Goal: Transaction & Acquisition: Obtain resource

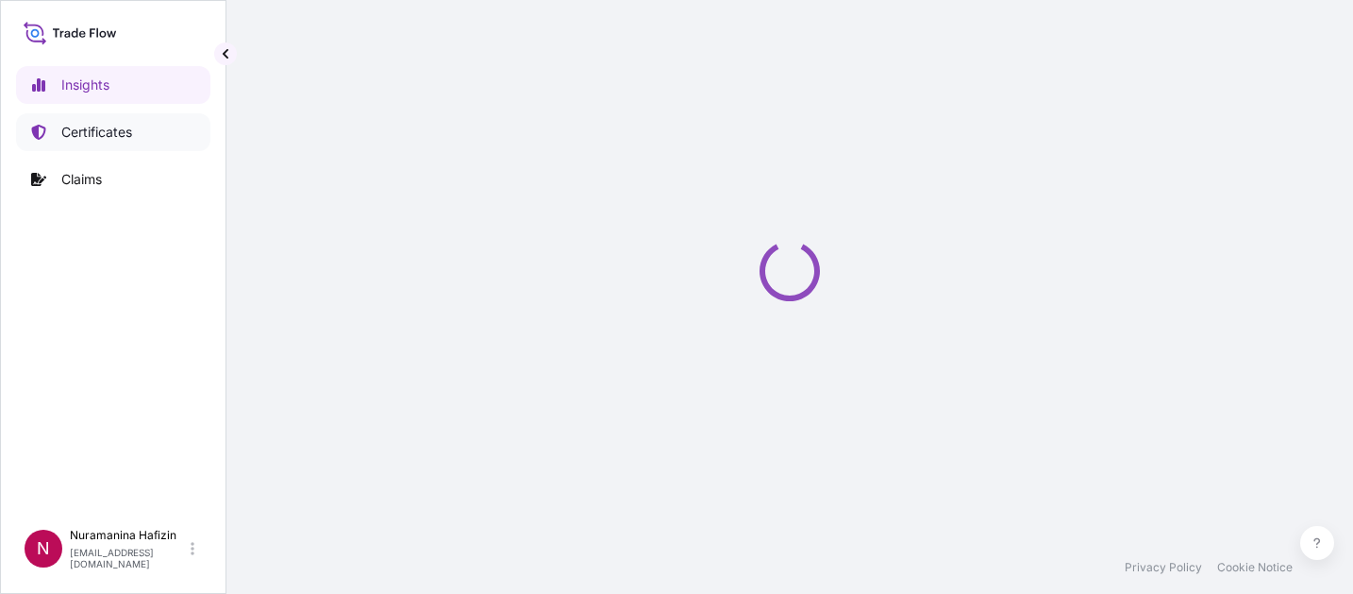
click at [143, 132] on link "Certificates" at bounding box center [113, 132] width 194 height 38
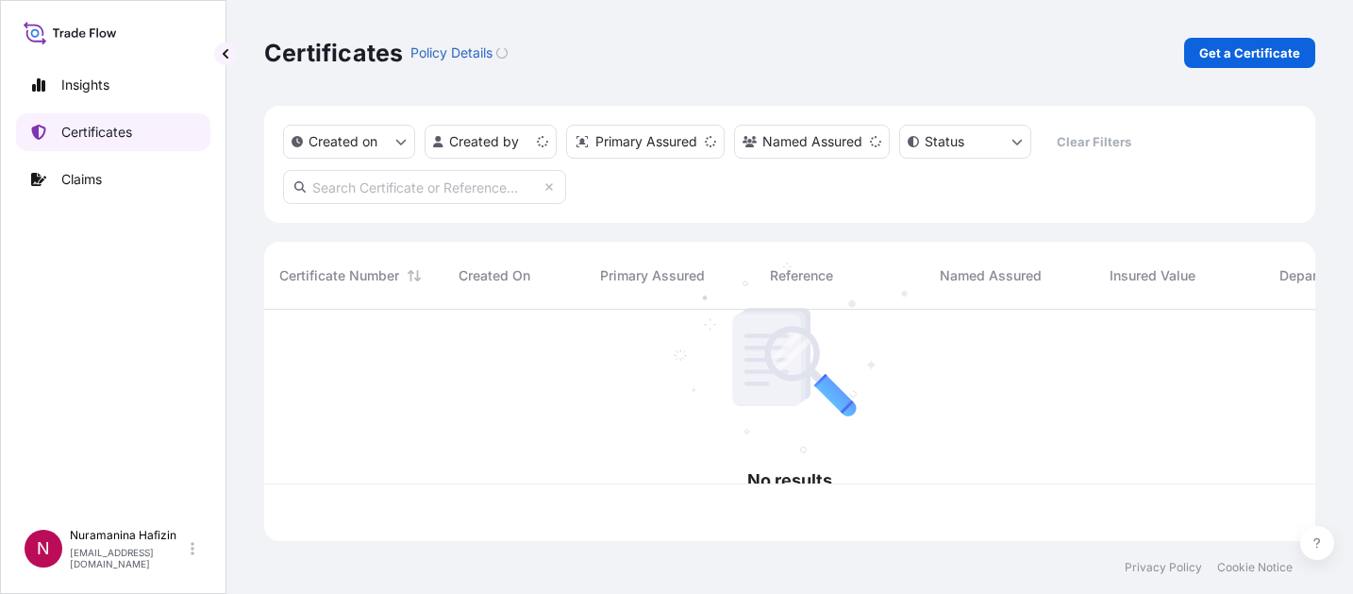
scroll to position [227, 1037]
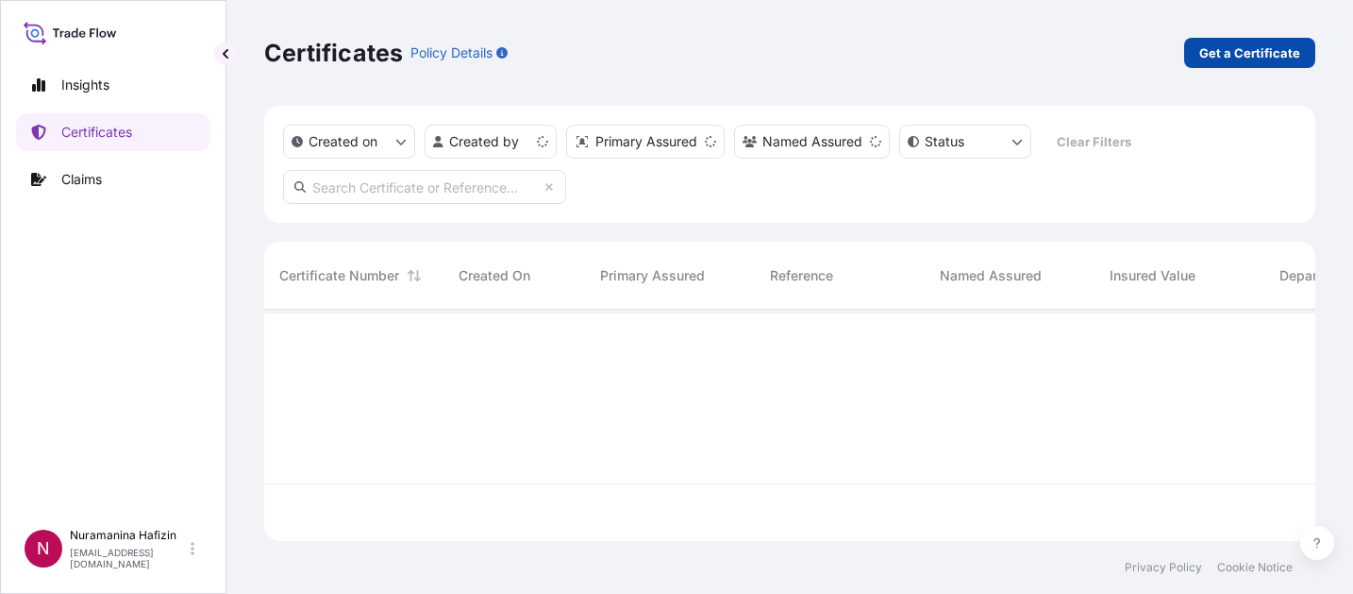
click at [1214, 59] on p "Get a Certificate" at bounding box center [1249, 52] width 101 height 19
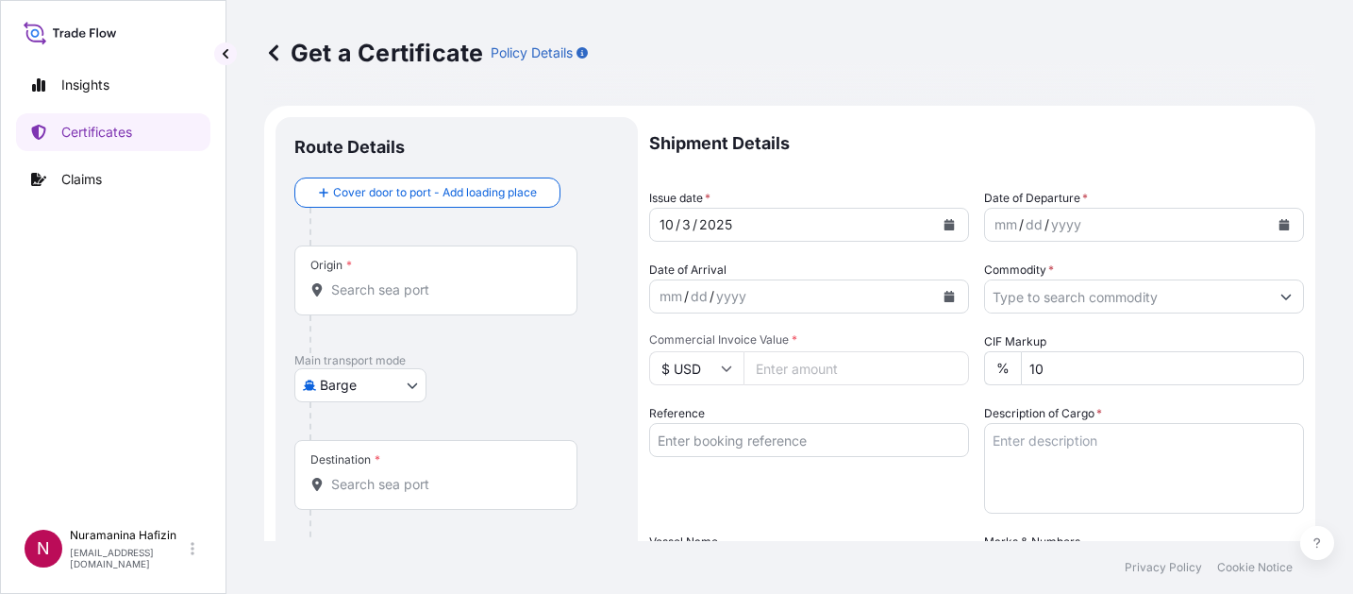
drag, startPoint x: 107, startPoint y: 418, endPoint x: 130, endPoint y: 411, distance: 24.5
click at [107, 418] on div "Insights Certificates Claims" at bounding box center [113, 284] width 194 height 470
click at [369, 374] on body "Insights Certificates Claims N Nuramanina Hafizin [EMAIL_ADDRESS][DOMAIN_NAME] …" at bounding box center [676, 297] width 1353 height 594
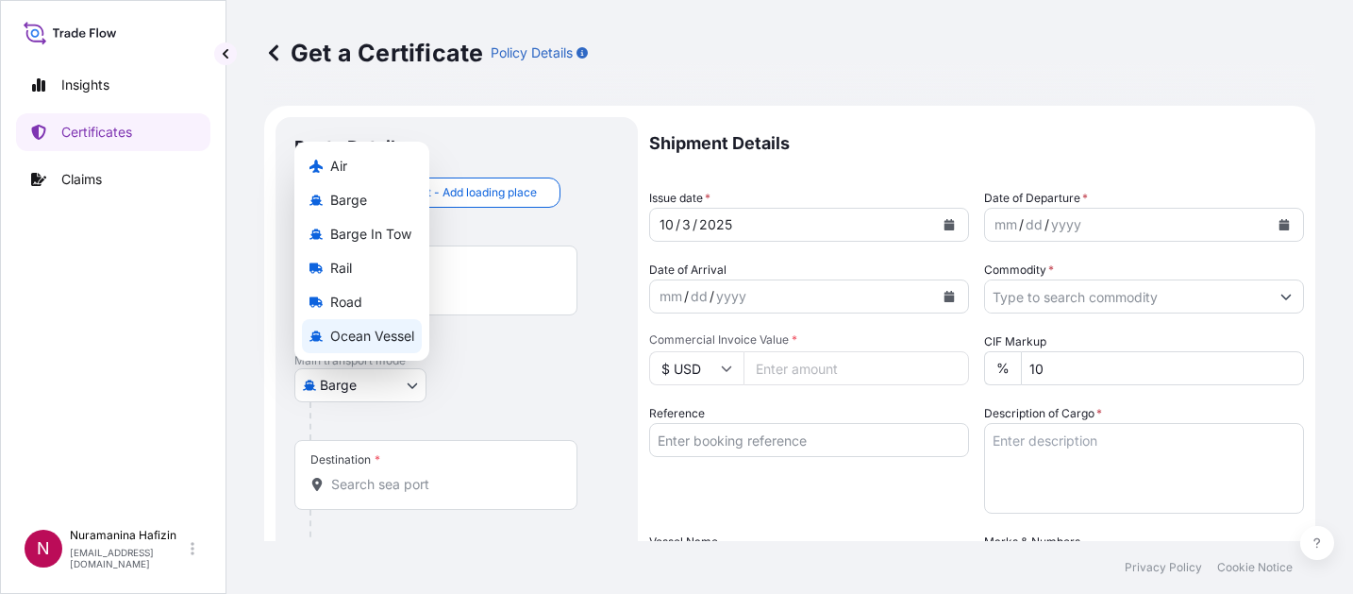
click at [376, 333] on span "Ocean Vessel" at bounding box center [372, 336] width 84 height 19
select select "Ocean Vessel"
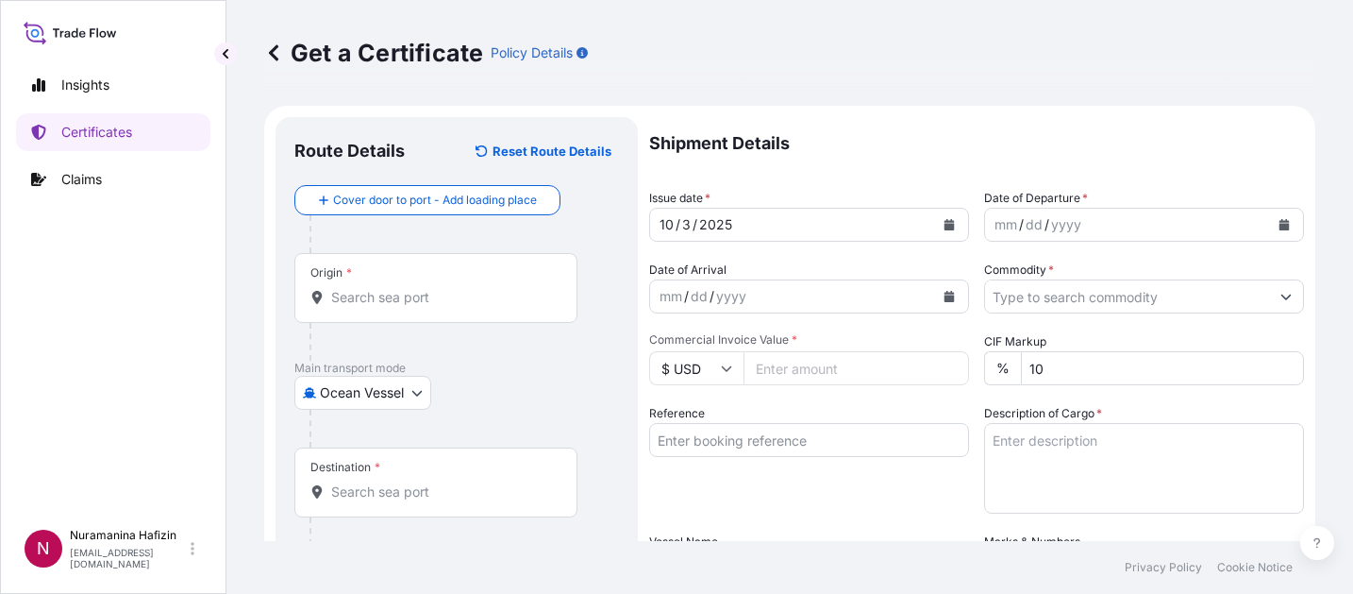
click at [389, 299] on input "Origin *" at bounding box center [442, 297] width 223 height 19
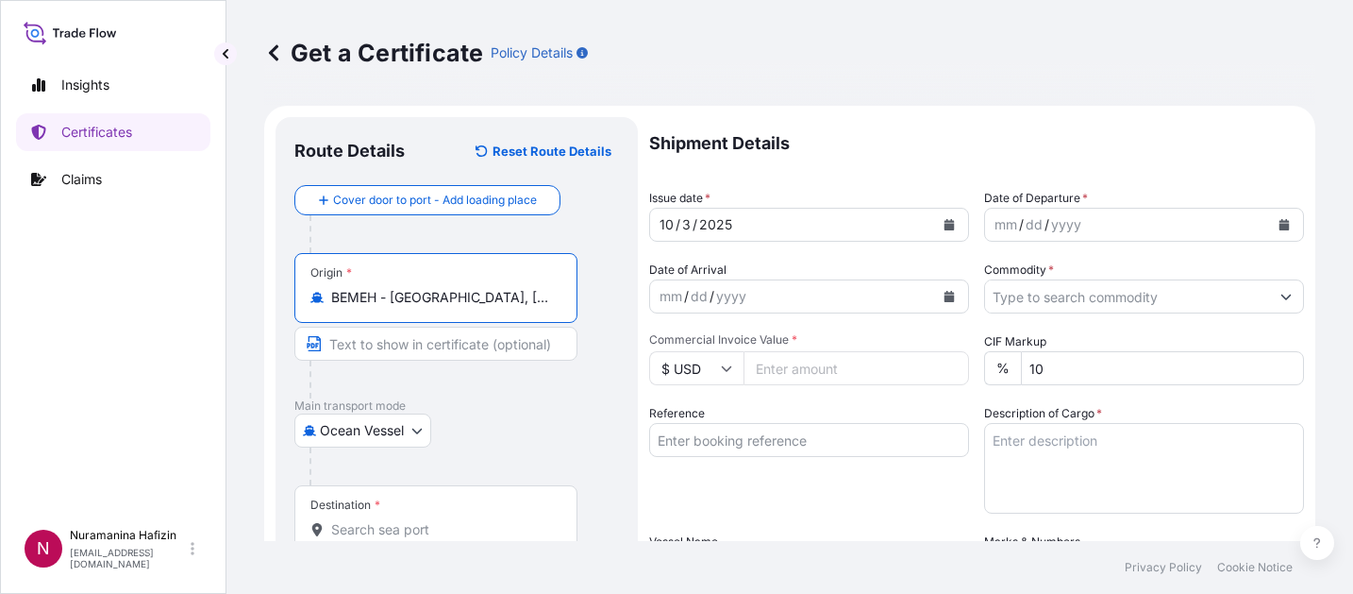
type input "BEMEH - [GEOGRAPHIC_DATA], [GEOGRAPHIC_DATA]"
click at [467, 526] on input "Destination *" at bounding box center [442, 529] width 223 height 19
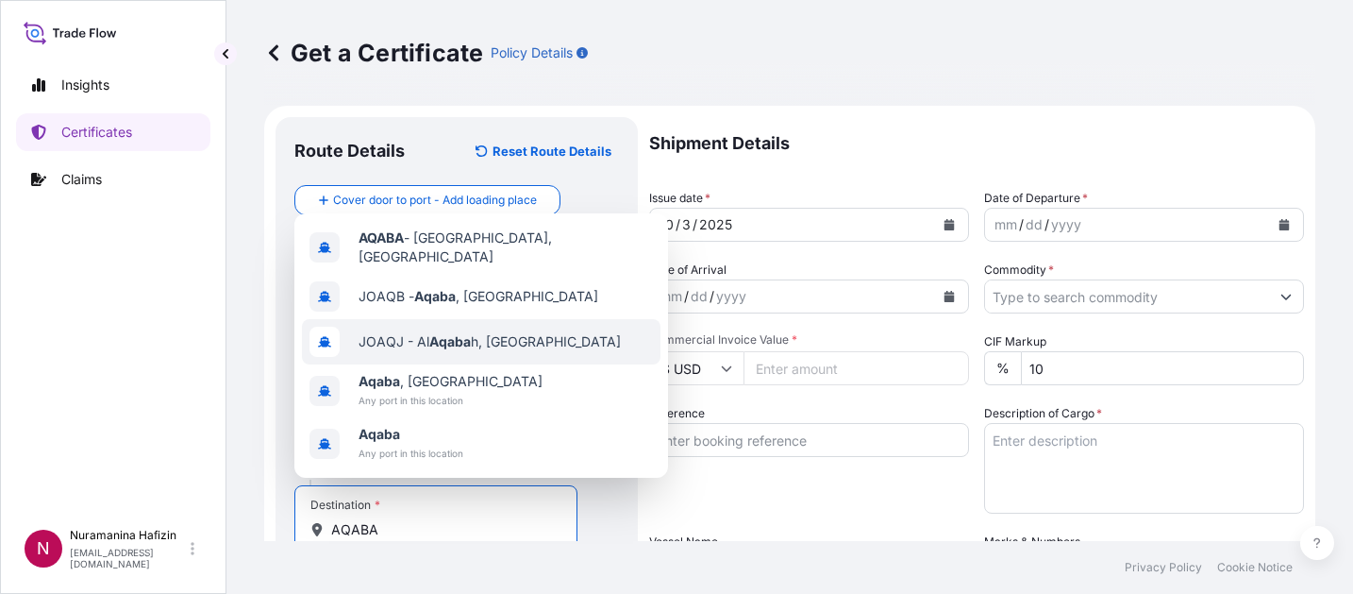
click at [503, 343] on span "JOAQJ - Al Aqaba h, [PERSON_NAME]" at bounding box center [490, 341] width 262 height 19
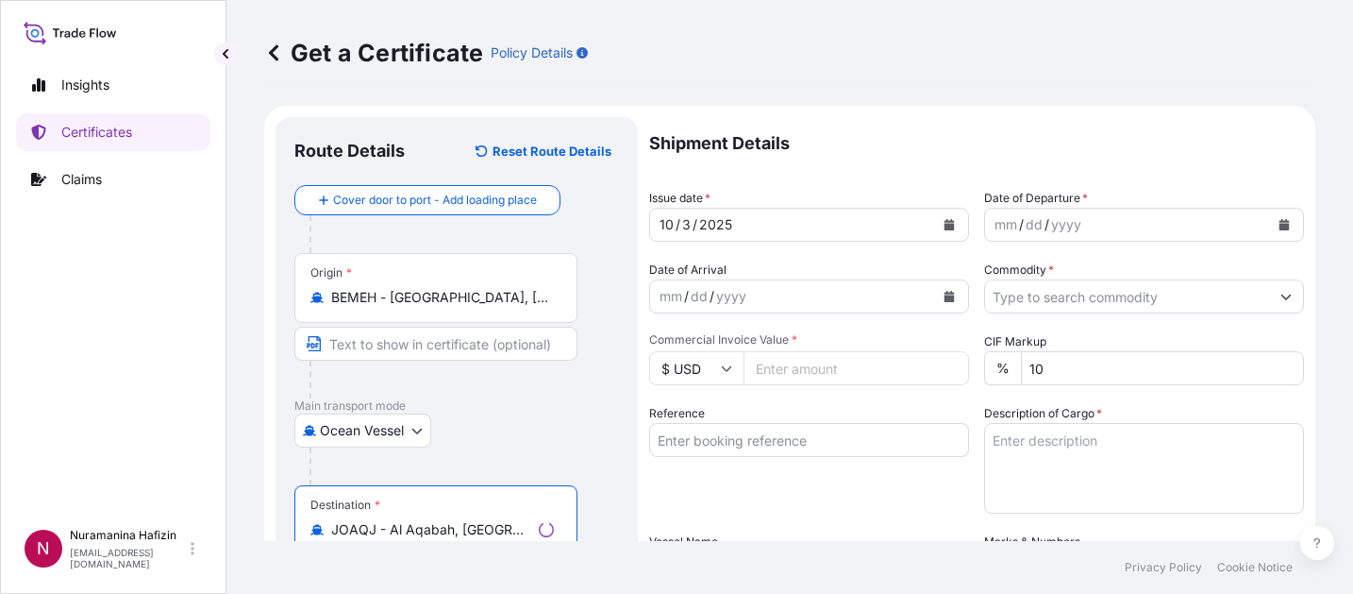
type input "JOAQJ - Al Aqabah, [GEOGRAPHIC_DATA]"
click at [522, 391] on div at bounding box center [444, 379] width 268 height 38
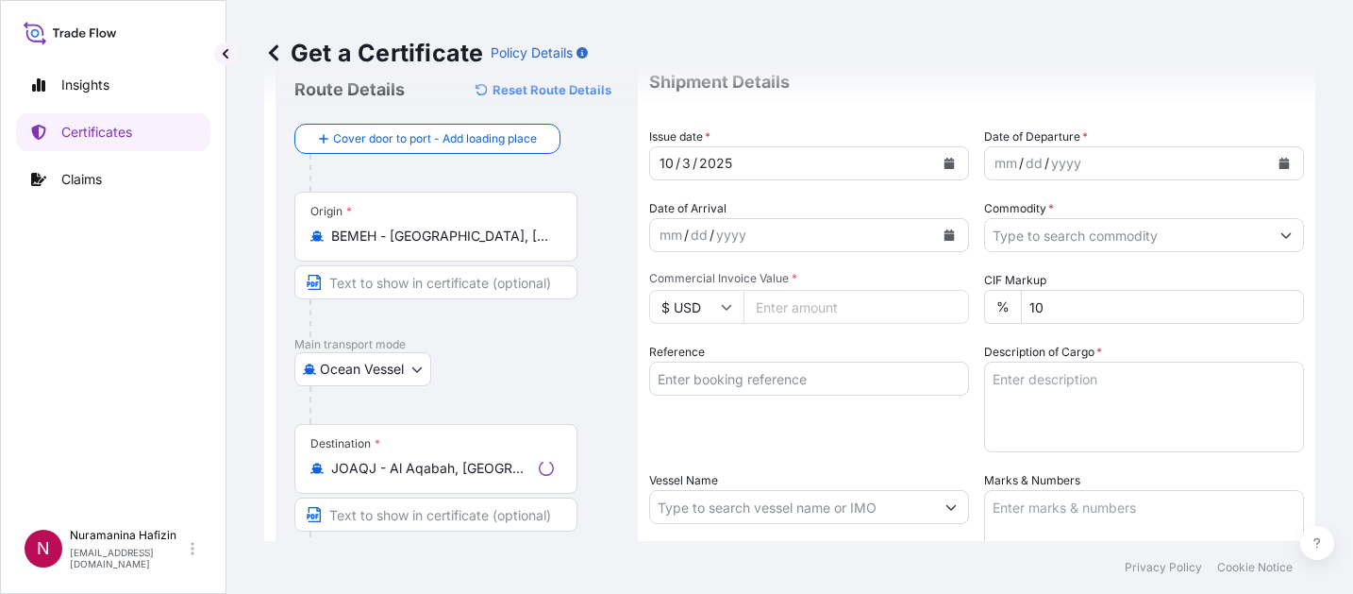
scroll to position [94, 0]
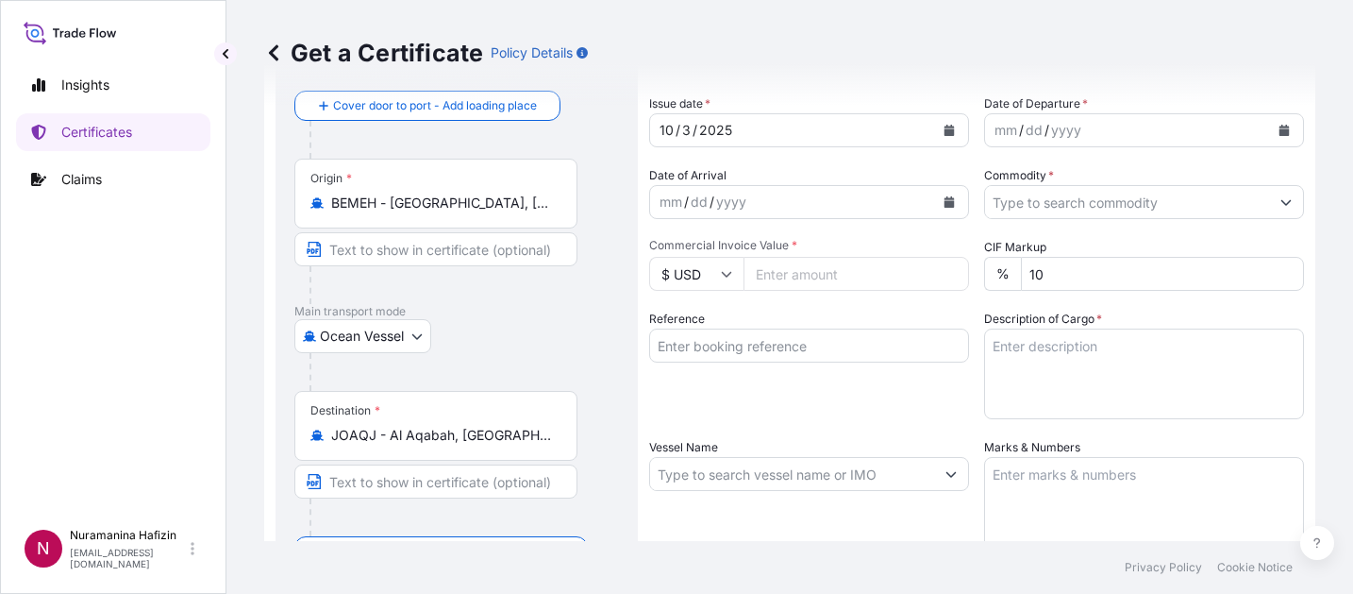
drag, startPoint x: 128, startPoint y: 394, endPoint x: 198, endPoint y: 367, distance: 75.0
click at [128, 394] on div "Insights Certificates Claims" at bounding box center [113, 284] width 194 height 470
click at [1273, 136] on button "Calendar" at bounding box center [1284, 130] width 30 height 30
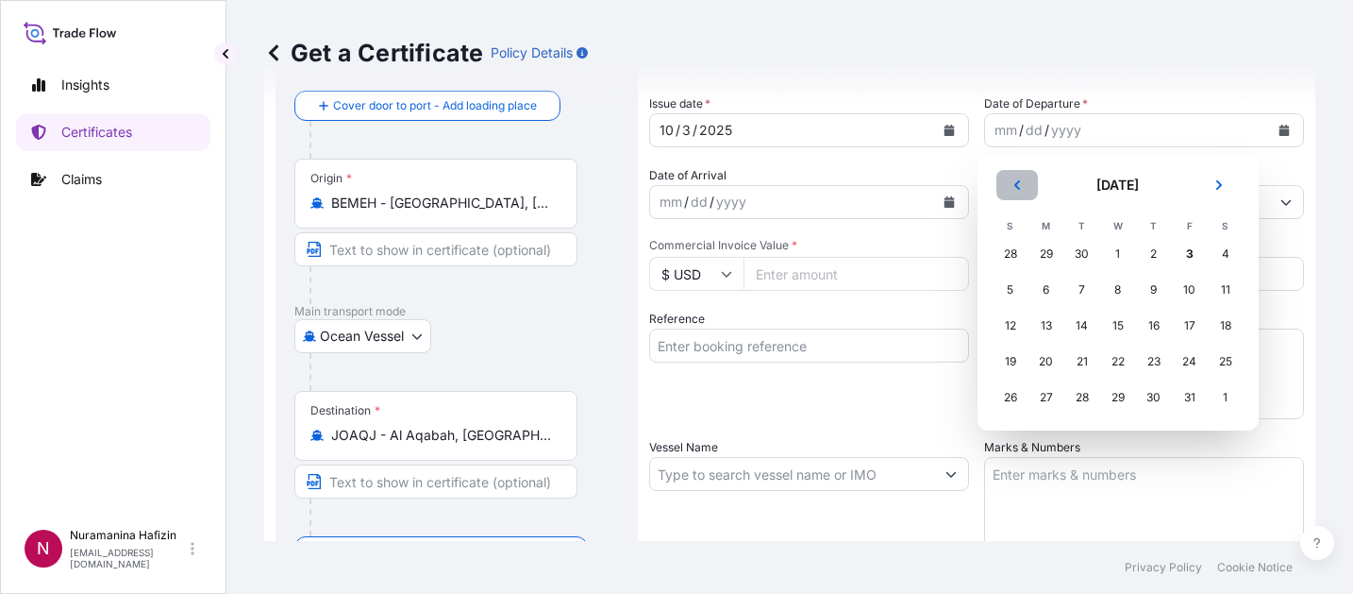
click at [1024, 189] on button "Previous" at bounding box center [1017, 185] width 42 height 30
click at [1077, 395] on div "30" at bounding box center [1082, 397] width 34 height 34
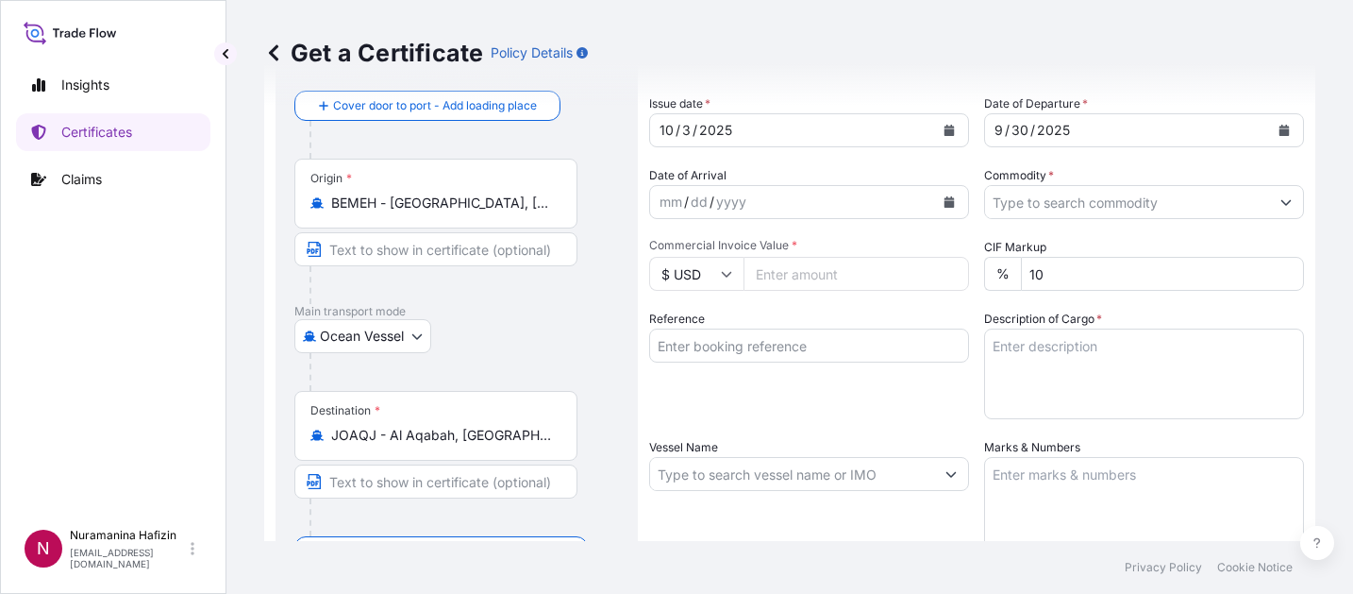
click at [73, 335] on div "Insights Certificates Claims" at bounding box center [113, 284] width 194 height 470
click at [944, 200] on icon "Calendar" at bounding box center [949, 201] width 11 height 11
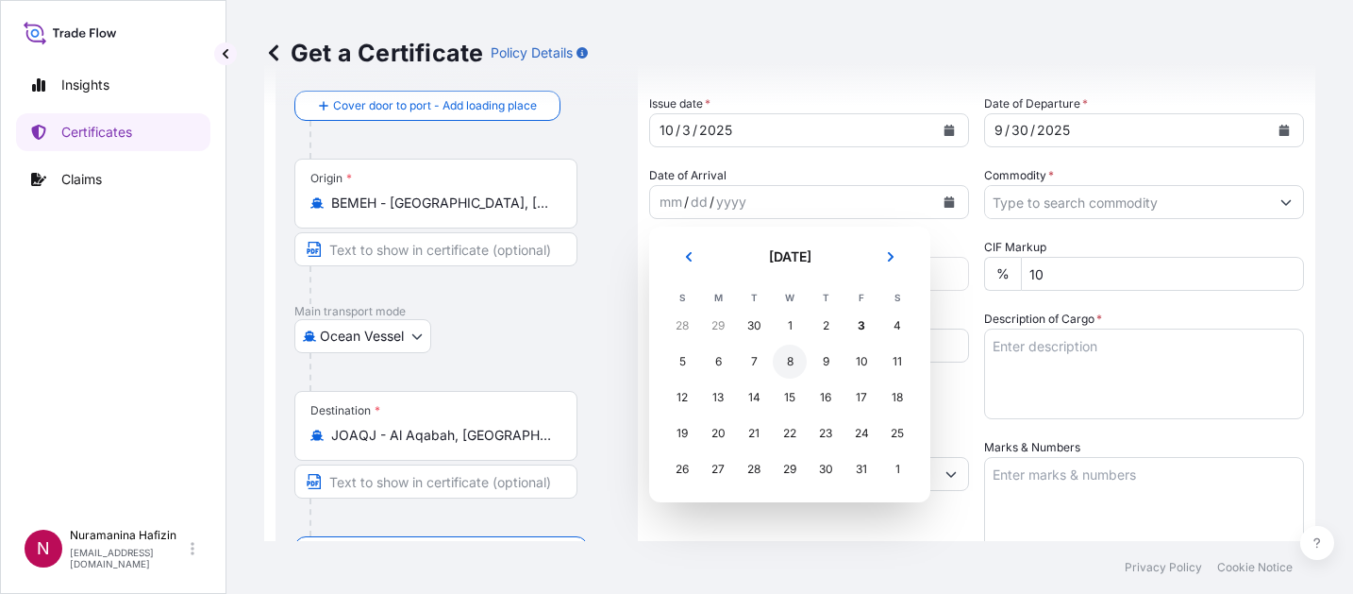
click at [794, 357] on div "8" at bounding box center [790, 361] width 34 height 34
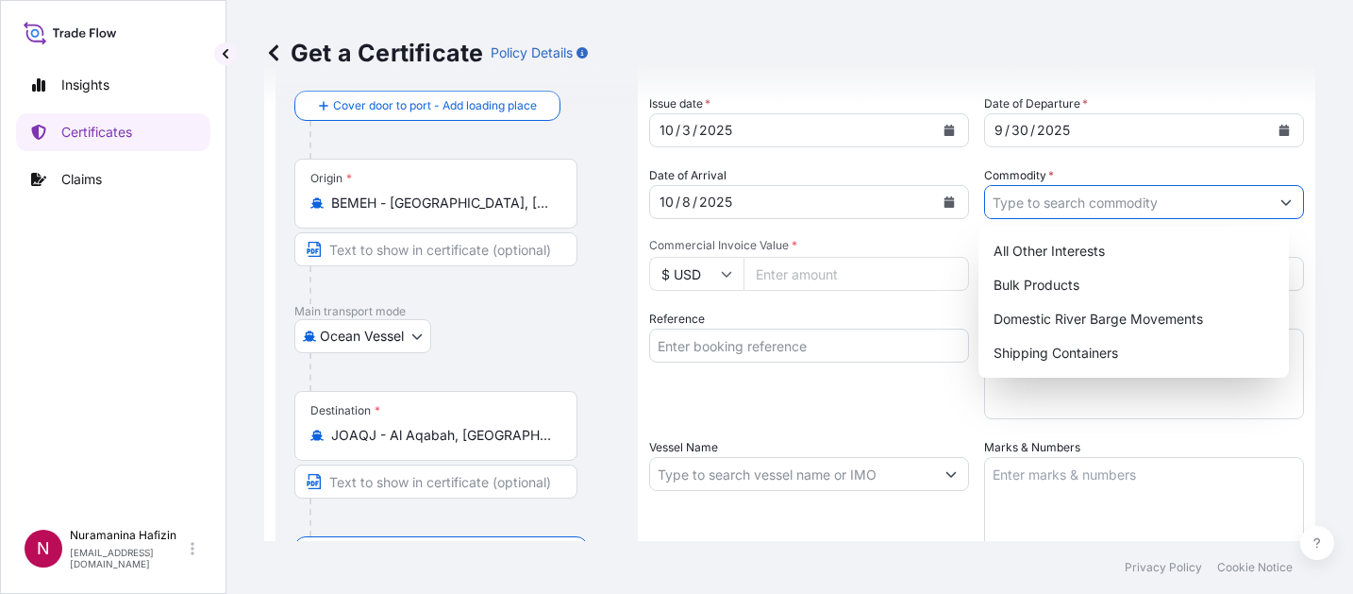
click at [1002, 207] on input "Commodity *" at bounding box center [1127, 202] width 284 height 34
click at [1022, 348] on div "Shipping Containers" at bounding box center [1134, 353] width 296 height 34
type input "Shipping Containers"
click at [869, 283] on input "Commercial Invoice Value *" at bounding box center [857, 274] width 226 height 34
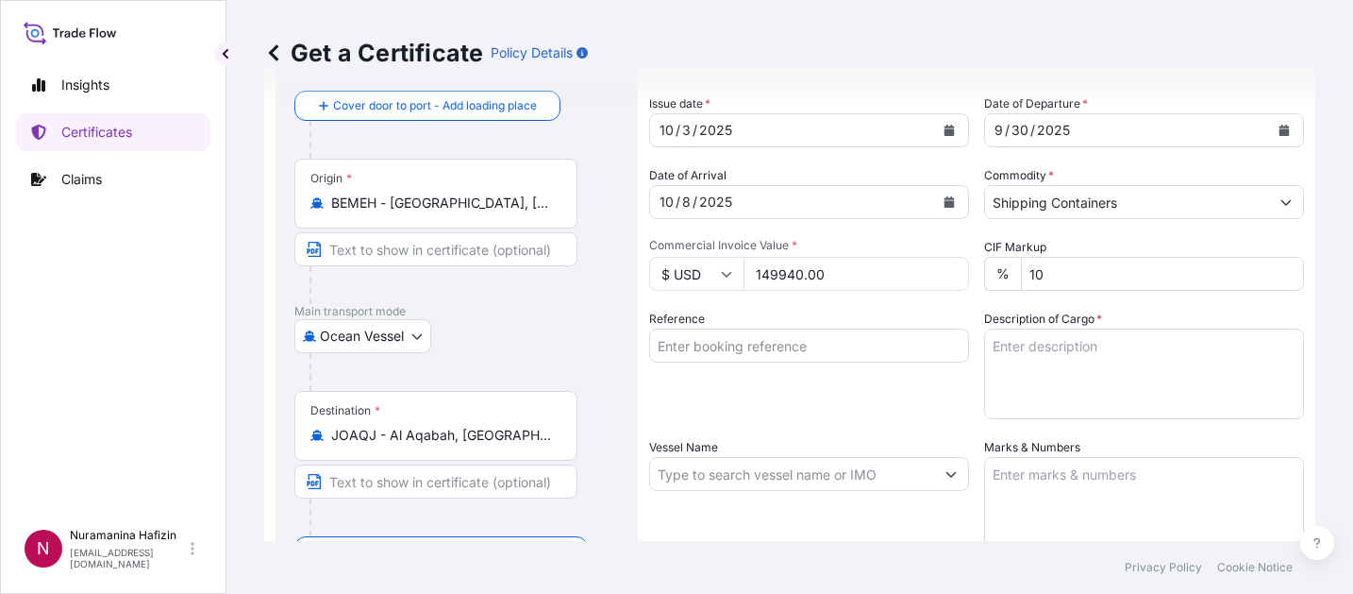
type input "149940.00"
click at [792, 345] on input "Reference" at bounding box center [809, 345] width 320 height 34
paste input "B000234703"
type input "B000234703"
click at [805, 468] on input "Vessel Name" at bounding box center [792, 474] width 284 height 34
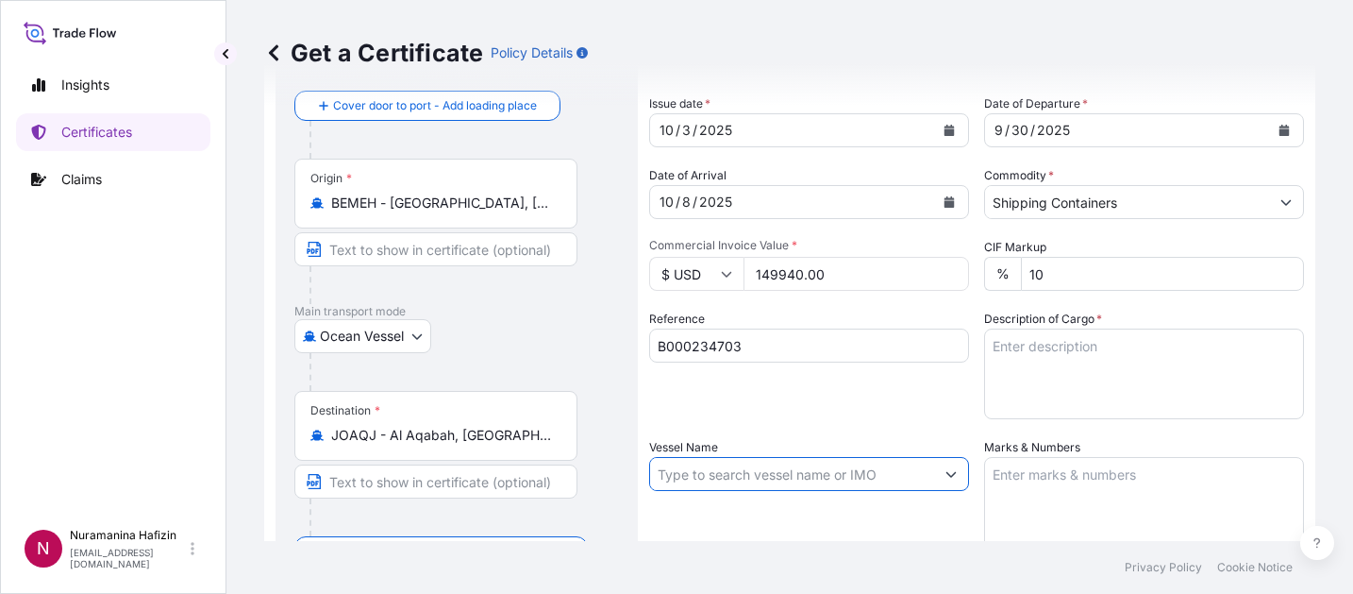
paste input "VUOKSI MAERSK"
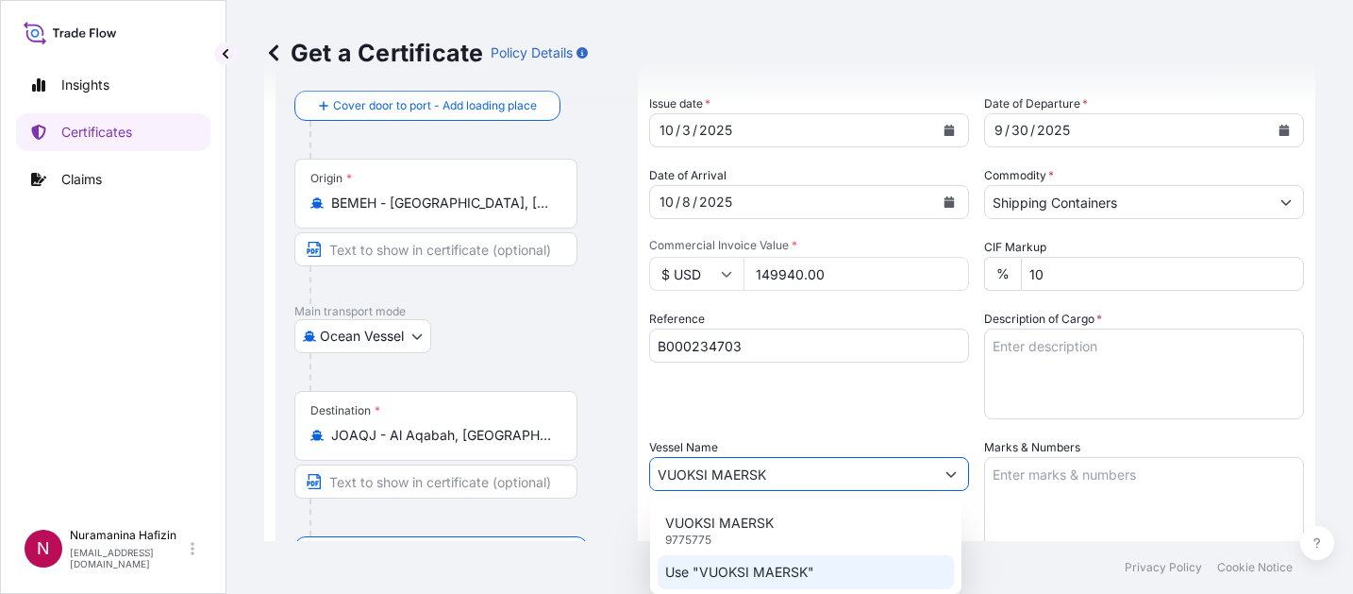
click at [744, 571] on p "Use "VUOKSI MAERSK"" at bounding box center [739, 571] width 149 height 19
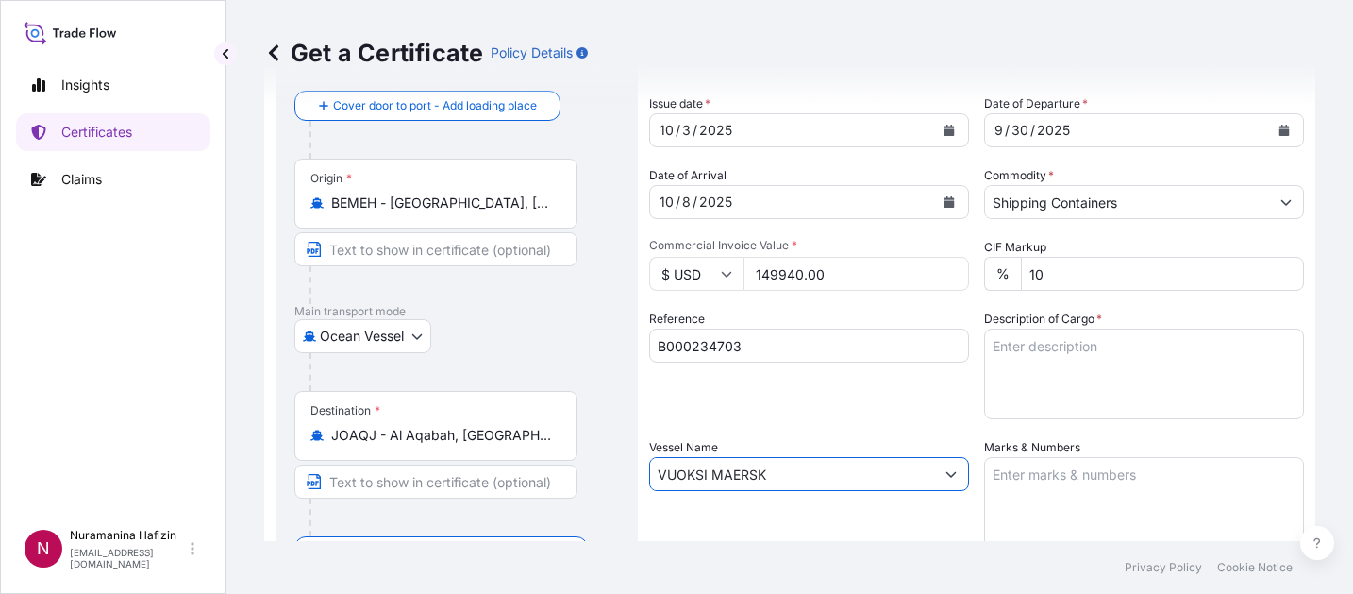
type input "VUOKSI MAERSK"
click at [811, 412] on div "Reference B000234703" at bounding box center [809, 364] width 320 height 109
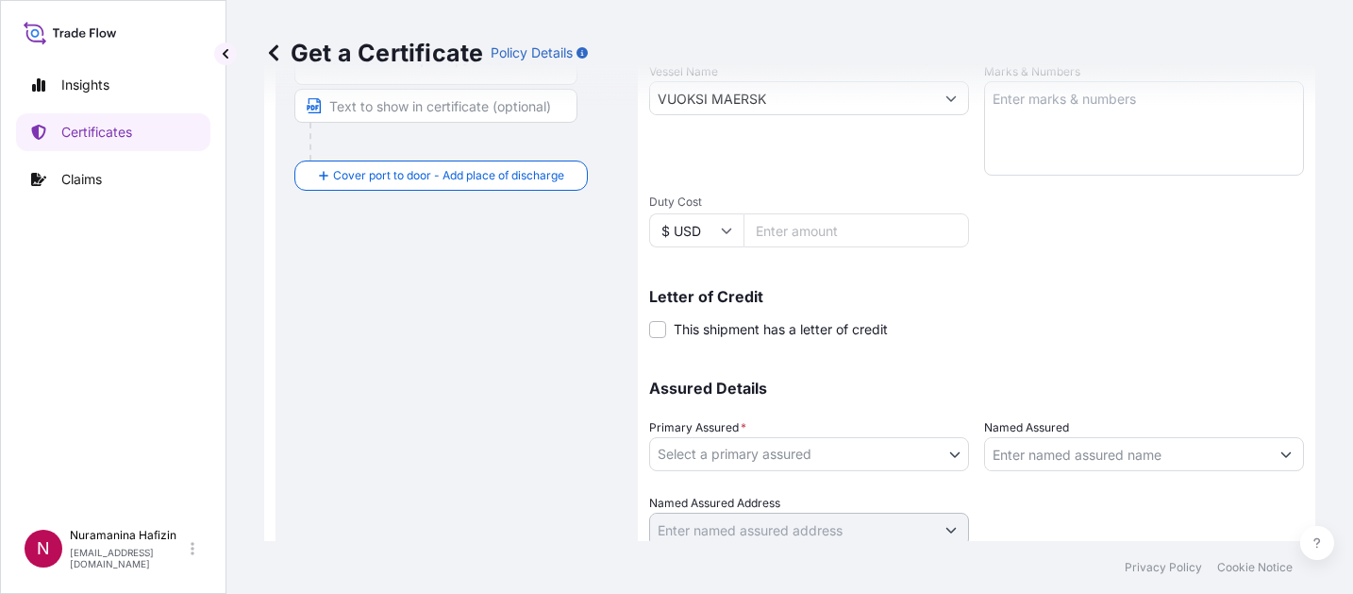
scroll to position [472, 0]
click at [799, 450] on body "0 options available. 2 options available. Insights Certificates Claims N Nurama…" at bounding box center [676, 297] width 1353 height 594
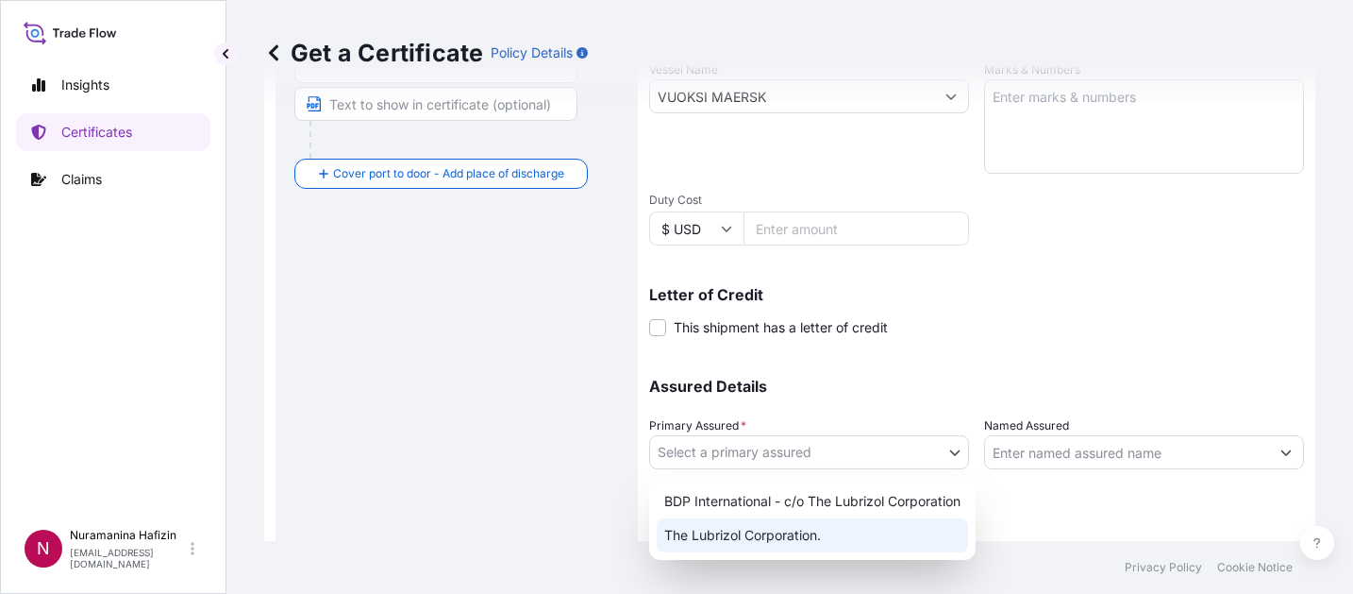
click at [769, 534] on div "The Lubrizol Corporation." at bounding box center [812, 535] width 311 height 34
select select "32212"
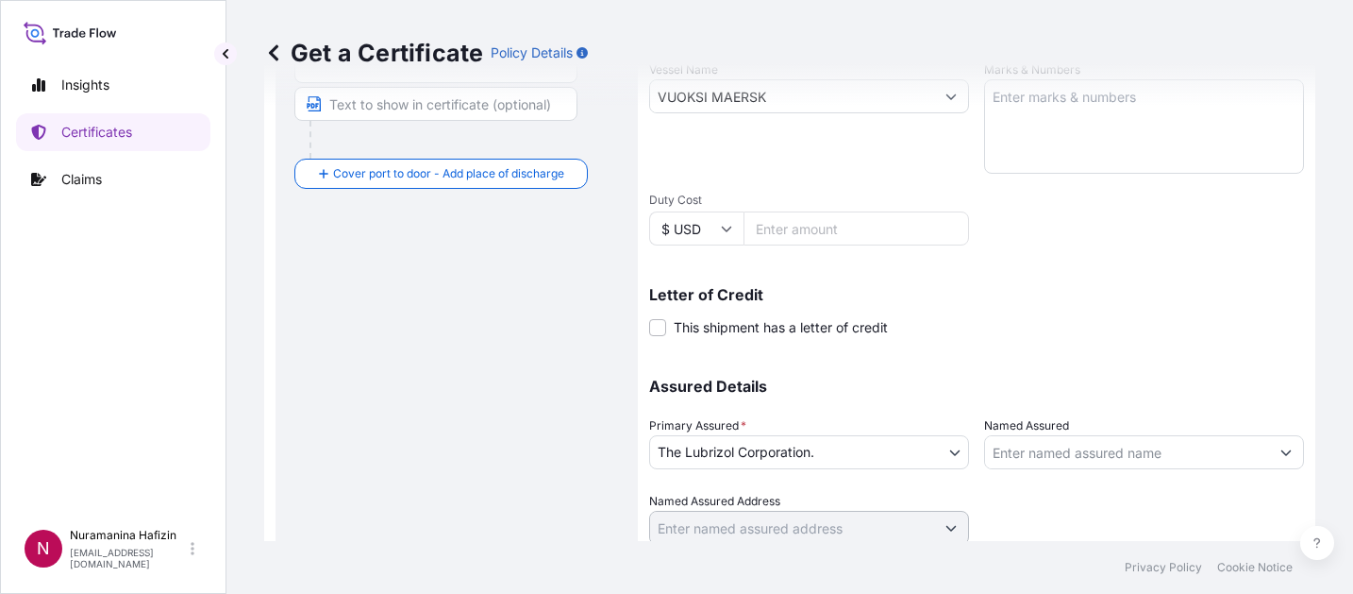
click at [510, 479] on div "Route Details Reset Route Details Cover door to port - Add loading place Place …" at bounding box center [456, 121] width 325 height 914
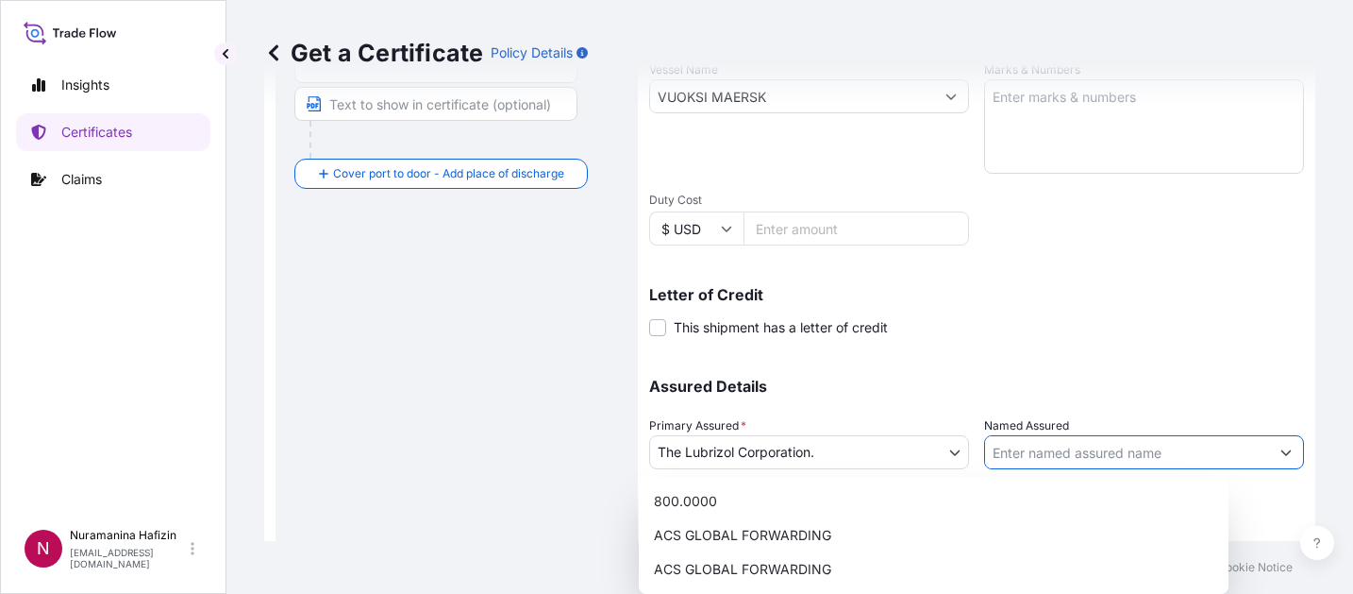
click at [1064, 440] on input "Named Assured" at bounding box center [1127, 452] width 284 height 34
paste input "TO ORDER OF JORDAN [DEMOGRAPHIC_DATA] BANK"
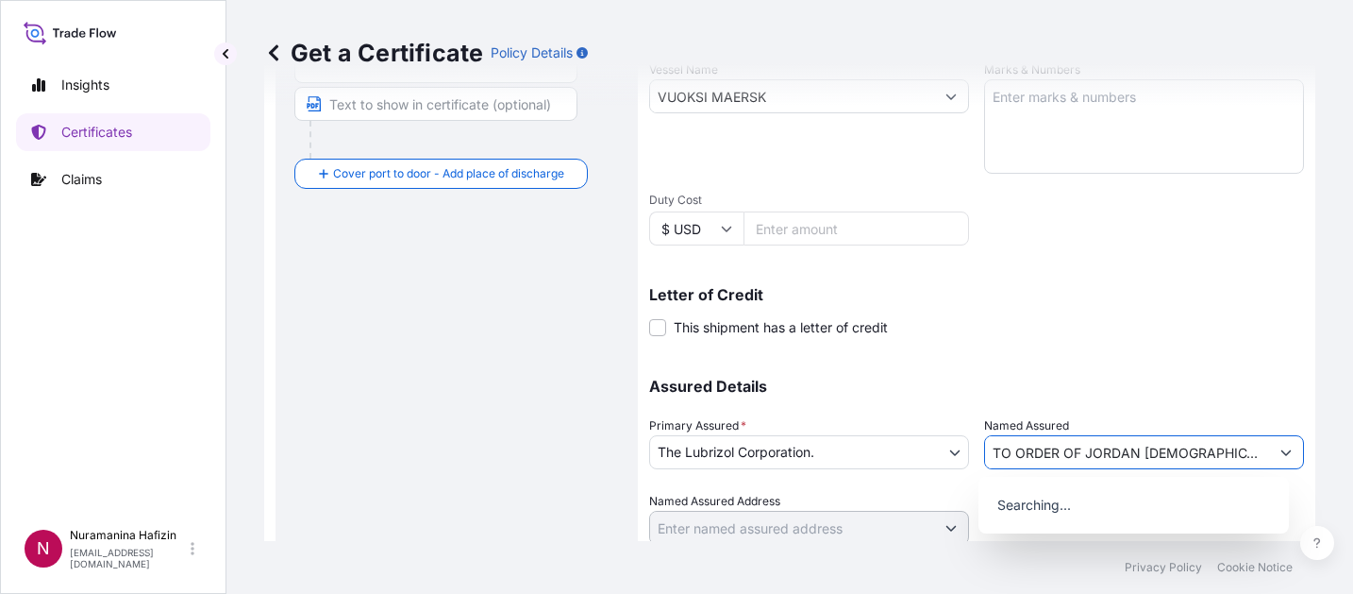
type input "TO ORDER OF JORDAN [DEMOGRAPHIC_DATA] BANK"
click at [1084, 335] on div "Letter of Credit This shipment has a letter of credit Letter of credit * Letter…" at bounding box center [976, 312] width 655 height 50
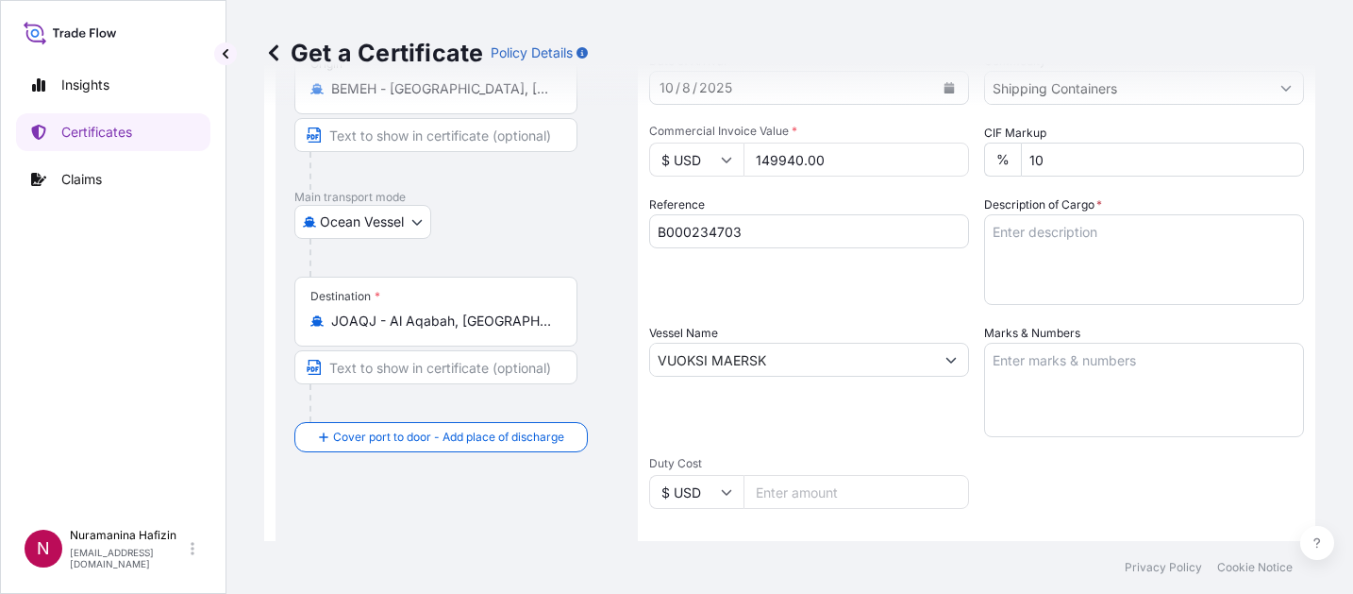
scroll to position [189, 0]
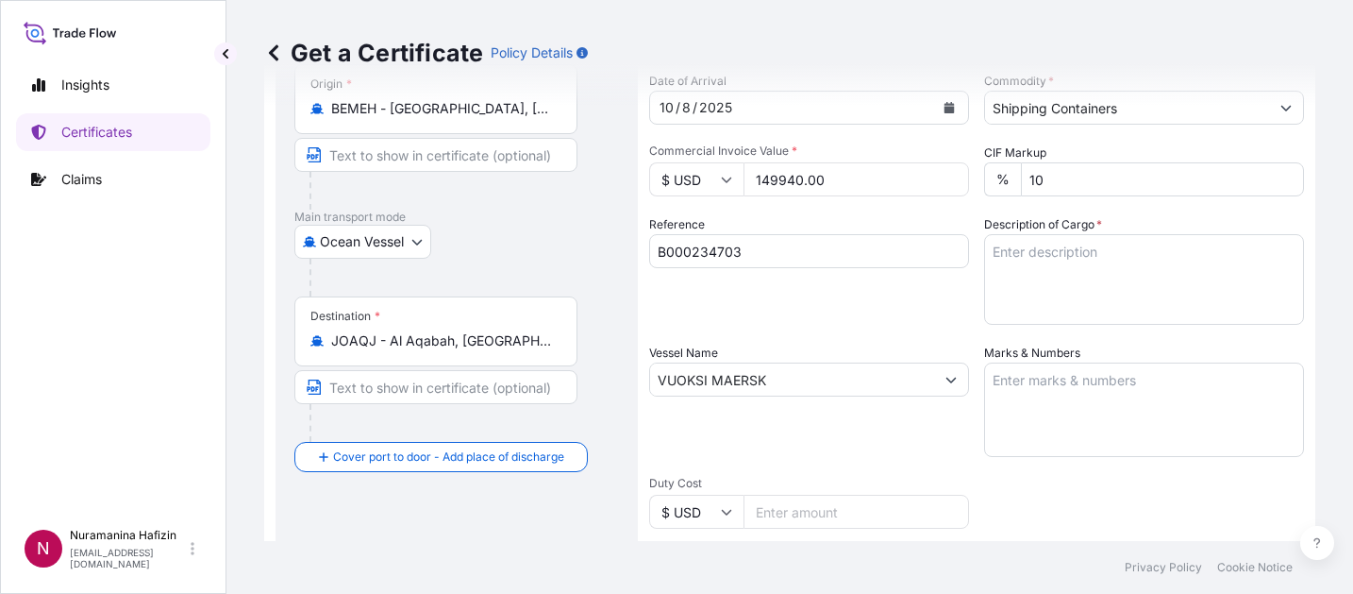
click at [82, 411] on div "Insights Certificates Claims" at bounding box center [113, 284] width 194 height 470
click at [1123, 275] on textarea "Description of Cargo *" at bounding box center [1144, 279] width 320 height 91
paste textarea "34 BOX LOADED ONTO 34 PALLETS LOADED INTO 1 40' CONTAINER(S) TEMPRITE(R) 88628 …"
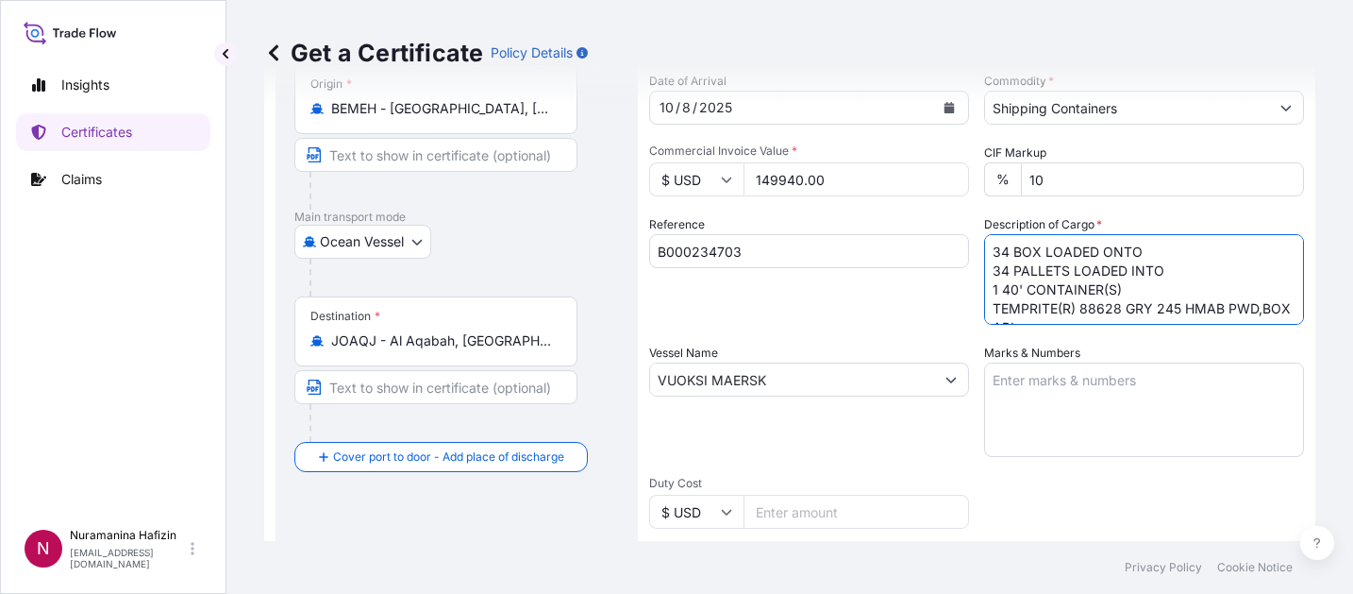
scroll to position [408, 0]
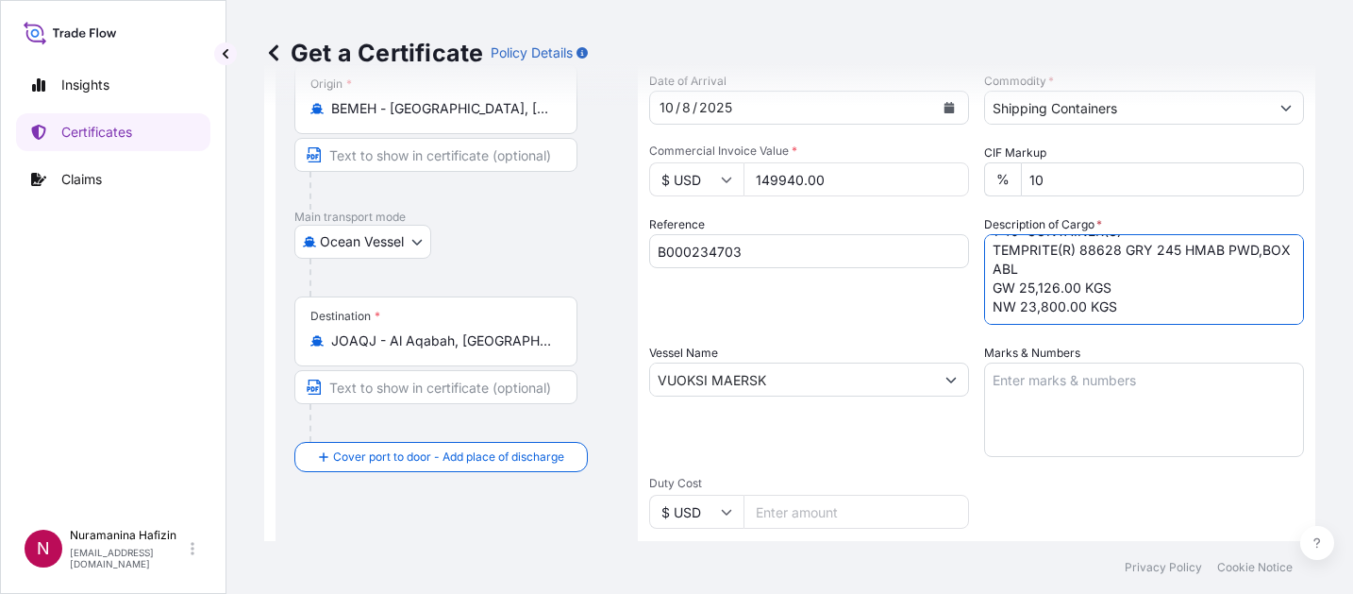
type textarea "34 BOX LOADED ONTO 34 PALLETS LOADED INTO 1 40' CONTAINER(S) TEMPRITE(R) 88628 …"
click at [82, 368] on div "Insights Certificates Claims" at bounding box center [113, 284] width 194 height 470
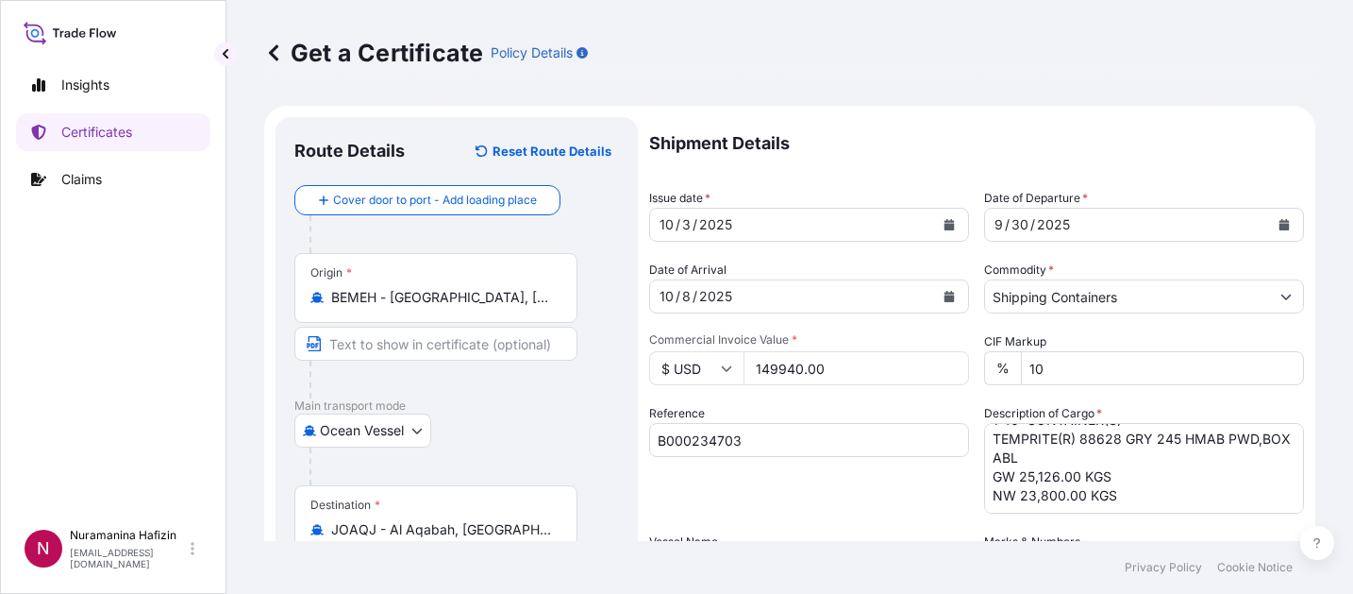
click at [83, 346] on div "Insights Certificates Claims" at bounding box center [113, 284] width 194 height 470
click at [128, 388] on div "Insights Certificates Claims" at bounding box center [113, 284] width 194 height 470
click at [36, 365] on div "Insights Certificates Claims" at bounding box center [113, 284] width 194 height 470
click at [84, 357] on div "Insights Certificates Claims" at bounding box center [113, 284] width 194 height 470
drag, startPoint x: 140, startPoint y: 343, endPoint x: 153, endPoint y: 343, distance: 13.2
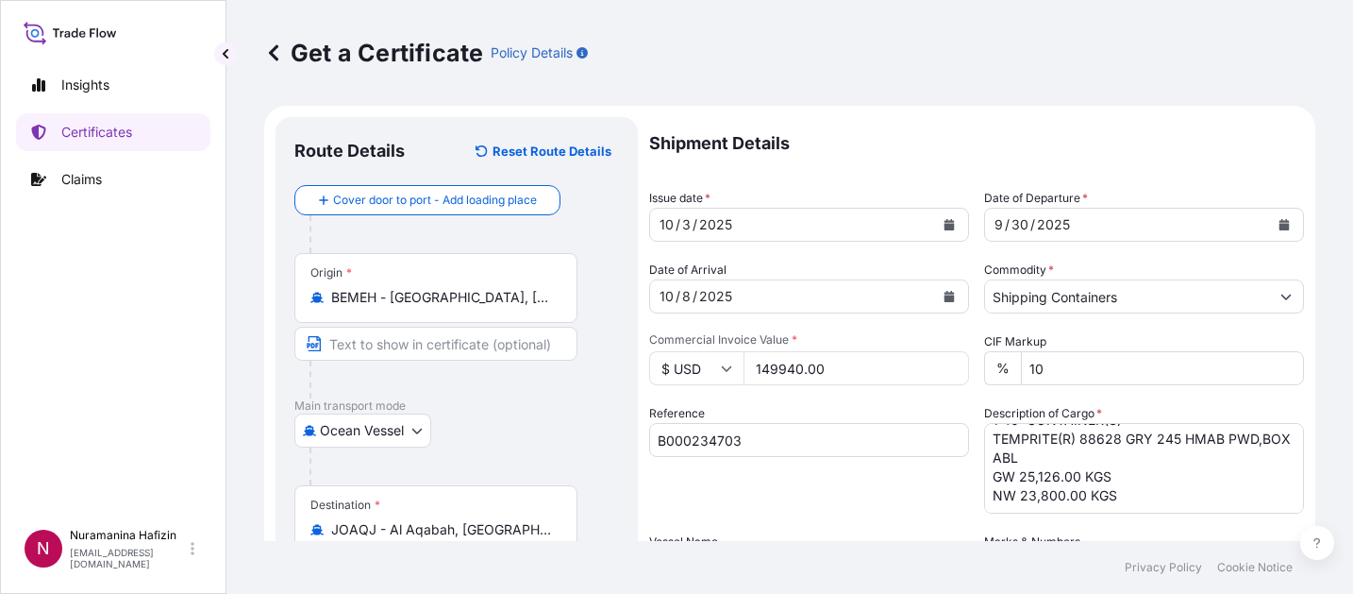
click at [140, 343] on div "Insights Certificates Claims" at bounding box center [113, 284] width 194 height 470
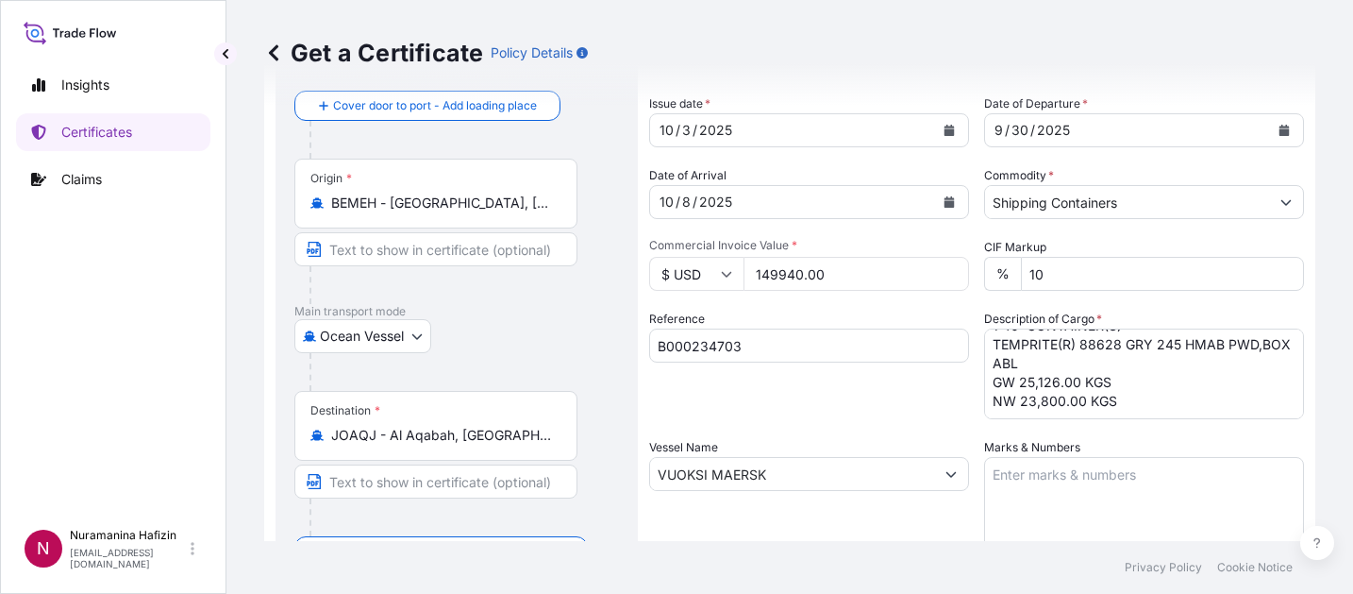
click at [70, 388] on div "Insights Certificates Claims" at bounding box center [113, 284] width 194 height 470
click at [32, 402] on div "Insights Certificates Claims" at bounding box center [113, 284] width 194 height 470
click at [135, 362] on div "Insights Certificates Claims" at bounding box center [113, 284] width 194 height 470
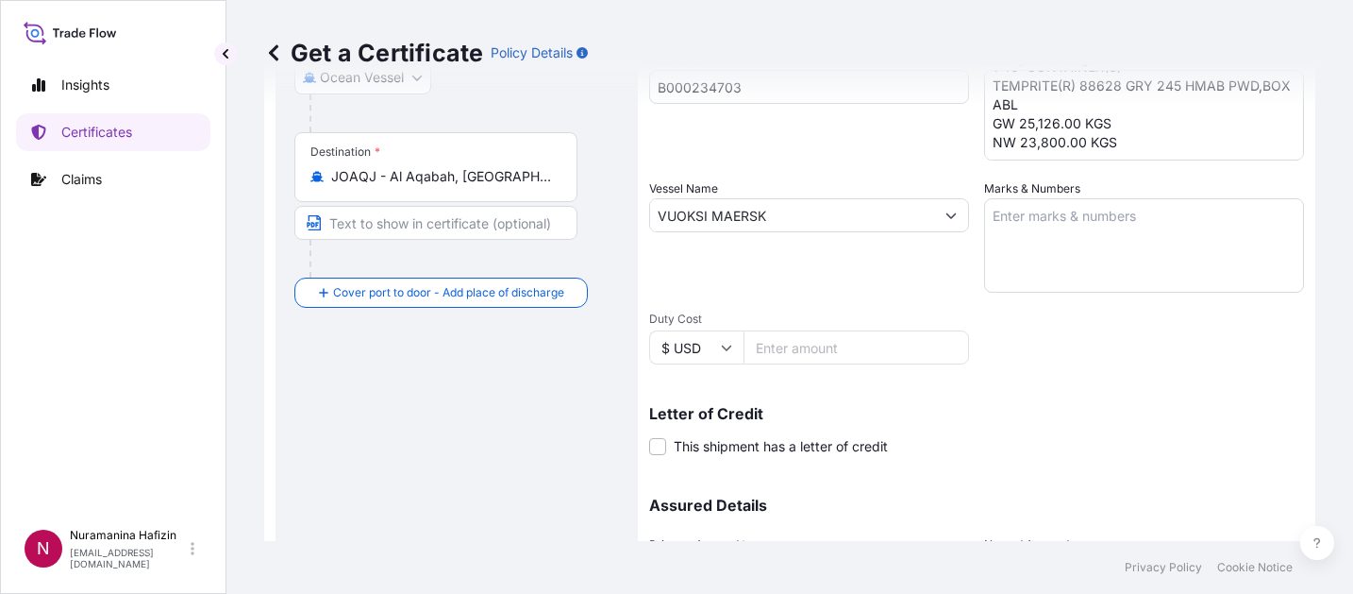
scroll to position [377, 0]
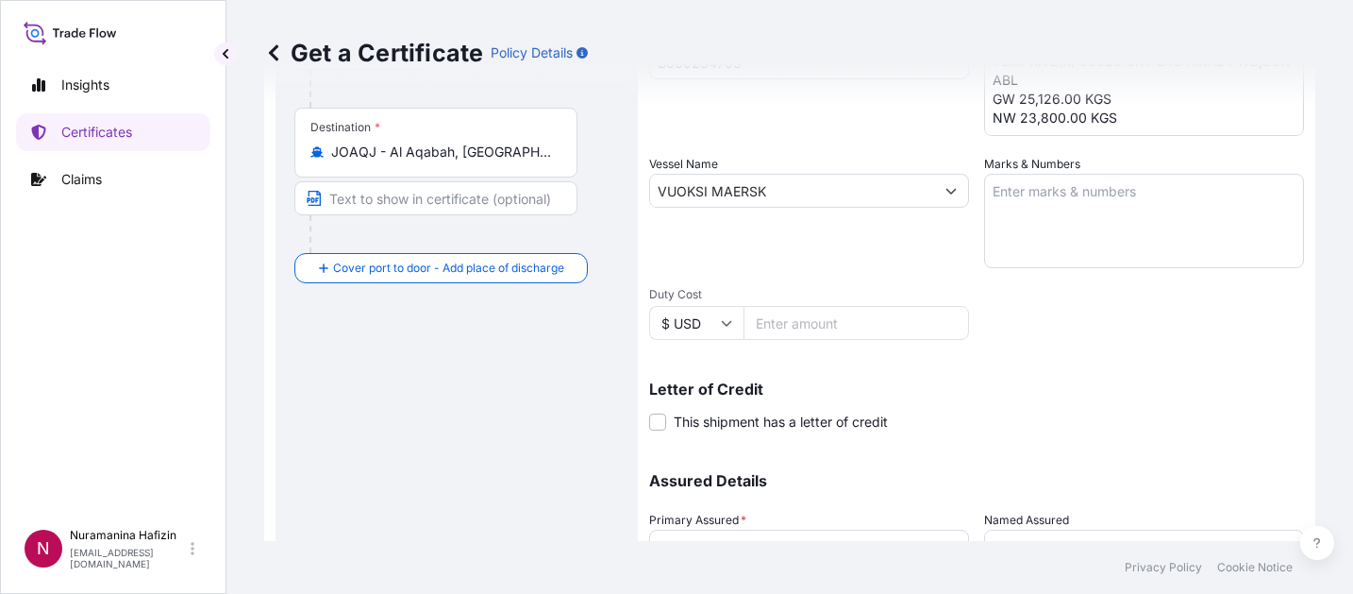
click at [128, 403] on div "Insights Certificates Claims" at bounding box center [113, 284] width 194 height 470
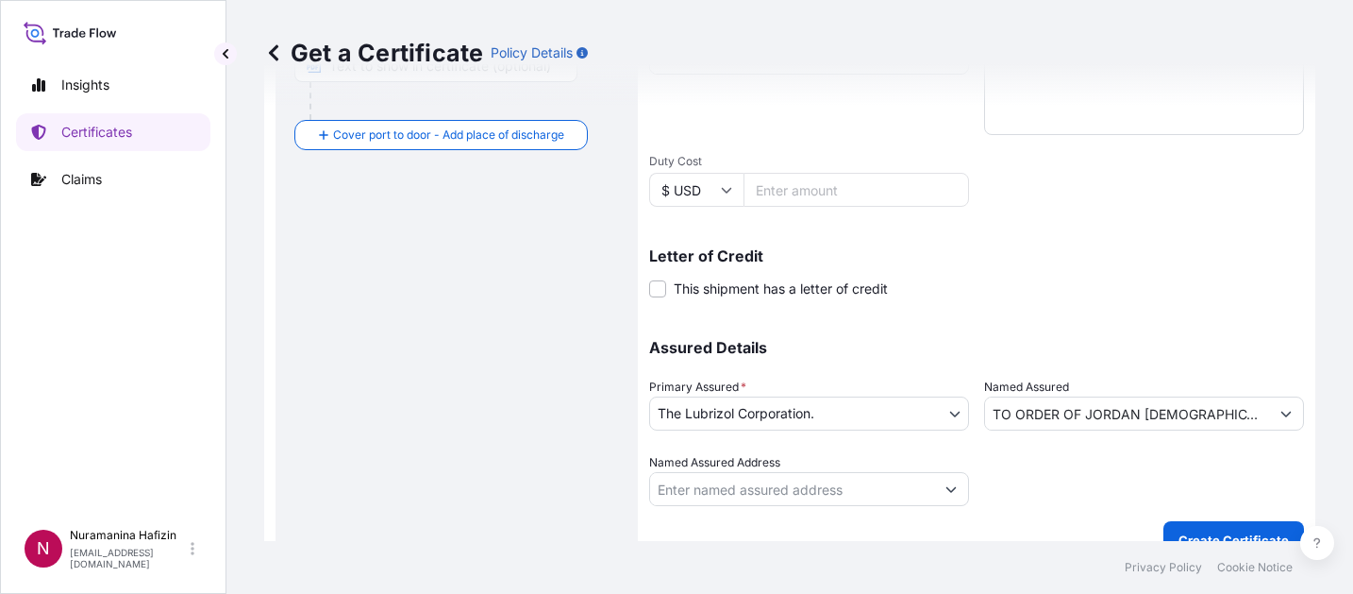
scroll to position [540, 0]
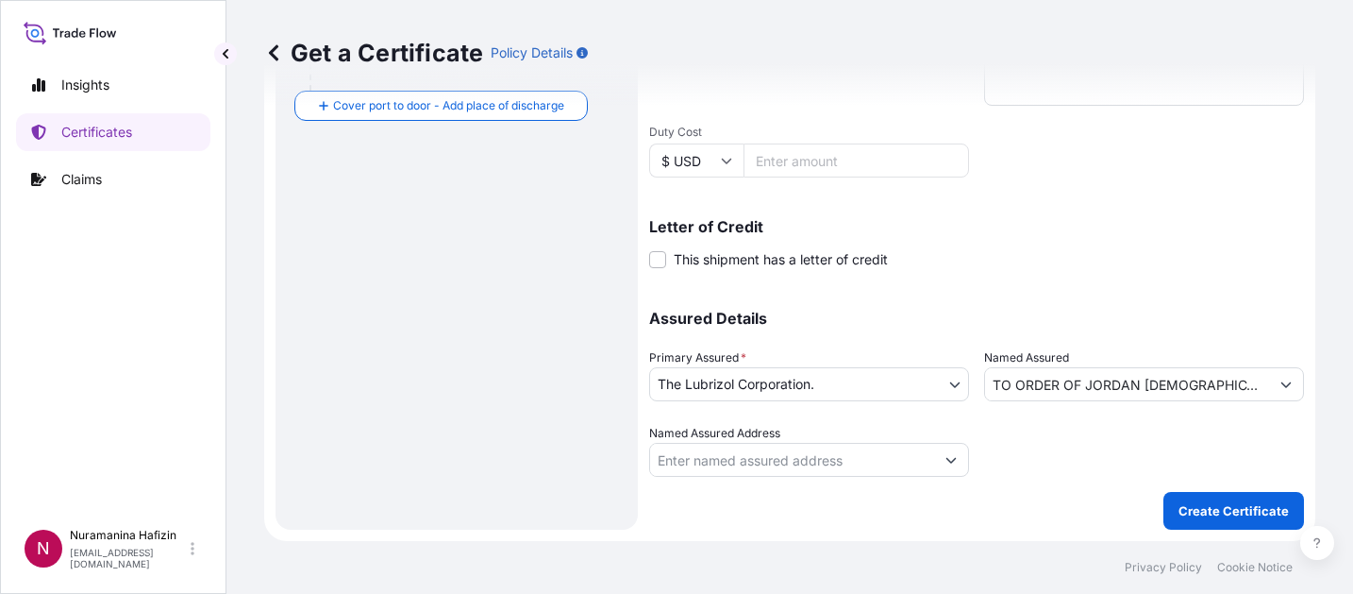
click at [106, 439] on div "Insights Certificates Claims" at bounding box center [113, 284] width 194 height 470
click at [1205, 512] on p "Create Certificate" at bounding box center [1234, 510] width 110 height 19
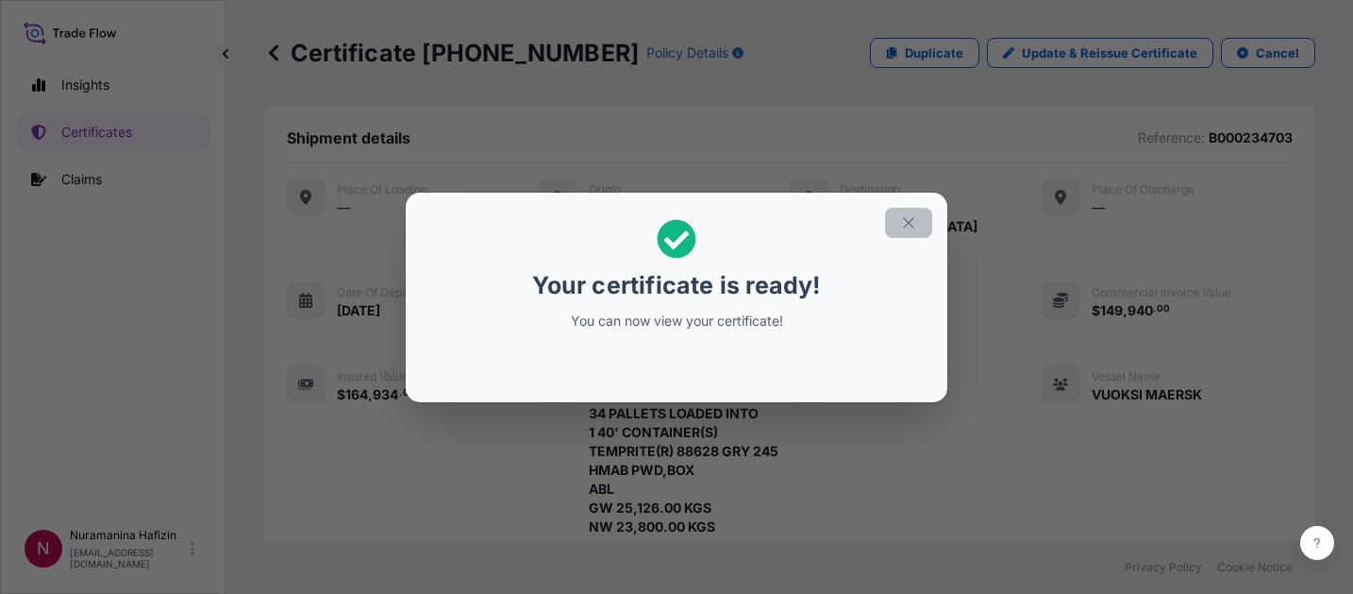
click at [906, 231] on button "button" at bounding box center [908, 223] width 47 height 30
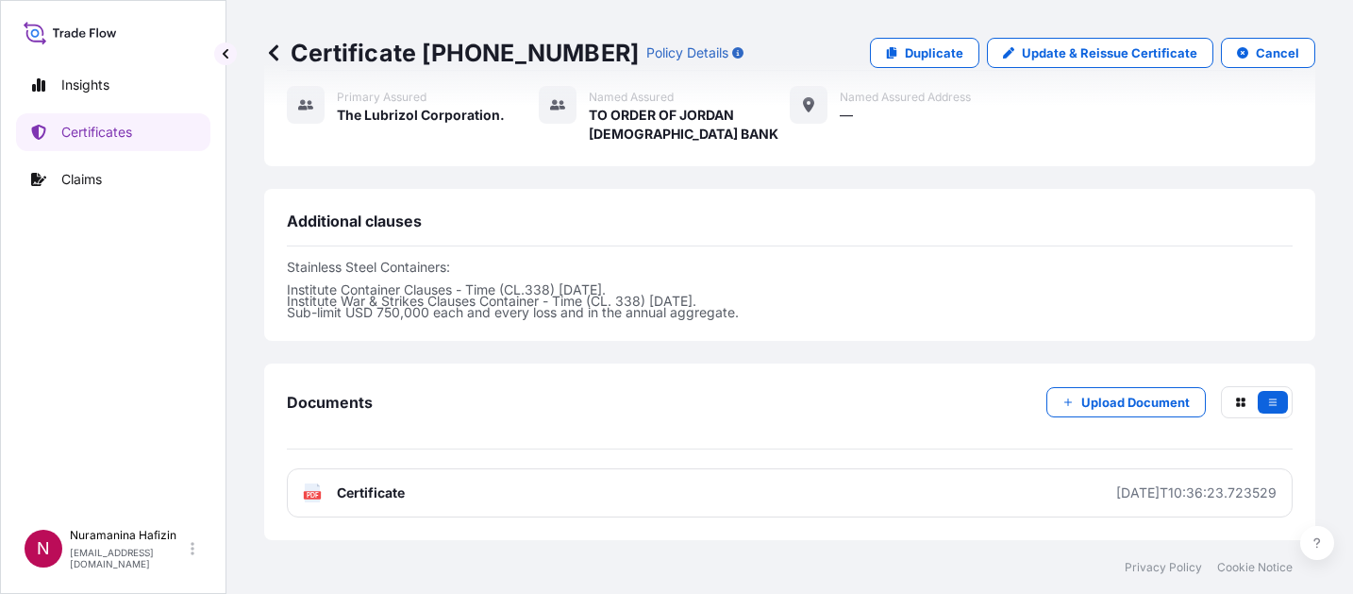
scroll to position [1090, 0]
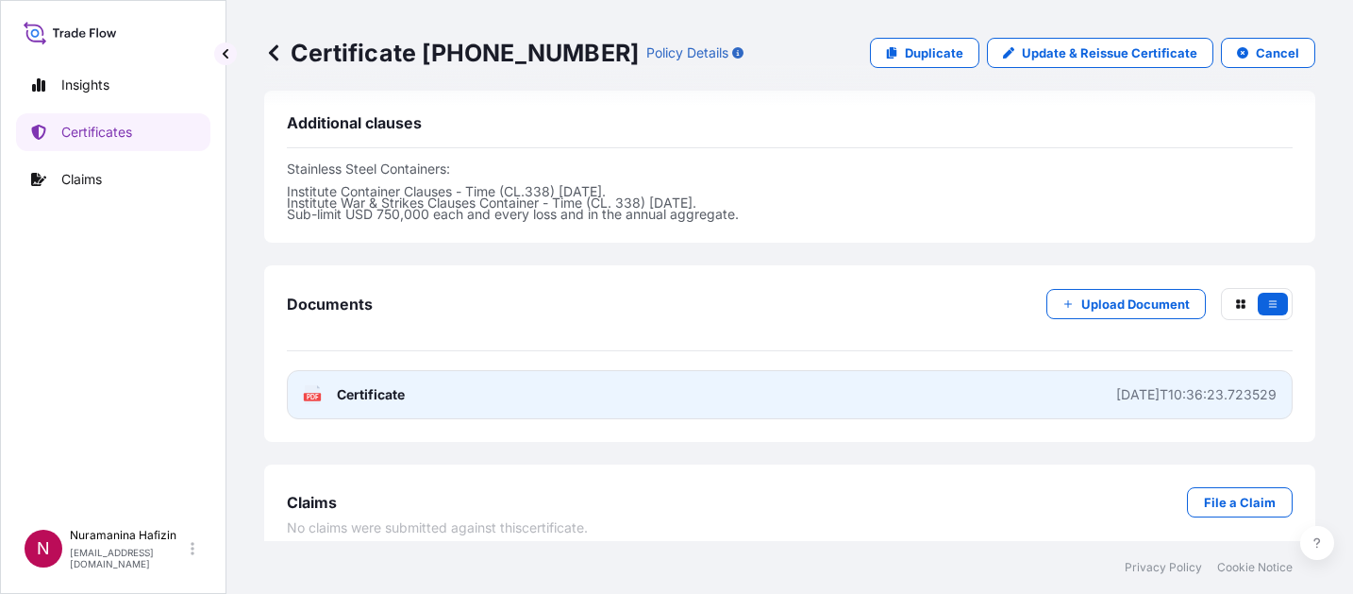
click at [302, 374] on link "PDF Certificate [DATE]T10:36:23.723529" at bounding box center [790, 394] width 1006 height 49
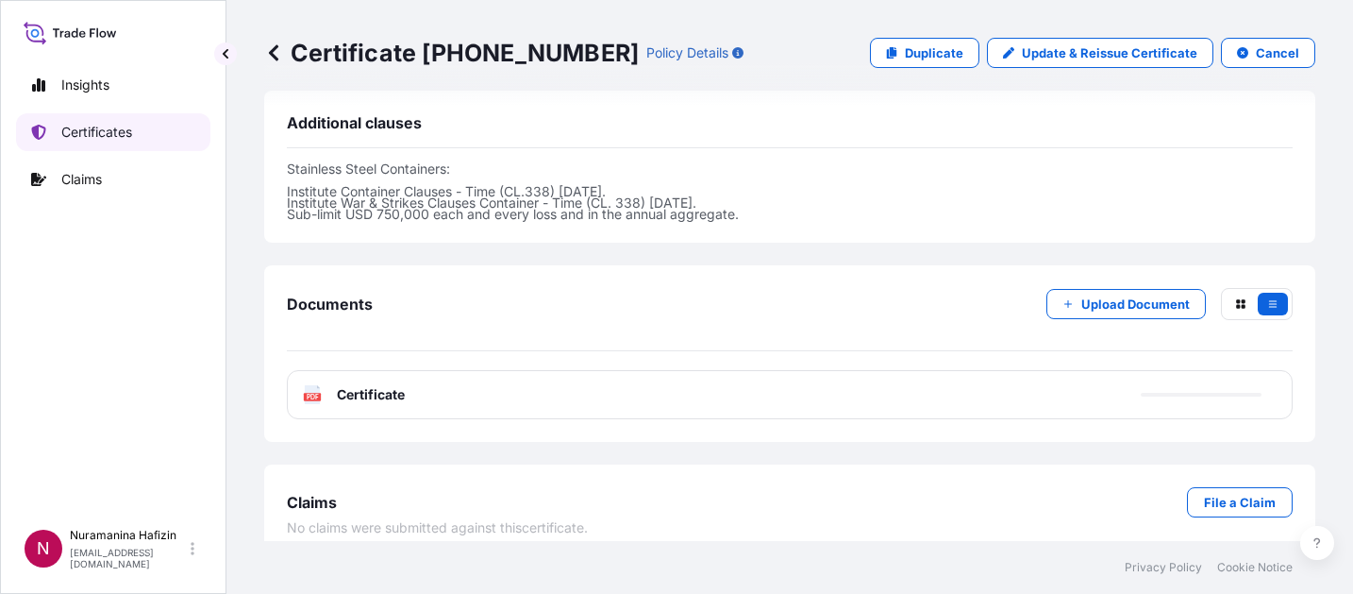
click at [109, 131] on p "Certificates" at bounding box center [96, 132] width 71 height 19
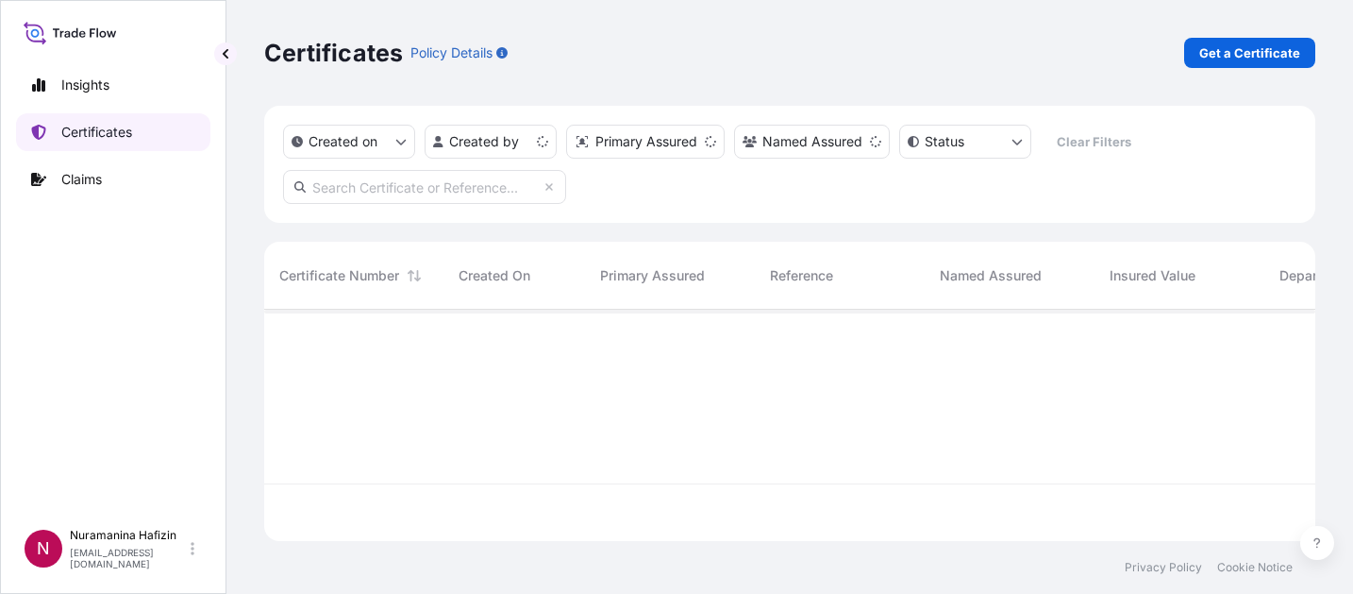
scroll to position [227, 1037]
click at [1195, 41] on link "Get a Certificate" at bounding box center [1249, 53] width 131 height 30
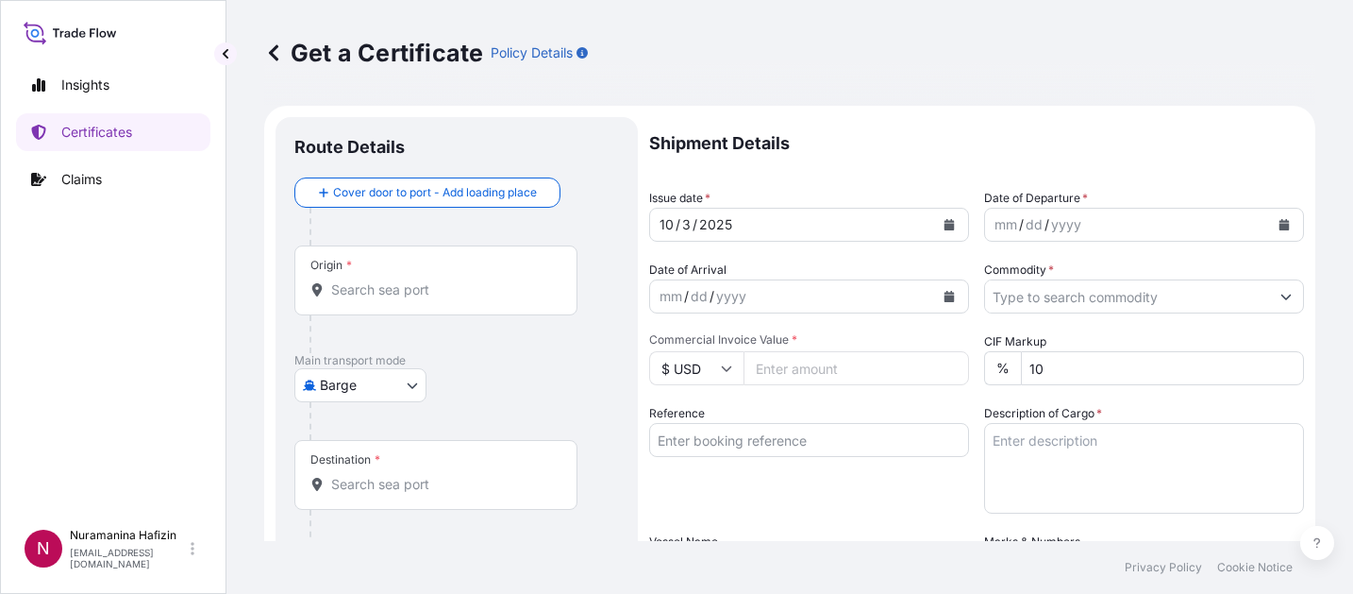
click at [349, 392] on body "Insights Certificates Claims N Nuramanina Hafizin [EMAIL_ADDRESS][DOMAIN_NAME] …" at bounding box center [676, 297] width 1353 height 594
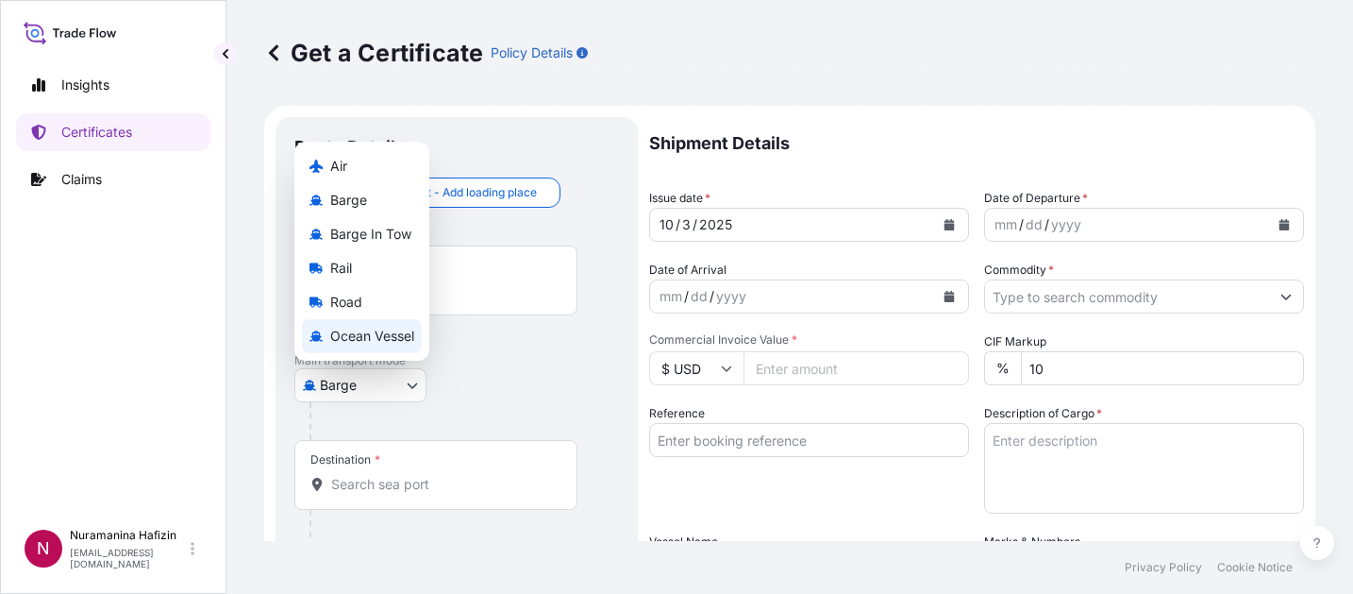
click at [378, 339] on span "Ocean Vessel" at bounding box center [372, 336] width 84 height 19
select select "Ocean Vessel"
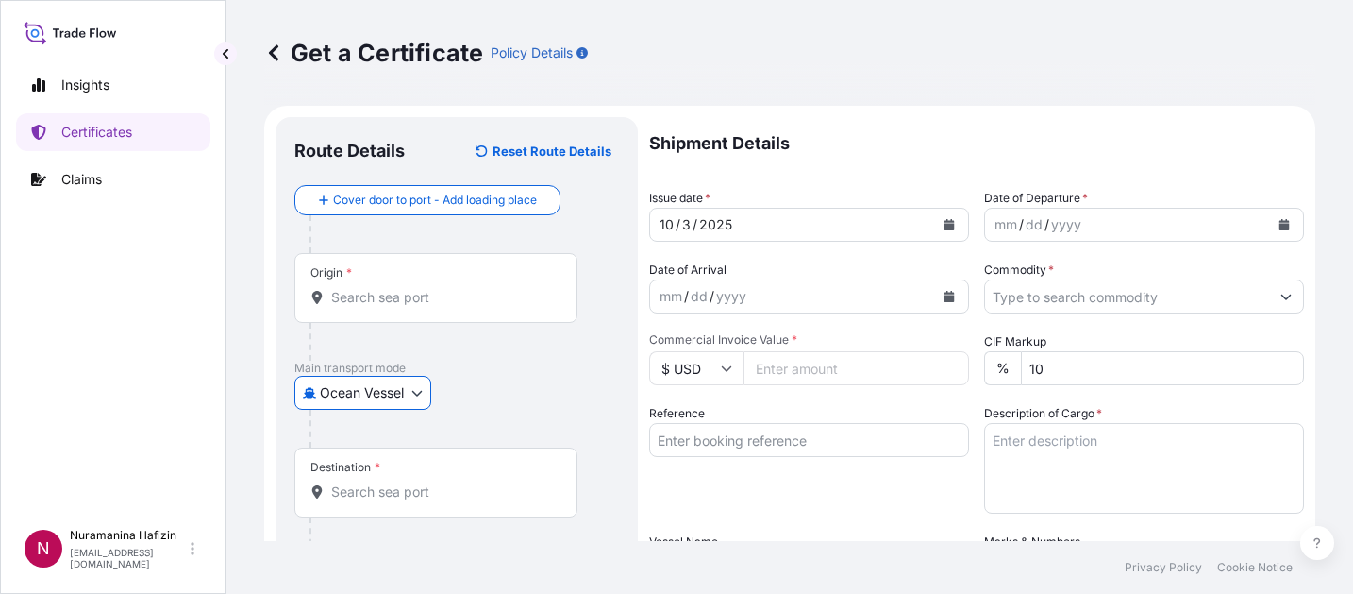
click at [394, 295] on input "Origin *" at bounding box center [442, 297] width 223 height 19
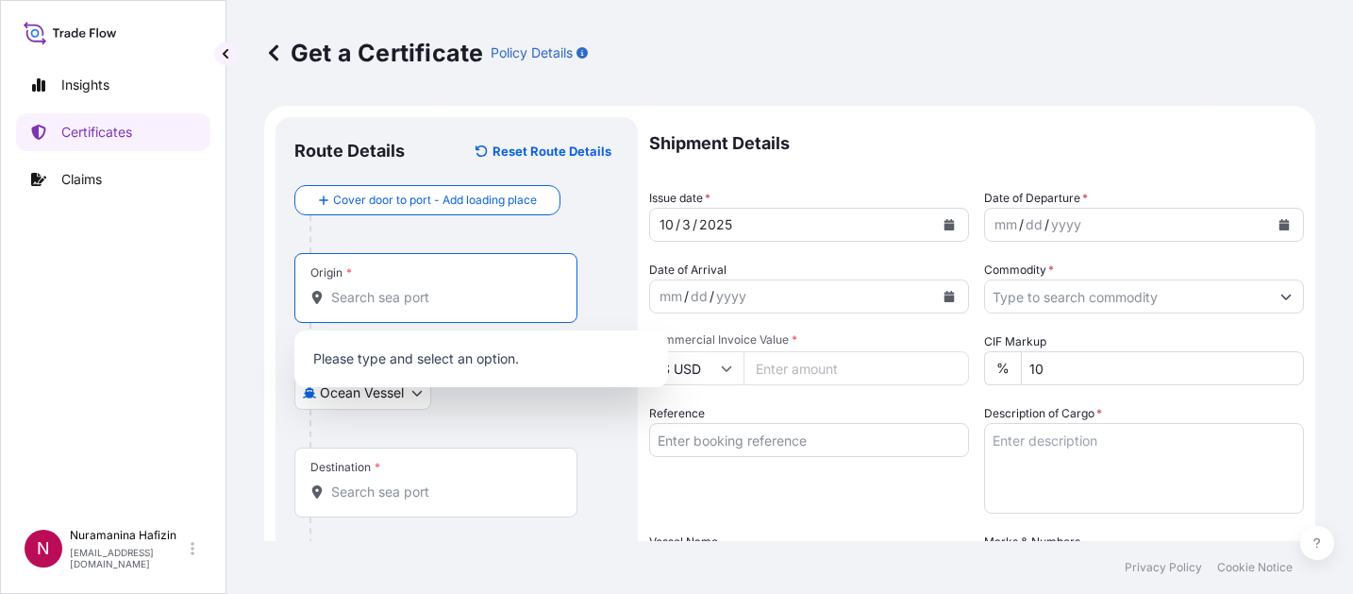
type input "L"
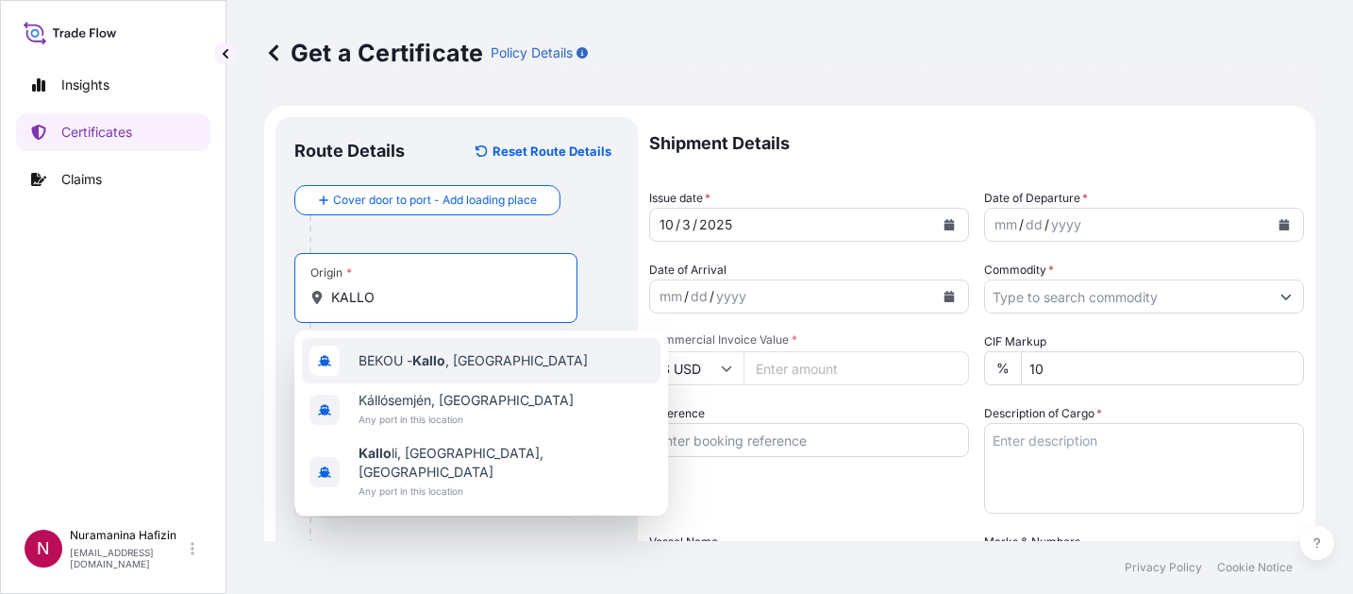
click at [396, 347] on div "BEKOU - [GEOGRAPHIC_DATA] , [GEOGRAPHIC_DATA]" at bounding box center [481, 360] width 359 height 45
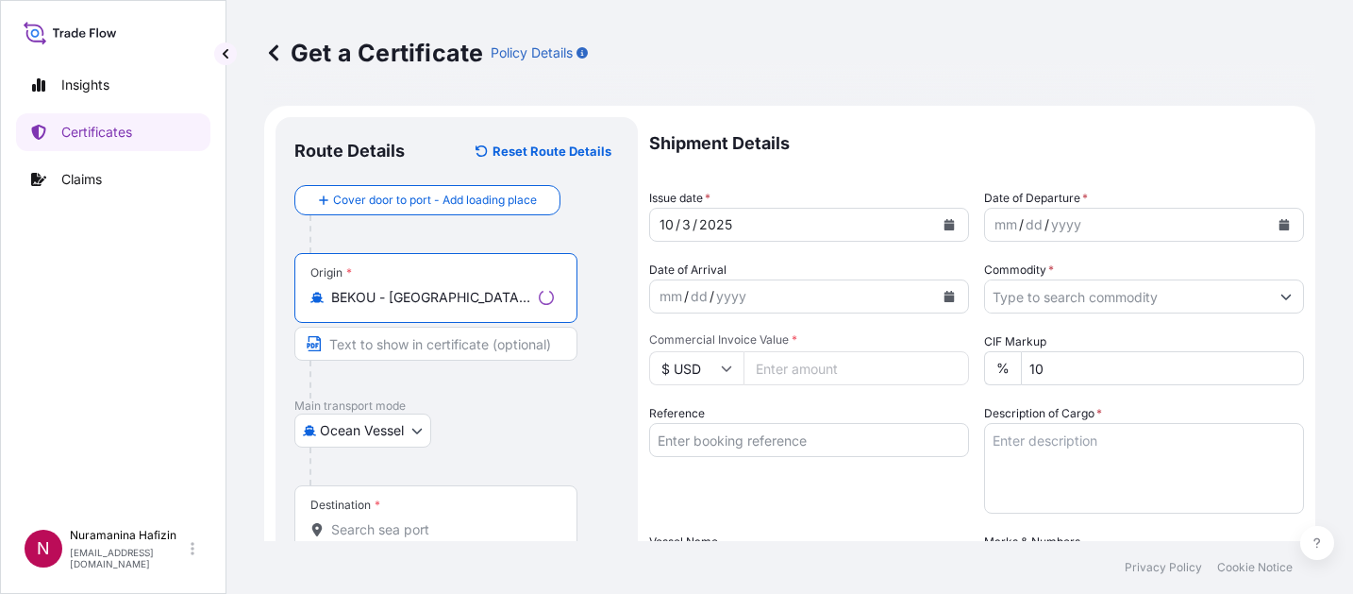
type input "BEKOU - [GEOGRAPHIC_DATA], [GEOGRAPHIC_DATA]"
click at [489, 409] on p "Main transport mode" at bounding box center [456, 405] width 325 height 15
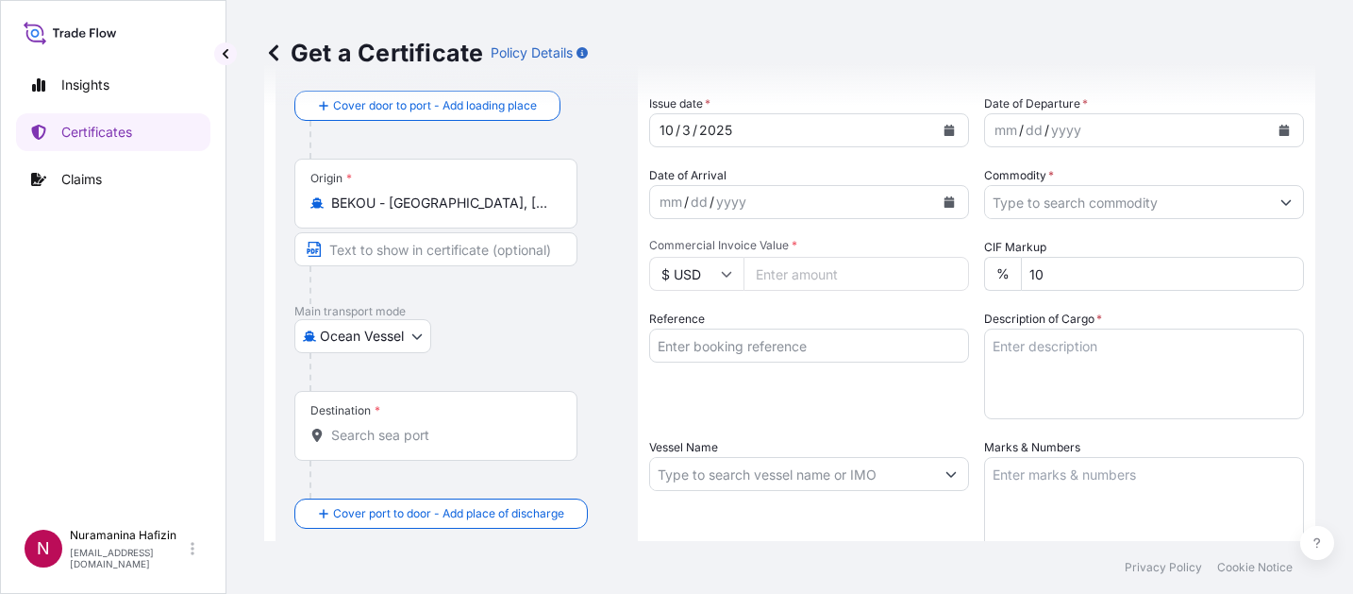
click at [454, 432] on input "Destination *" at bounding box center [442, 435] width 223 height 19
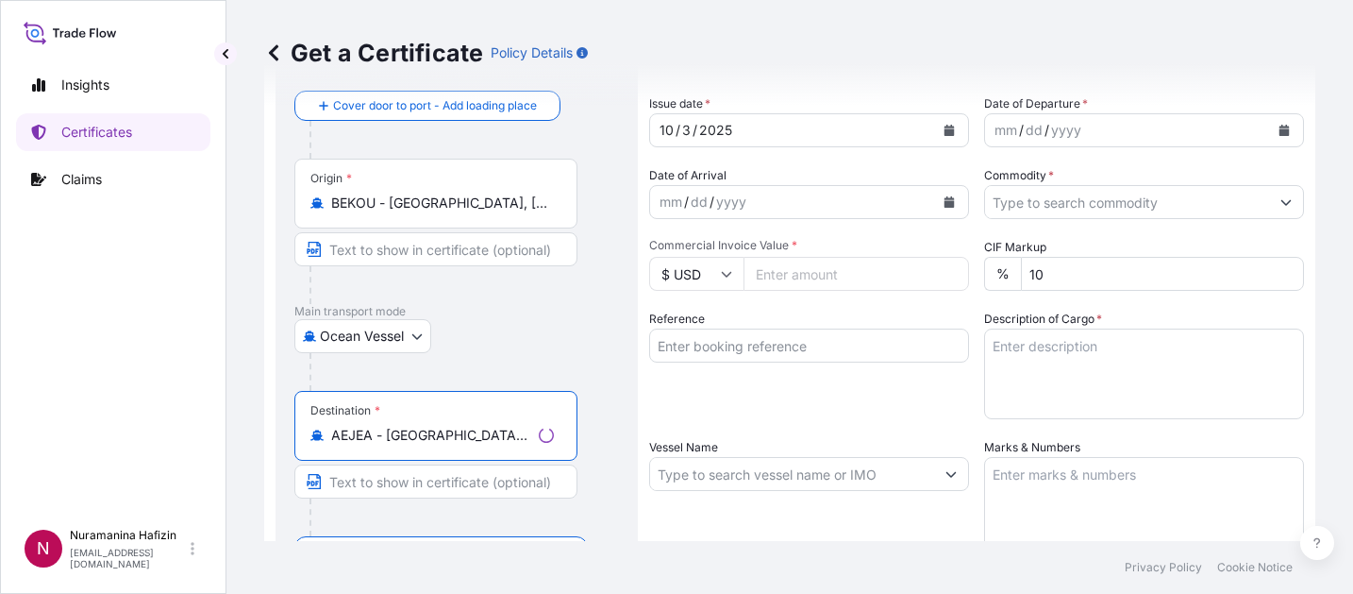
type input "AEJEA - [GEOGRAPHIC_DATA], [GEOGRAPHIC_DATA]"
click at [524, 332] on div "Ocean Vessel Air Barge Barge in Tow Rail Road [GEOGRAPHIC_DATA]" at bounding box center [456, 336] width 325 height 34
drag, startPoint x: 789, startPoint y: 393, endPoint x: 862, endPoint y: 332, distance: 95.2
click at [789, 393] on div "Reference" at bounding box center [809, 364] width 320 height 109
click at [1279, 131] on icon "Calendar" at bounding box center [1284, 130] width 11 height 11
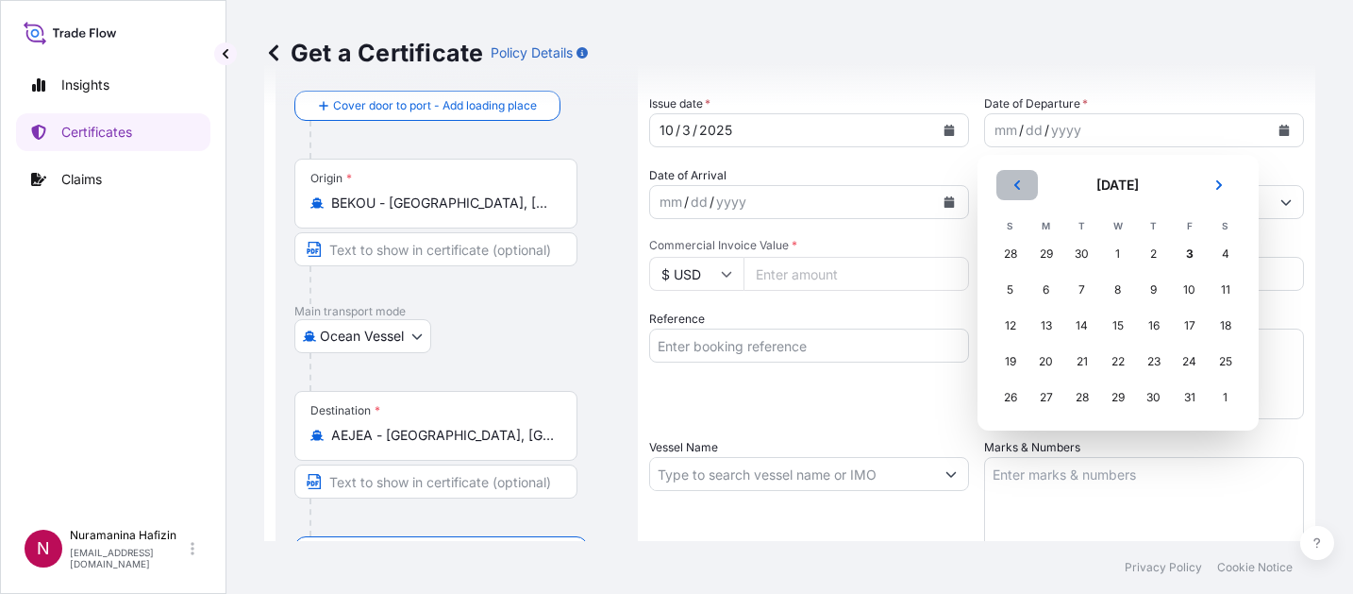
click at [1017, 193] on button "Previous" at bounding box center [1017, 185] width 42 height 30
click at [1014, 404] on div "28" at bounding box center [1011, 397] width 34 height 34
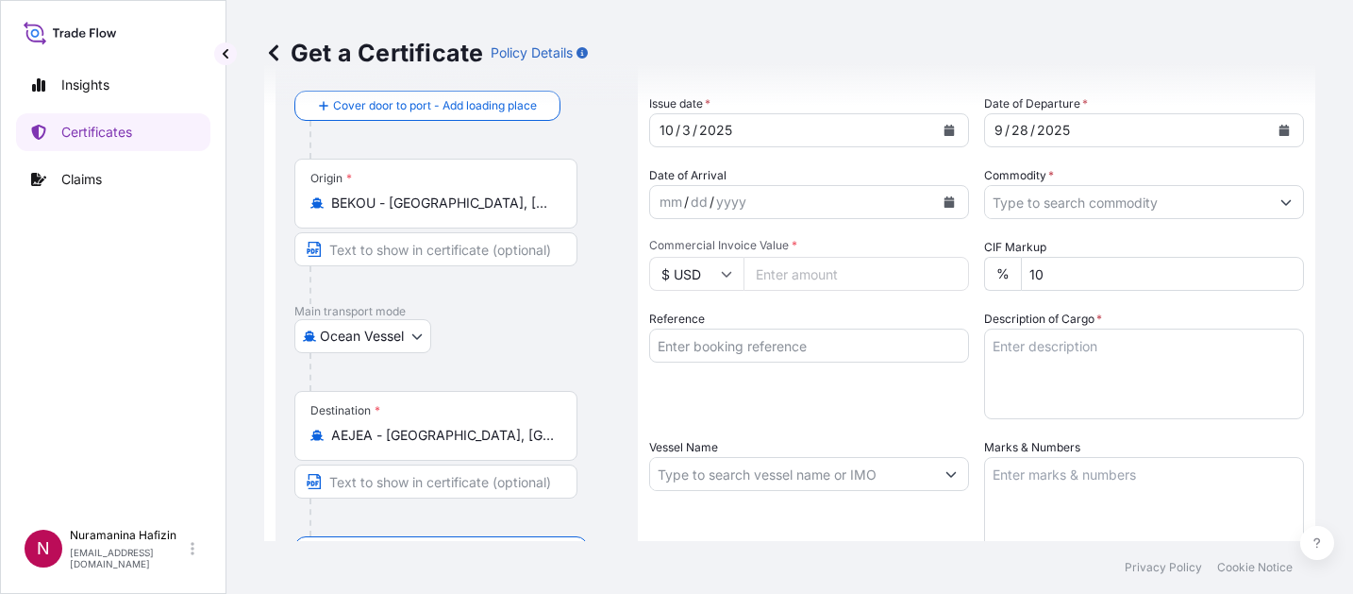
click at [119, 330] on div "Insights Certificates Claims" at bounding box center [113, 284] width 194 height 470
click at [822, 206] on div "mm / dd / yyyy" at bounding box center [792, 202] width 284 height 34
click at [934, 202] on button "Calendar" at bounding box center [949, 202] width 30 height 30
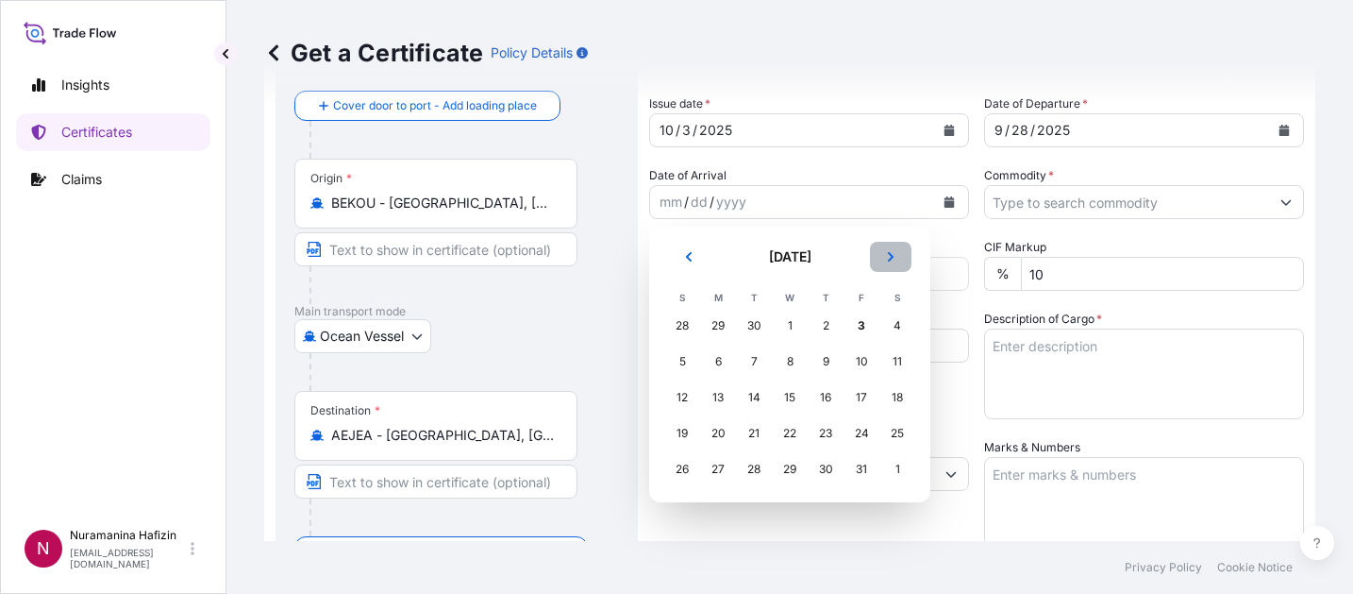
click at [901, 254] on button "Next" at bounding box center [891, 257] width 42 height 30
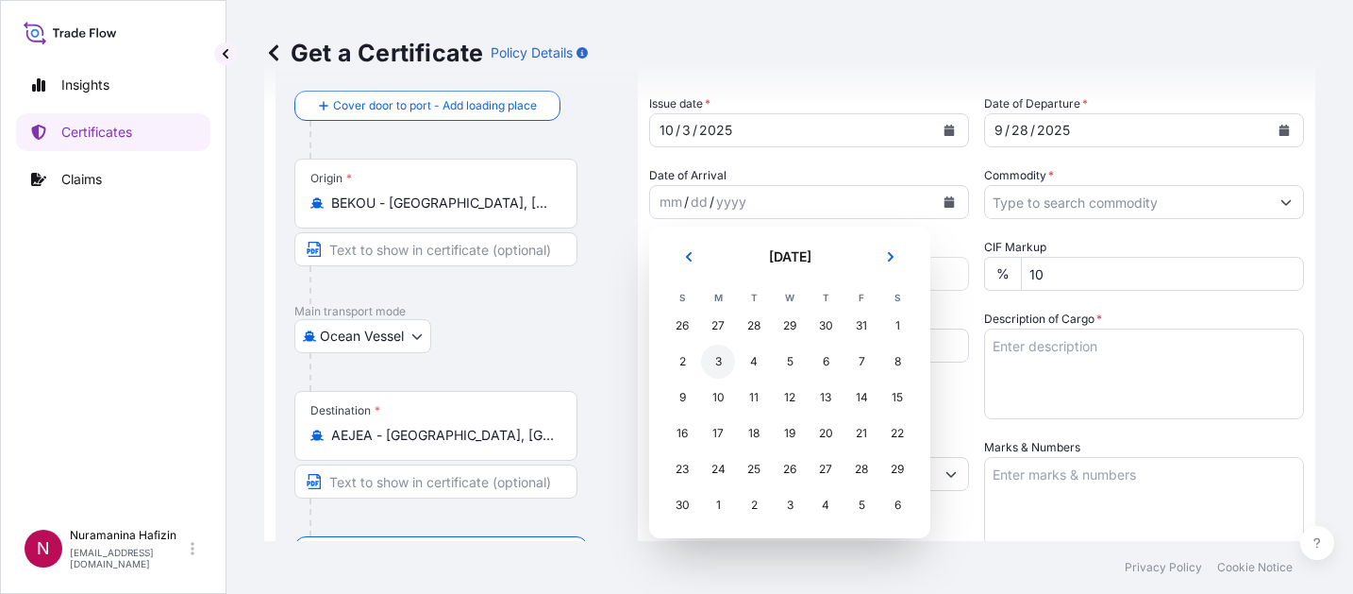
click at [728, 363] on div "3" at bounding box center [718, 361] width 34 height 34
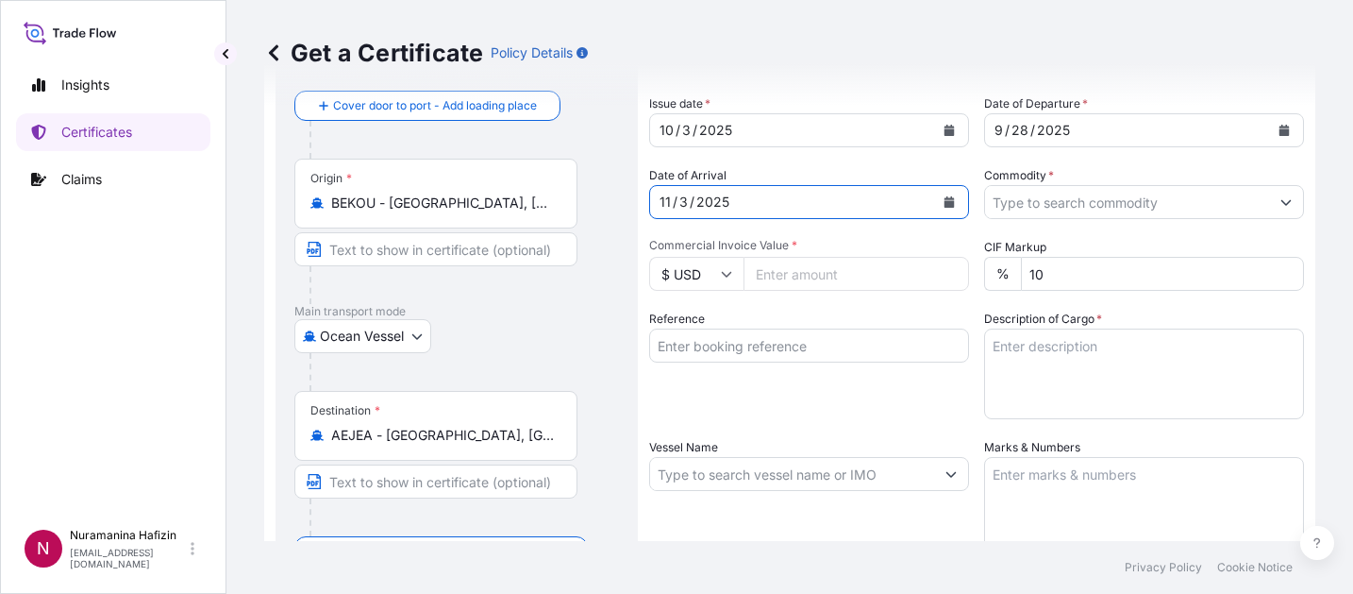
click at [1039, 210] on input "Commodity *" at bounding box center [1127, 202] width 284 height 34
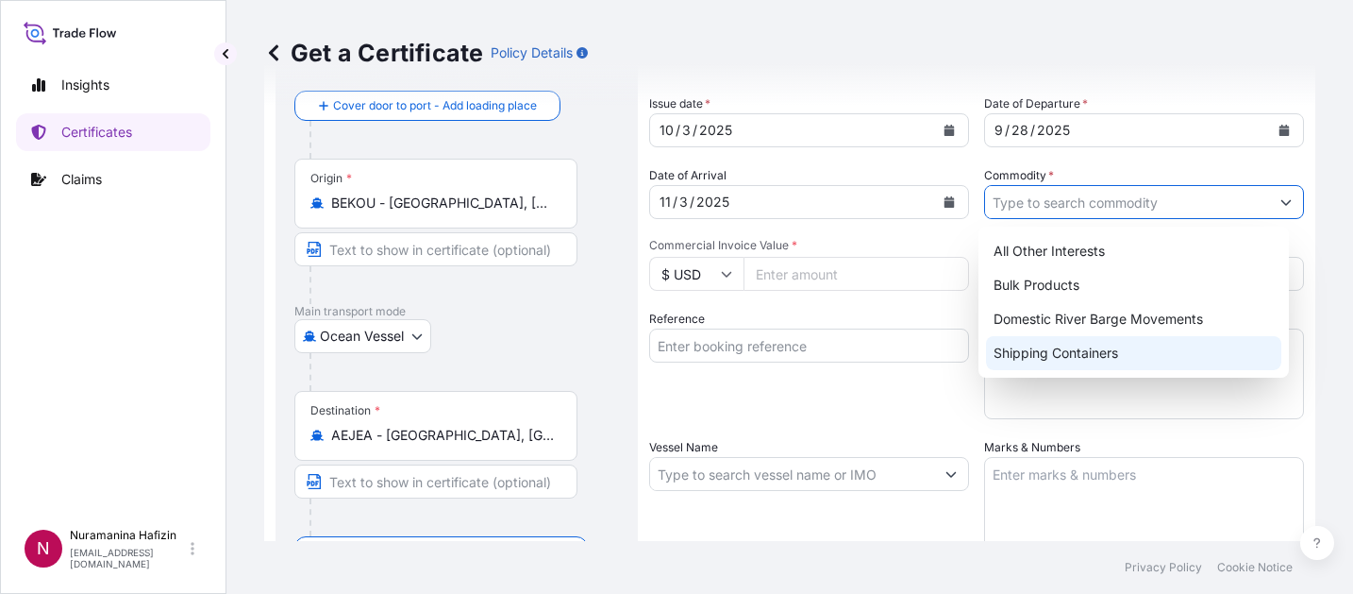
click at [1038, 350] on div "Shipping Containers" at bounding box center [1134, 353] width 296 height 34
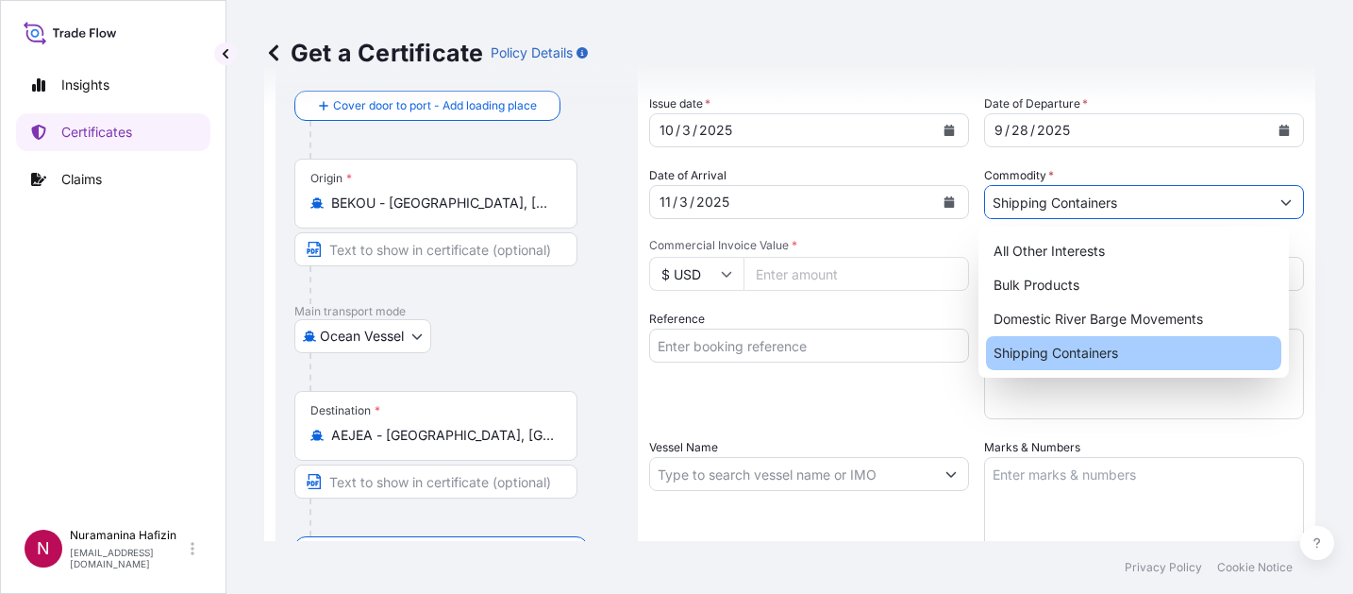
type input "Shipping Containers"
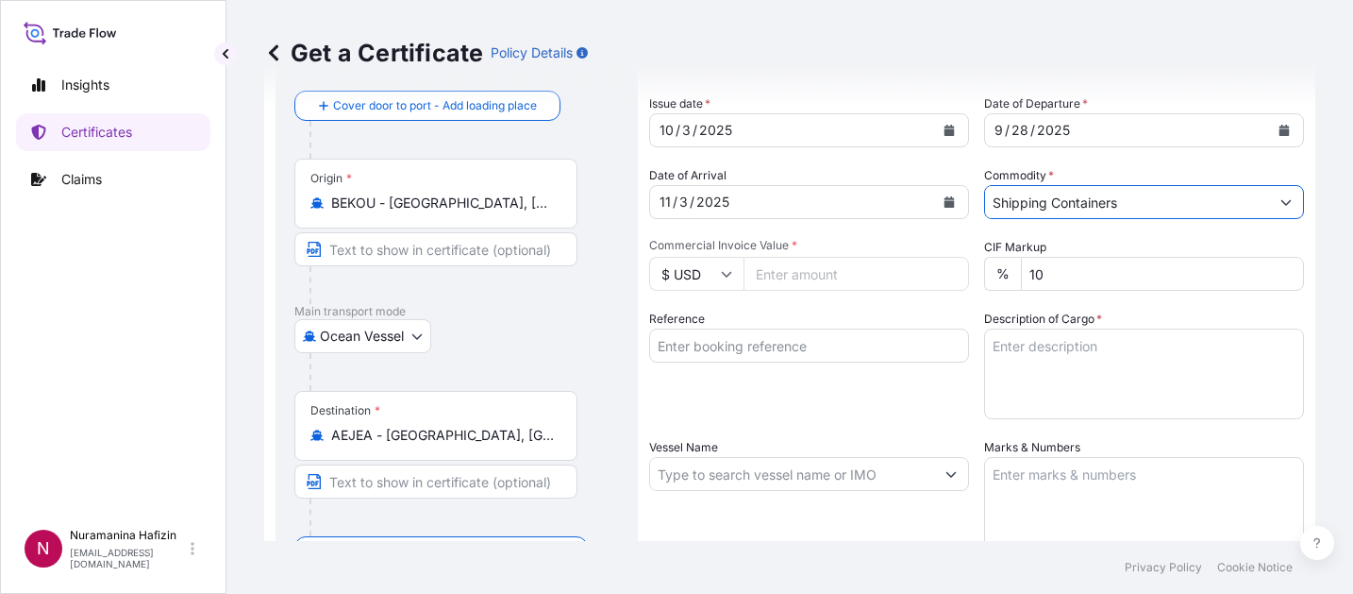
click at [1152, 312] on div "Description of Cargo *" at bounding box center [1144, 364] width 320 height 109
click at [826, 275] on input "Commercial Invoice Value *" at bounding box center [857, 274] width 226 height 34
click at [762, 274] on input "142732.80" at bounding box center [857, 274] width 226 height 34
type input "142732.80"
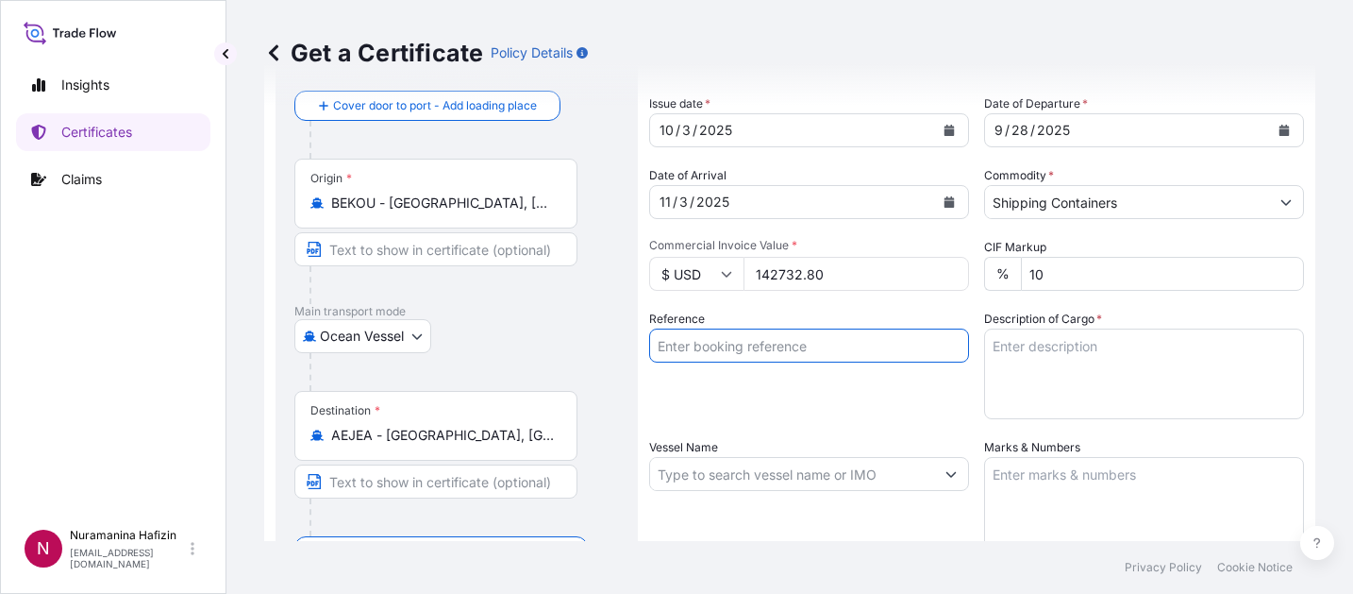
click at [802, 337] on input "Reference" at bounding box center [809, 345] width 320 height 34
click at [769, 346] on input "Reference" at bounding box center [809, 345] width 320 height 34
paste input "B000235353"
type input "B000235353"
click at [797, 473] on input "Vessel Name" at bounding box center [792, 474] width 284 height 34
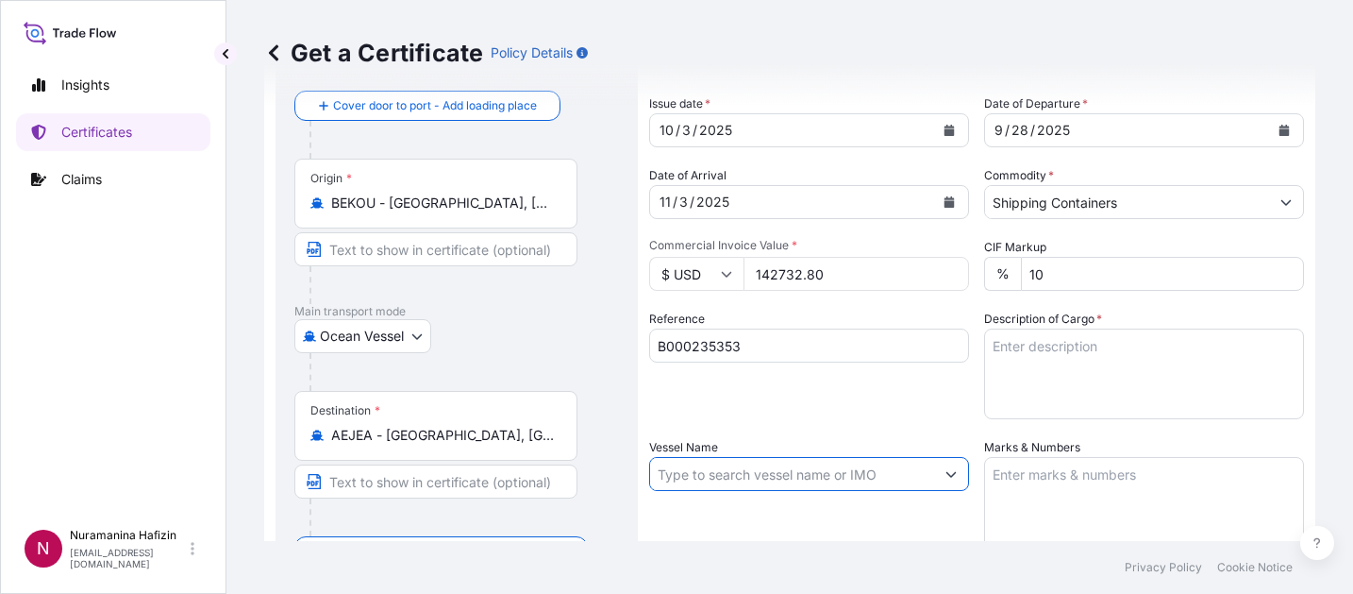
paste input "CMA CGM THALASSA"
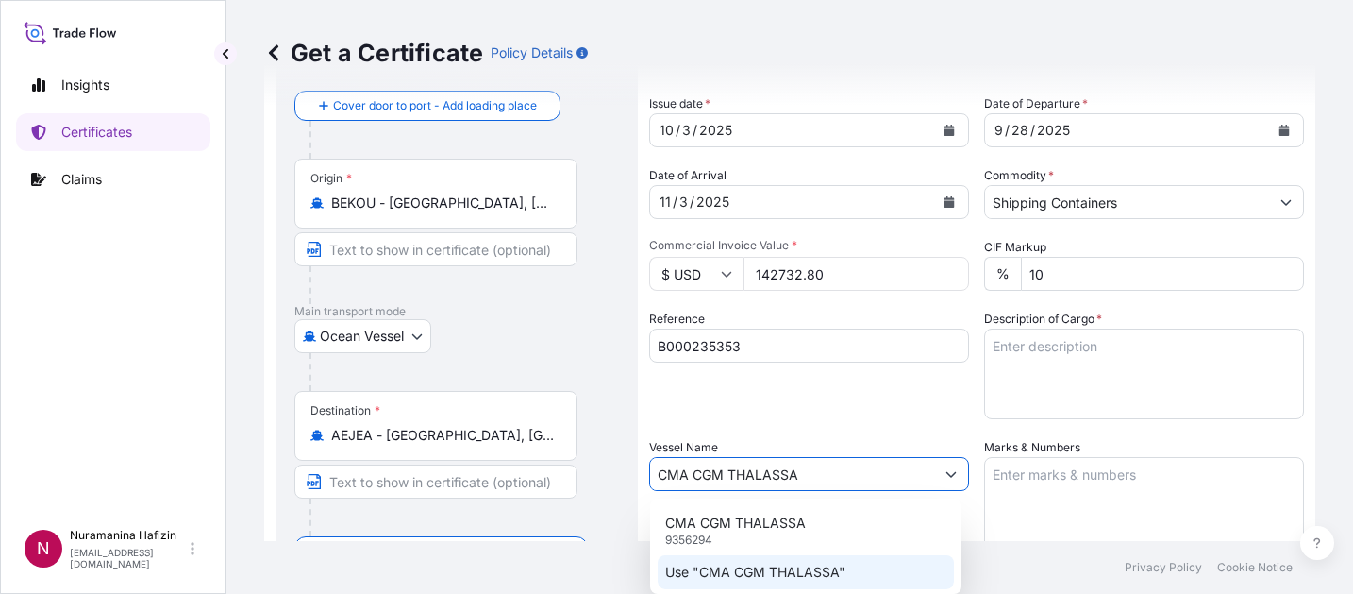
click at [768, 570] on p "Use "CMA CGM THALASSA"" at bounding box center [755, 571] width 180 height 19
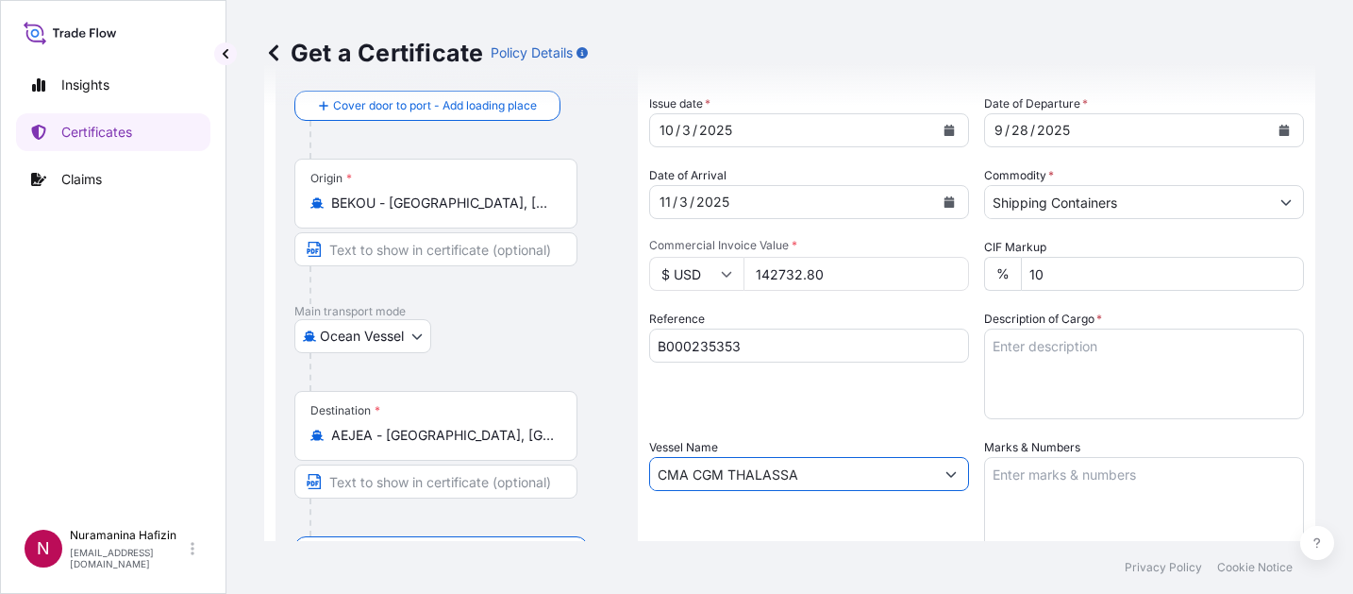
type input "CMA CGM THALASSA"
click at [837, 408] on div "Reference B000235353" at bounding box center [809, 364] width 320 height 109
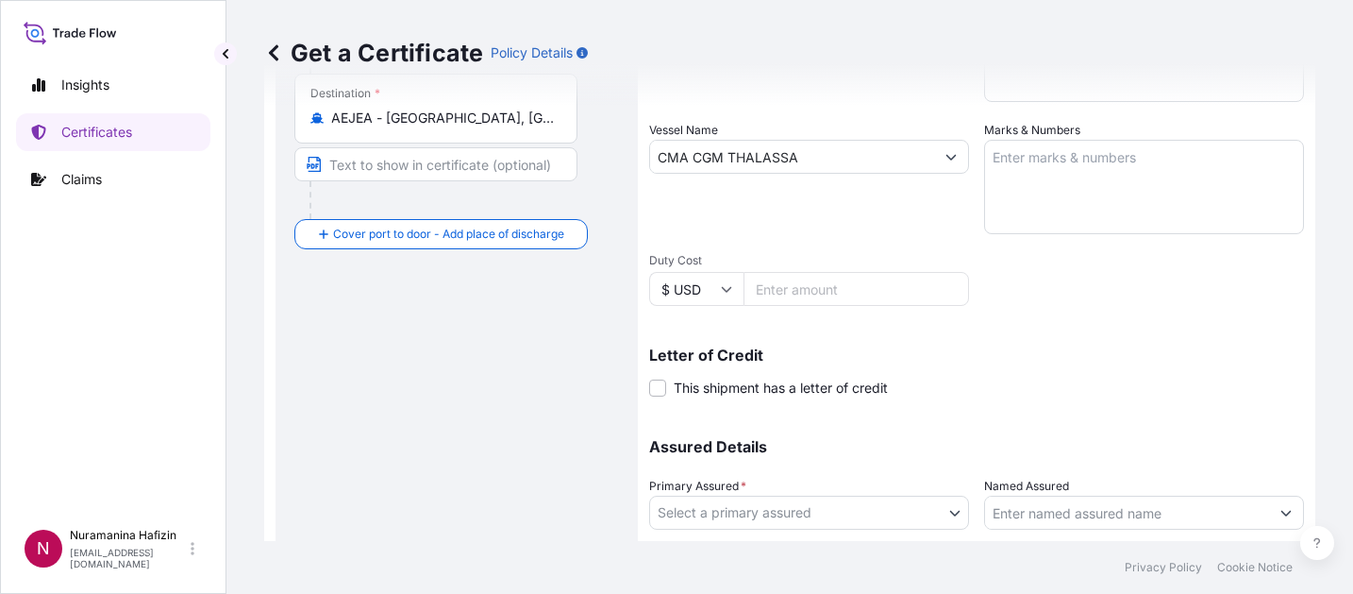
scroll to position [472, 0]
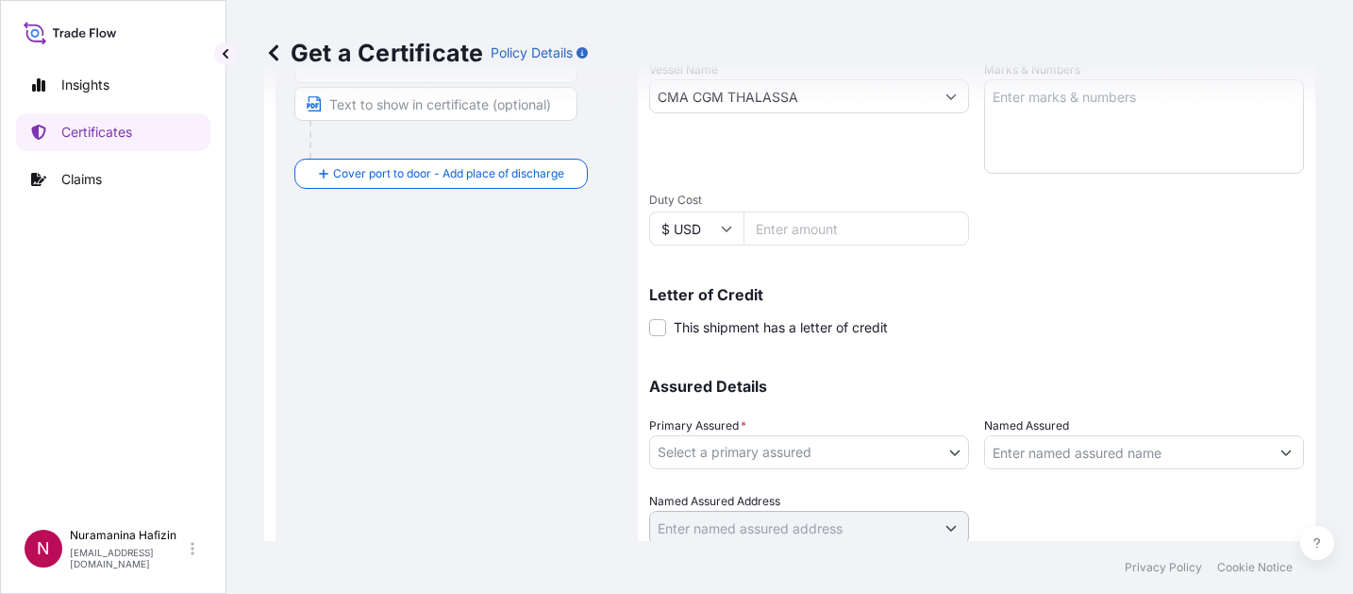
click at [781, 445] on body "0 options available. 2 options available. Insights Certificates Claims N Nurama…" at bounding box center [676, 297] width 1353 height 594
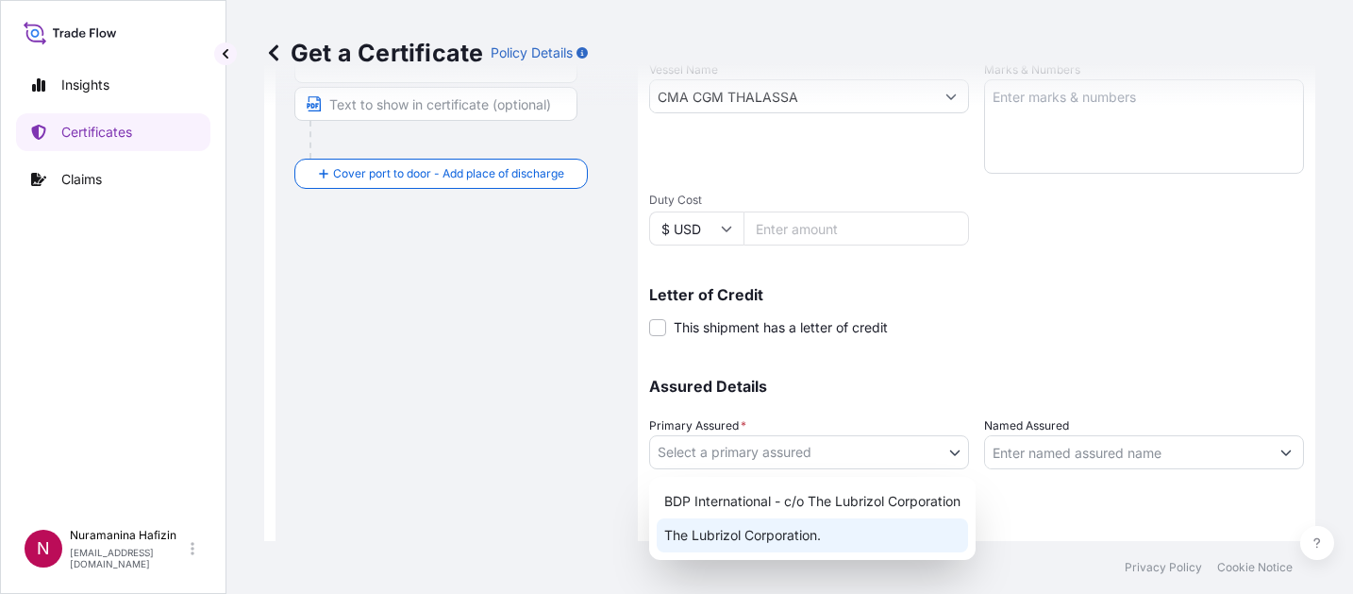
click at [778, 531] on div "The Lubrizol Corporation." at bounding box center [812, 535] width 311 height 34
select select "32212"
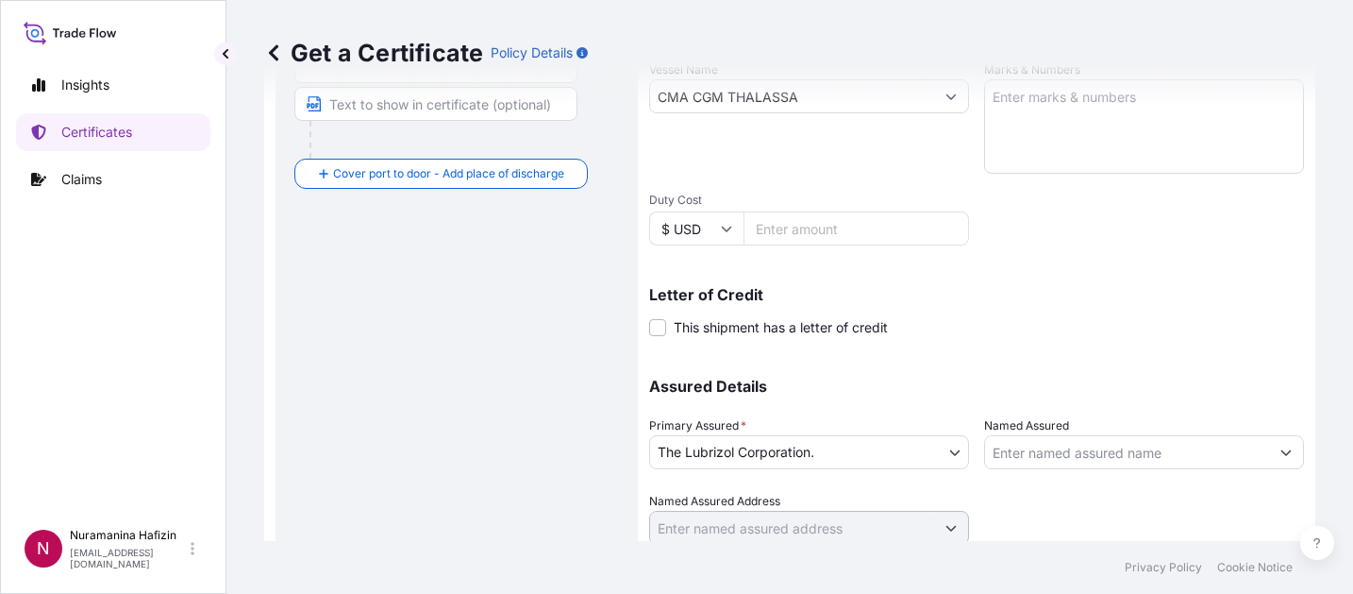
click at [553, 357] on div "Route Details Reset Route Details Cover door to port - Add loading place Place …" at bounding box center [456, 121] width 325 height 914
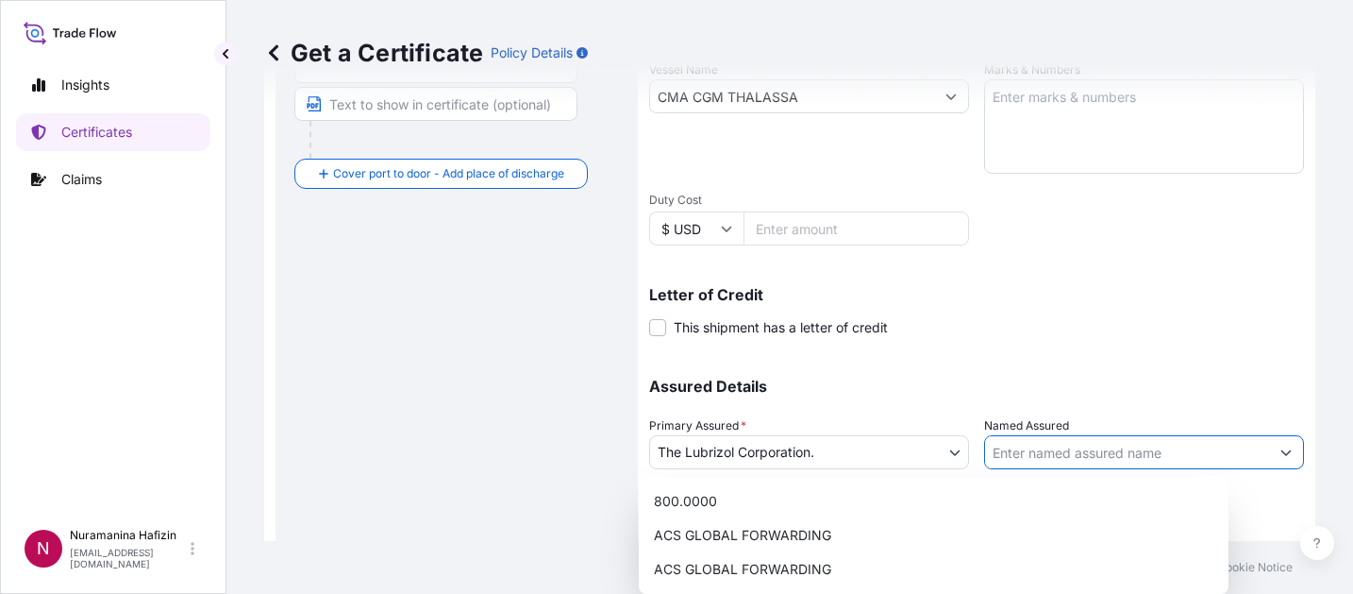
click at [1103, 454] on input "Named Assured" at bounding box center [1127, 452] width 284 height 34
paste input "TO THE ORDER OF BNP PARIBAS - [GEOGRAPHIC_DATA]"
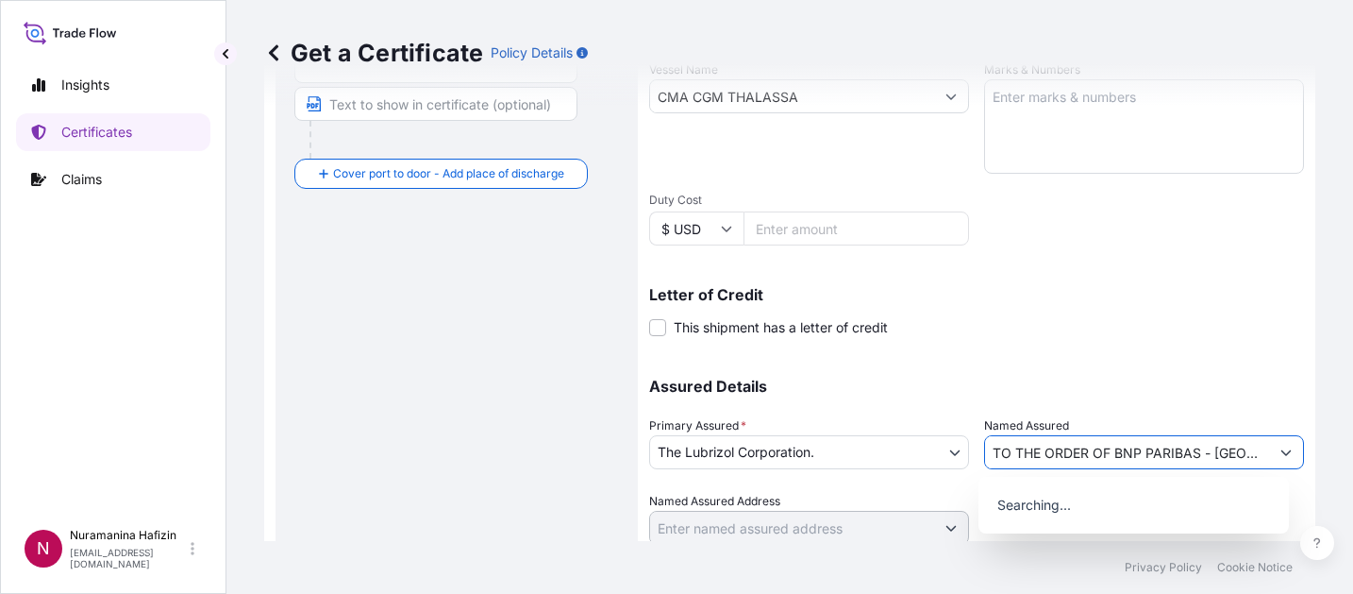
type input "TO THE ORDER OF BNP PARIBAS - [GEOGRAPHIC_DATA]"
click at [1104, 363] on div "Assured Details Primary Assured * The Lubrizol Corporation. BDP International -…" at bounding box center [976, 450] width 655 height 189
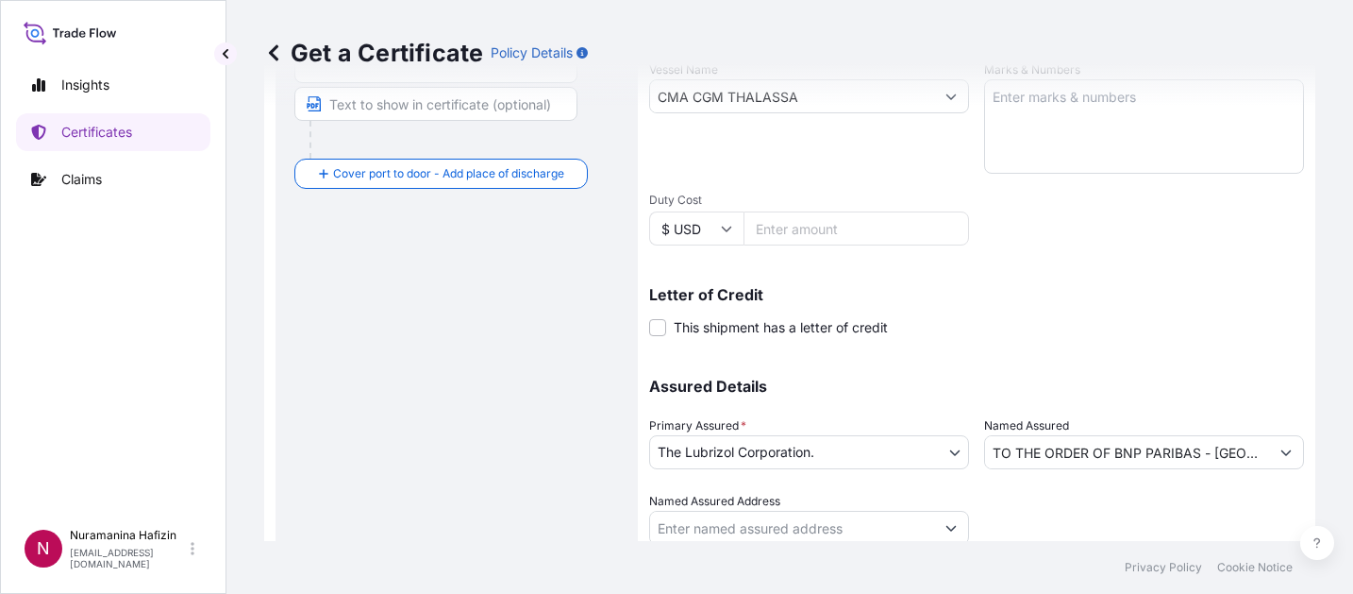
drag, startPoint x: 127, startPoint y: 405, endPoint x: 165, endPoint y: 405, distance: 37.7
click at [127, 405] on div "Insights Certificates Claims" at bounding box center [113, 284] width 194 height 470
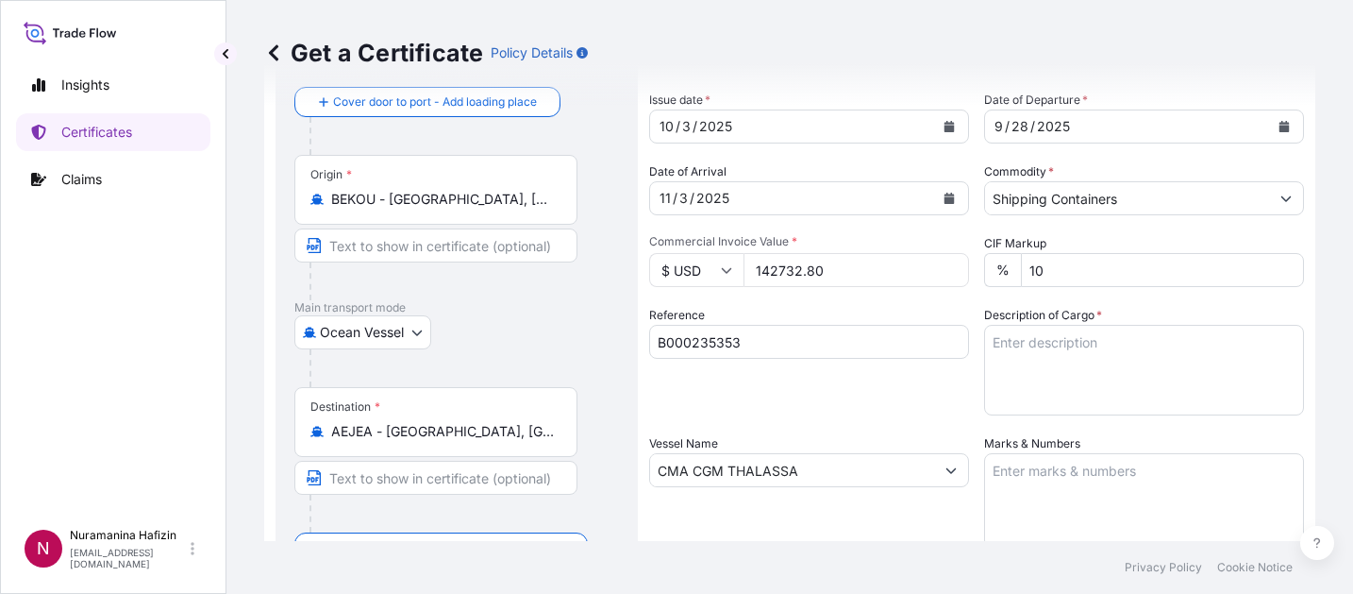
scroll to position [94, 0]
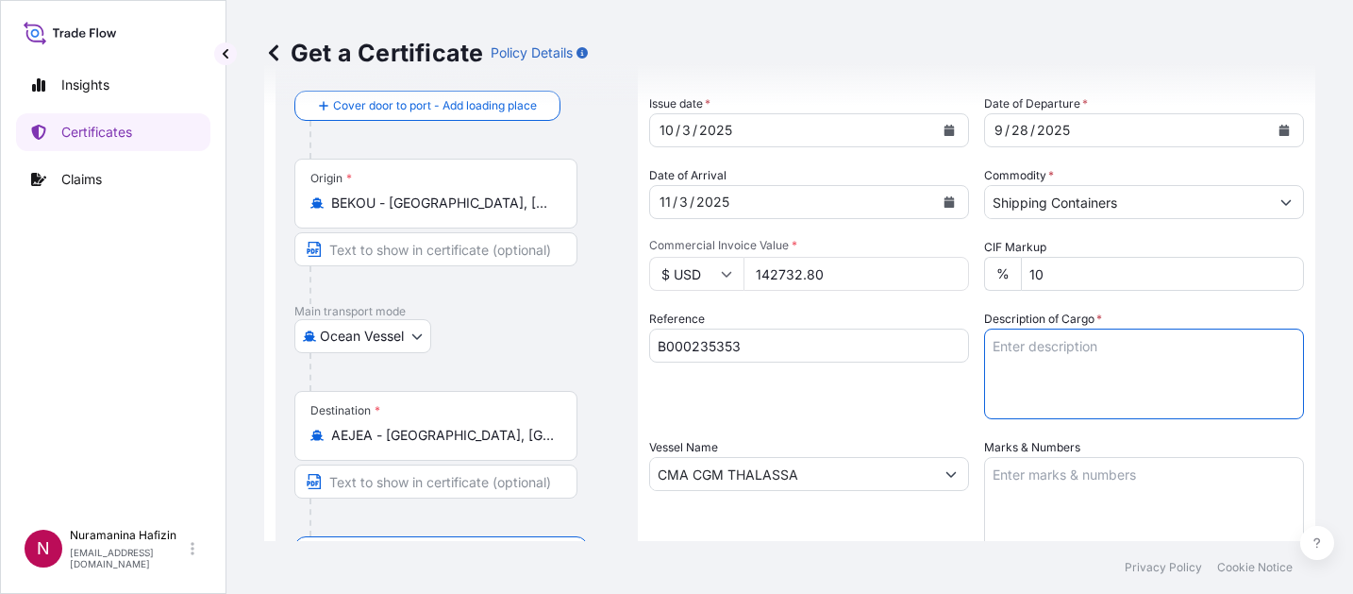
click at [1082, 337] on textarea "Description of Cargo *" at bounding box center [1144, 373] width 320 height 91
paste textarea "448 CARTON LOADED ONTO 32 PALLETS LOADED INTO 1 40' CONTAINER(S) CARBOPOL(R) SI…"
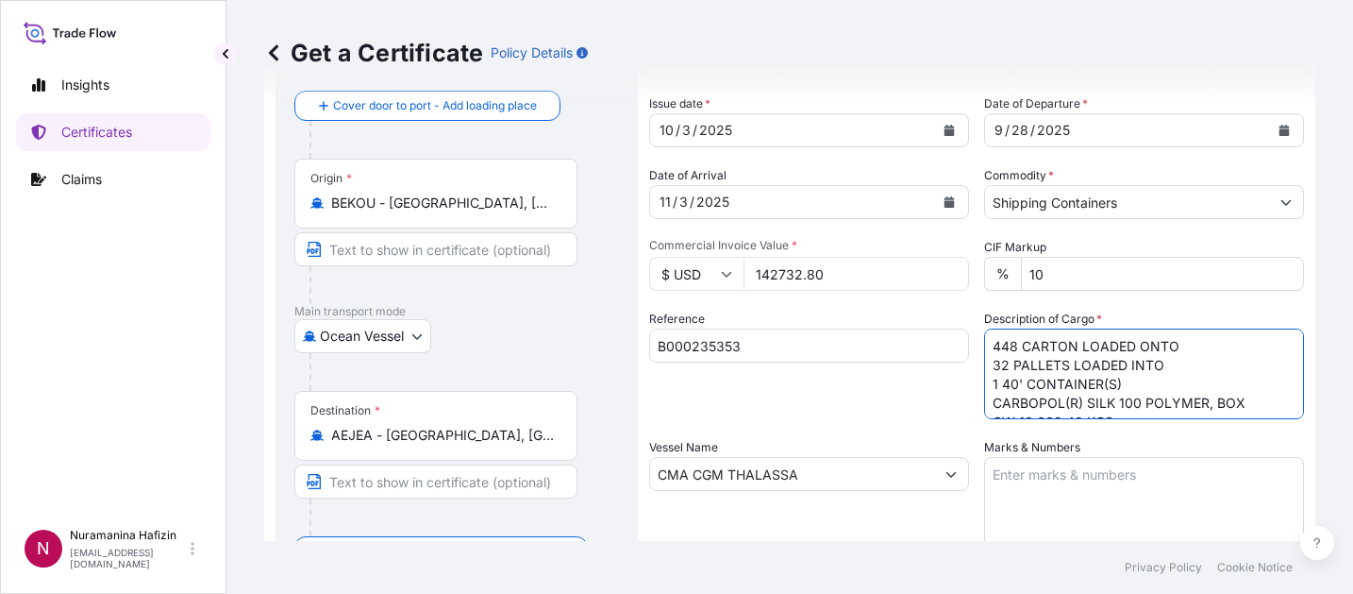
scroll to position [30, 0]
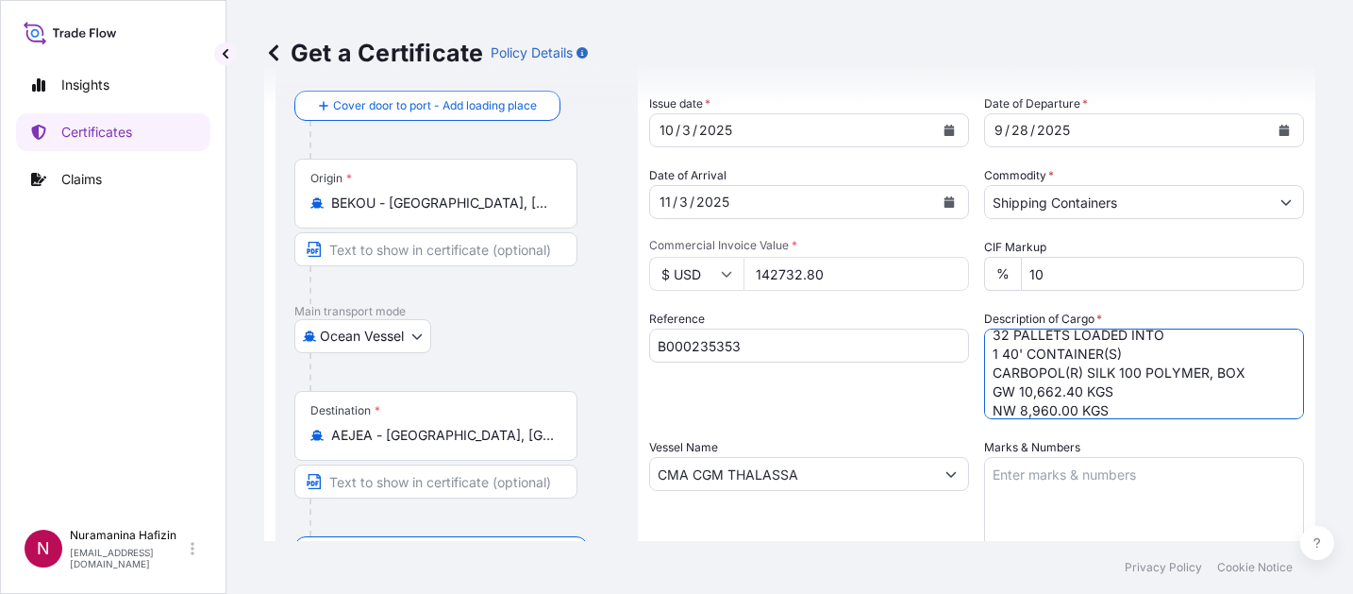
type textarea "448 CARTON LOADED ONTO 32 PALLETS LOADED INTO 1 40' CONTAINER(S) CARBOPOL(R) SI…"
click at [901, 397] on div "Reference B000235353" at bounding box center [809, 364] width 320 height 109
click at [113, 311] on div "Insights Certificates Claims" at bounding box center [113, 284] width 194 height 470
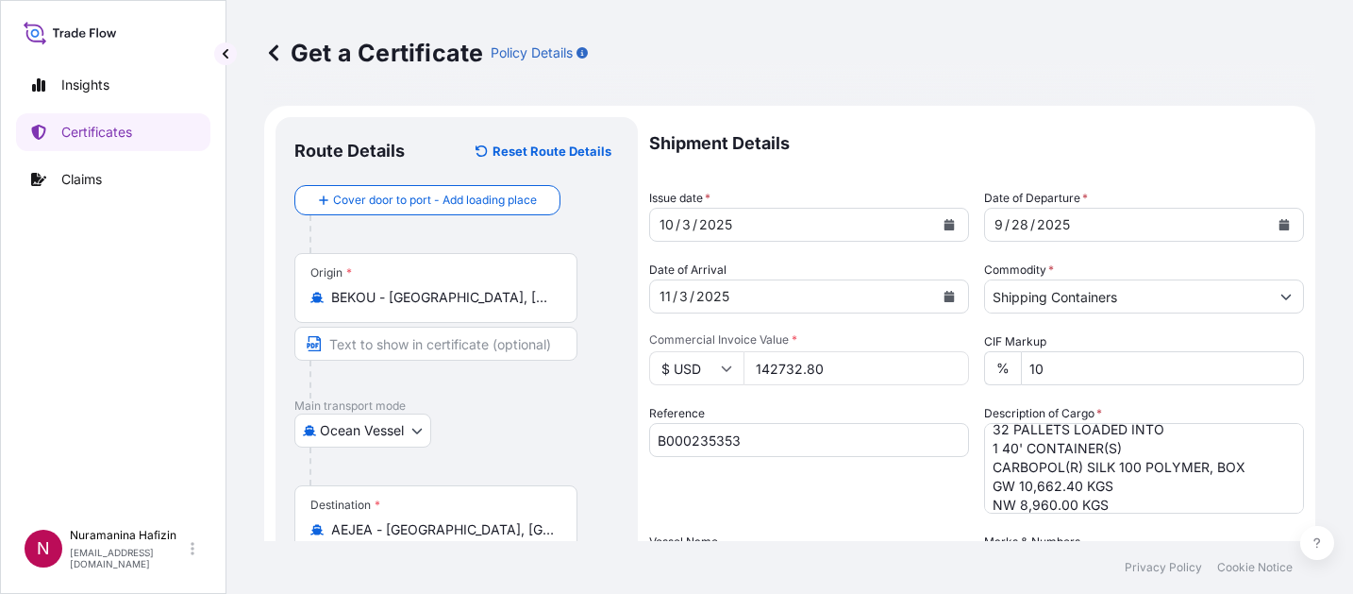
click at [83, 389] on div "Insights Certificates Claims" at bounding box center [113, 284] width 194 height 470
drag, startPoint x: 111, startPoint y: 336, endPoint x: 205, endPoint y: 314, distance: 95.9
click at [111, 336] on div "Insights Certificates Claims" at bounding box center [113, 284] width 194 height 470
click at [27, 363] on div "Insights Certificates Claims" at bounding box center [113, 284] width 194 height 470
click at [67, 354] on div "Insights Certificates Claims" at bounding box center [113, 284] width 194 height 470
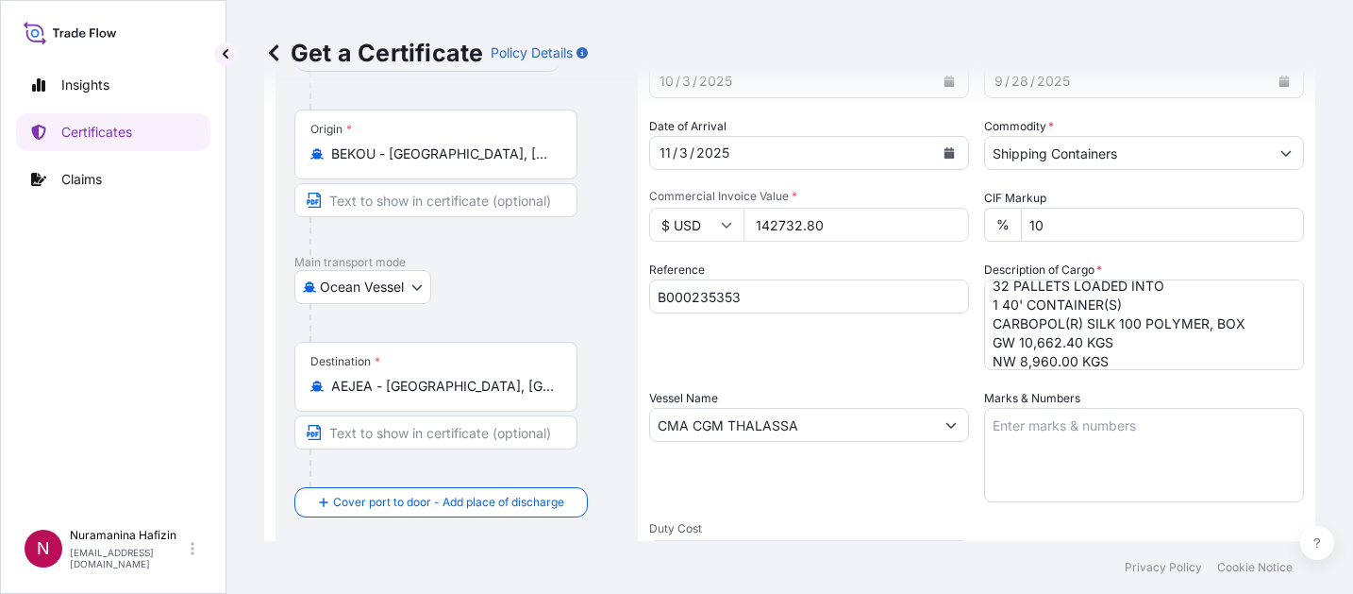
scroll to position [189, 0]
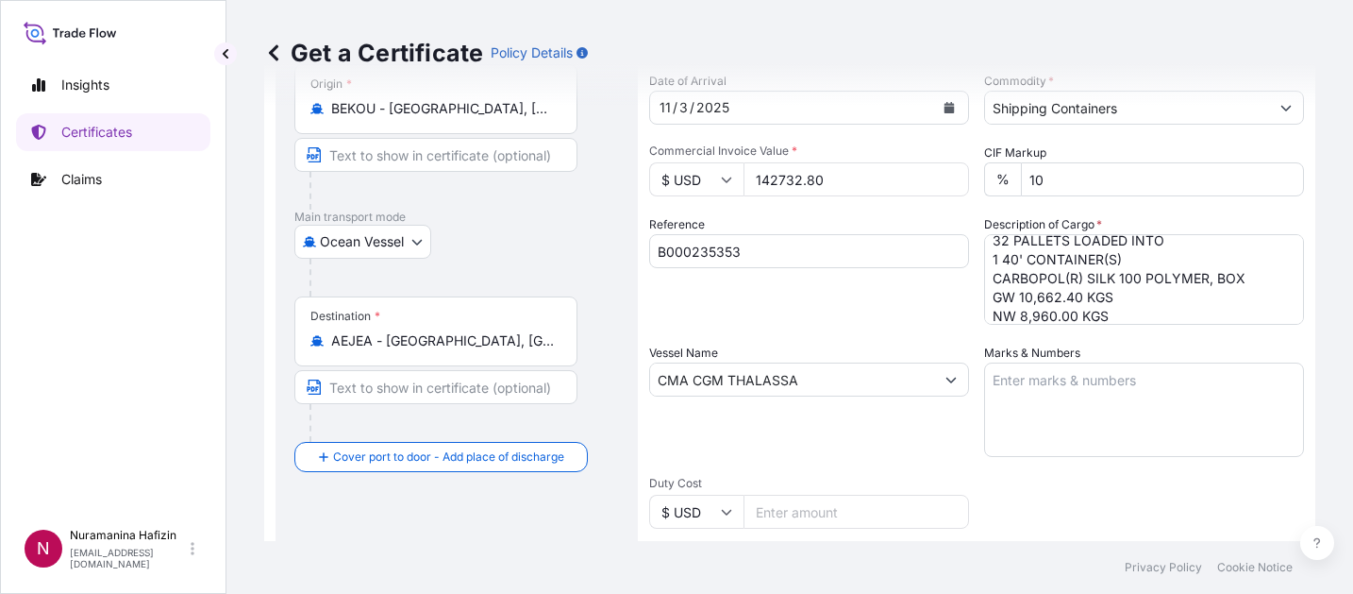
click at [114, 385] on div "Insights Certificates Claims" at bounding box center [113, 284] width 194 height 470
click at [142, 407] on div "Insights Certificates Claims" at bounding box center [113, 284] width 194 height 470
click at [95, 386] on div "Insights Certificates Claims" at bounding box center [113, 284] width 194 height 470
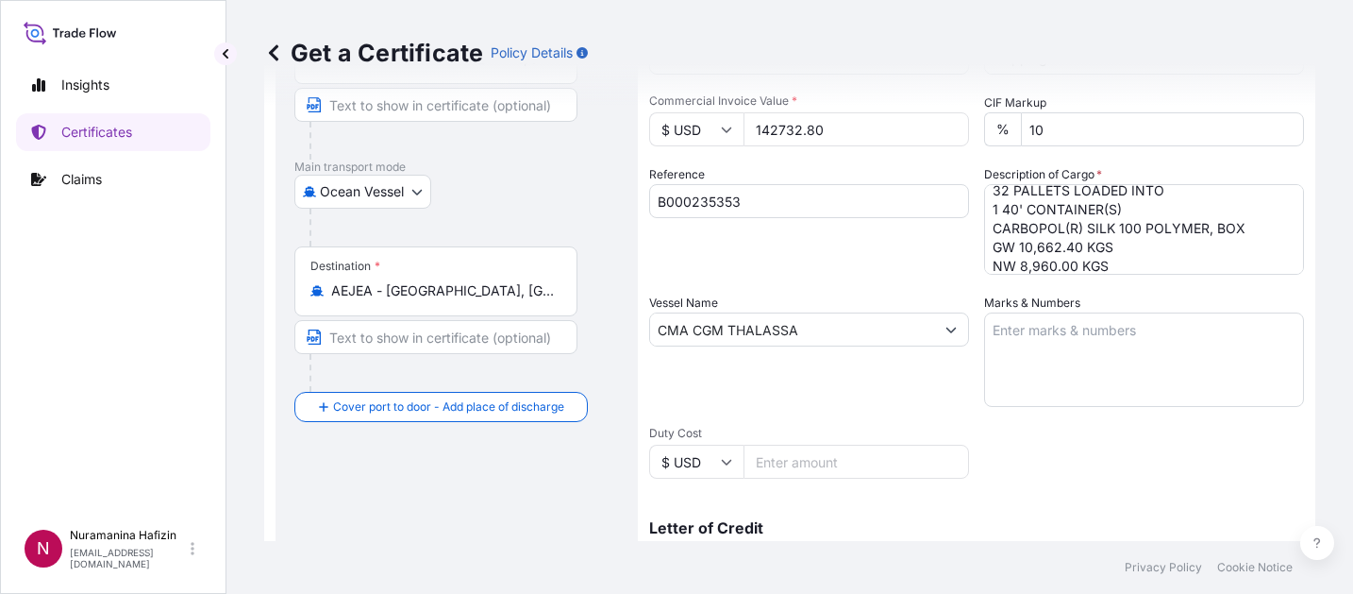
scroll to position [283, 0]
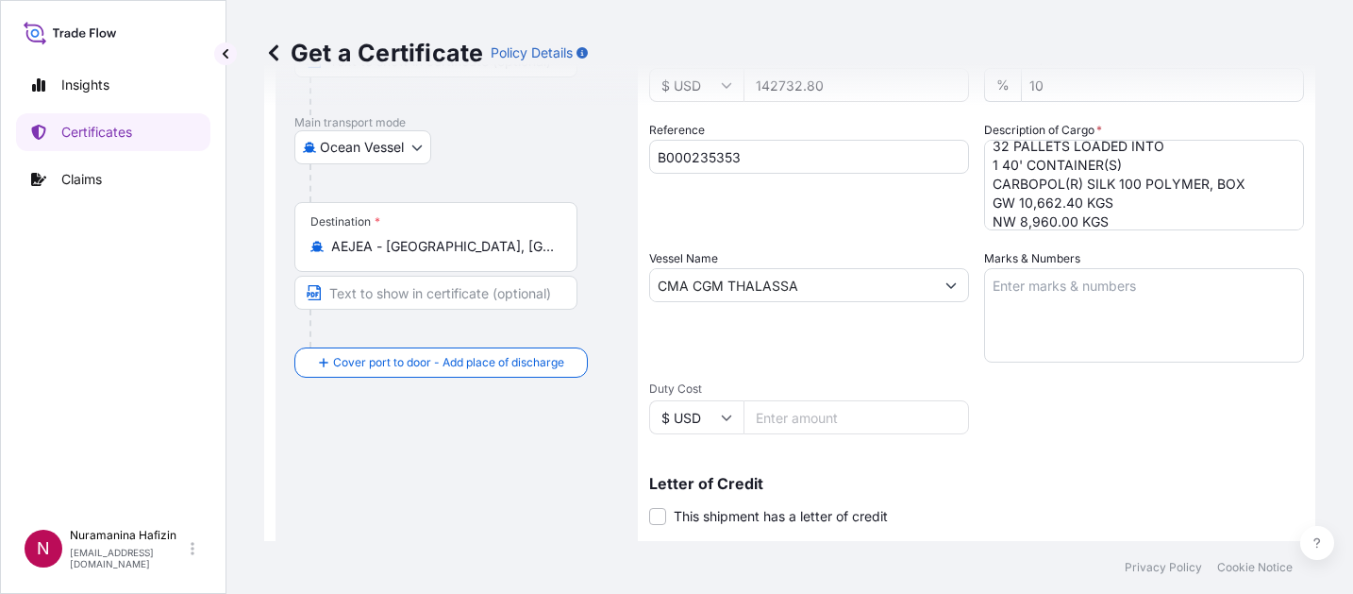
click at [39, 341] on div "Insights Certificates Claims" at bounding box center [113, 284] width 194 height 470
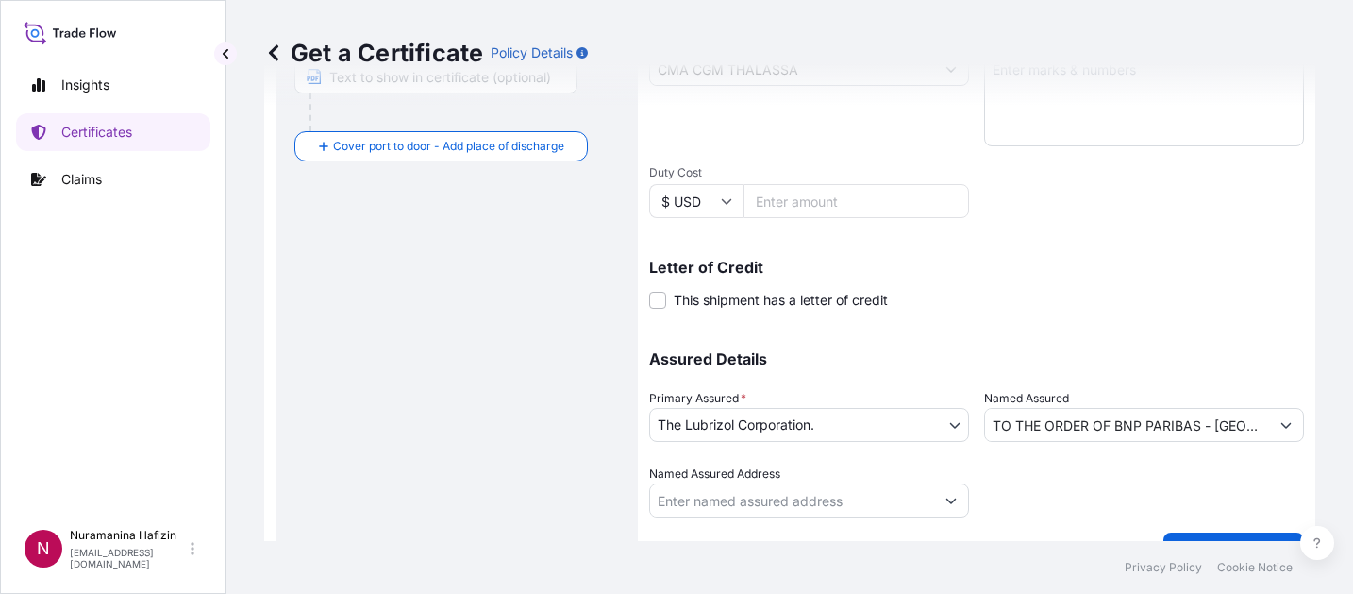
scroll to position [540, 0]
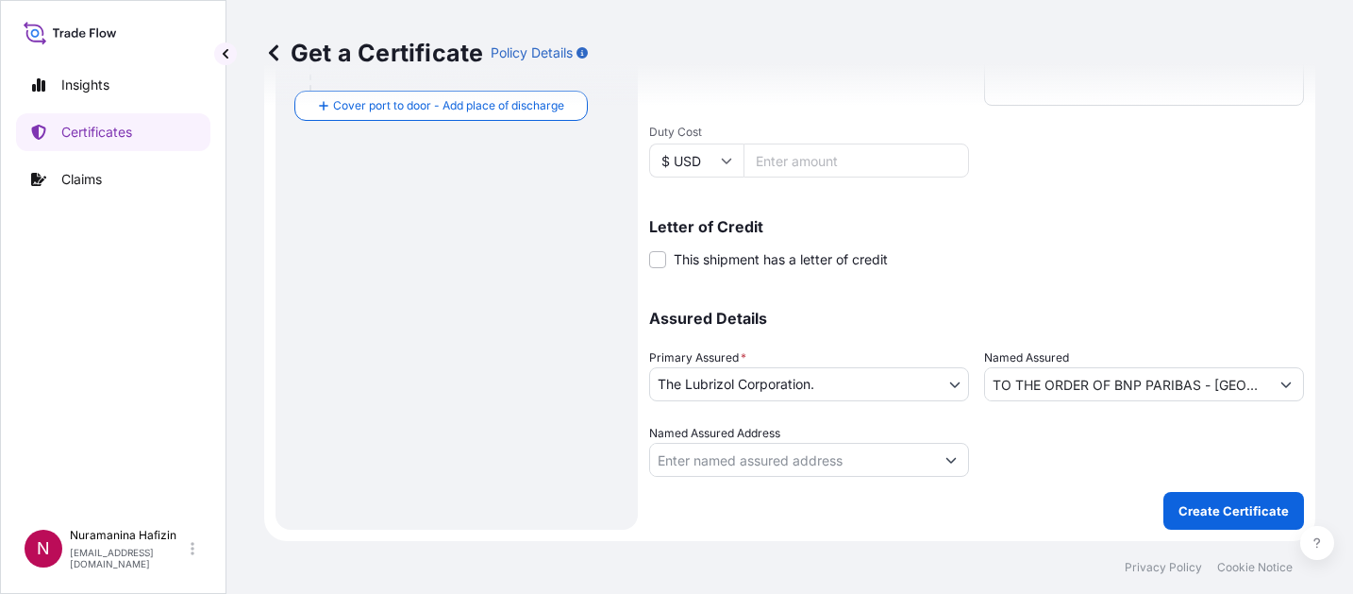
click at [92, 372] on div "Insights Certificates Claims" at bounding box center [113, 284] width 194 height 470
click at [1237, 512] on p "Create Certificate" at bounding box center [1234, 510] width 110 height 19
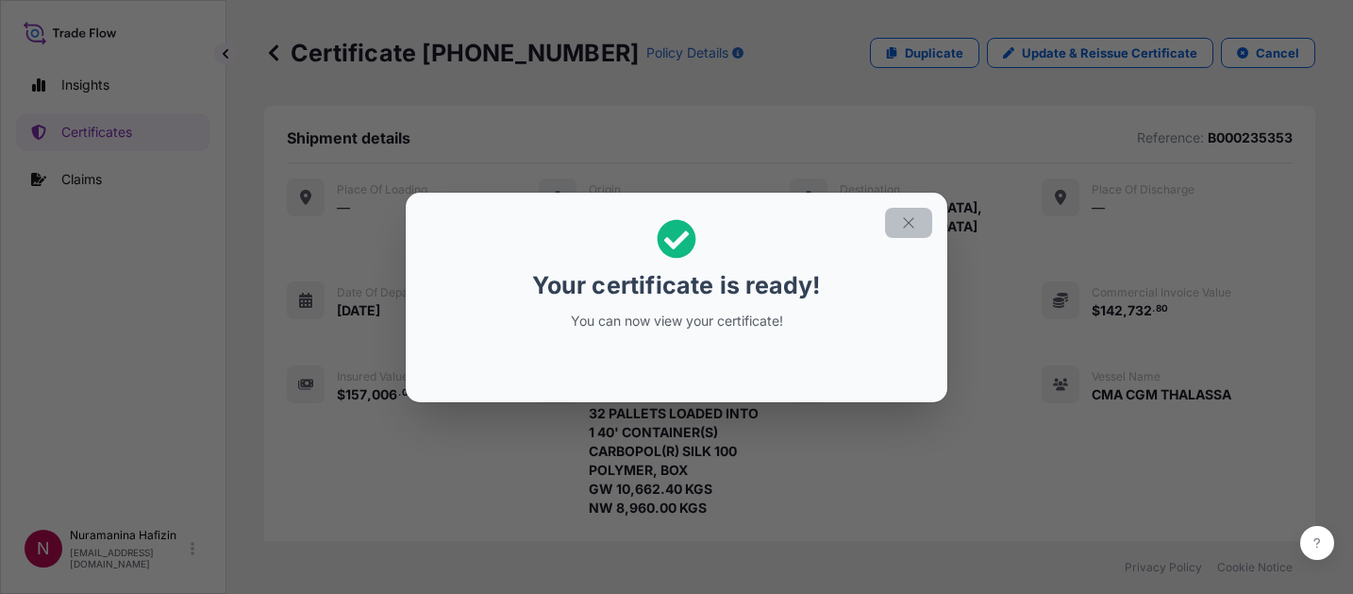
click at [911, 227] on icon "button" at bounding box center [908, 222] width 17 height 17
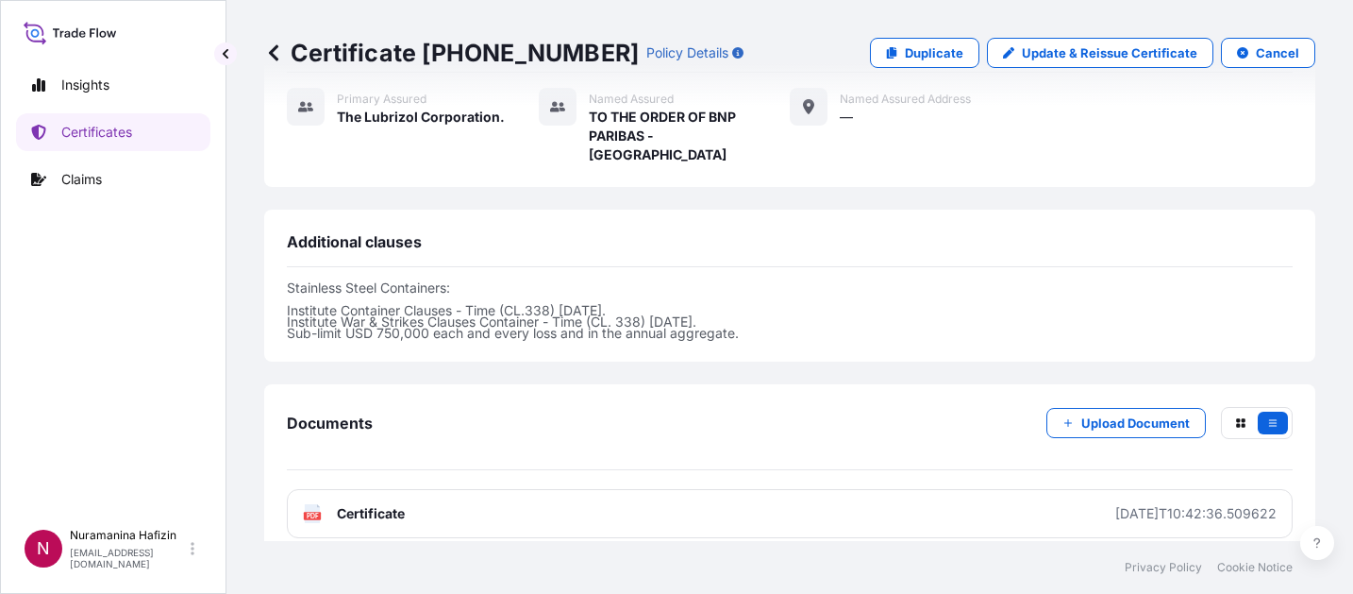
scroll to position [750, 0]
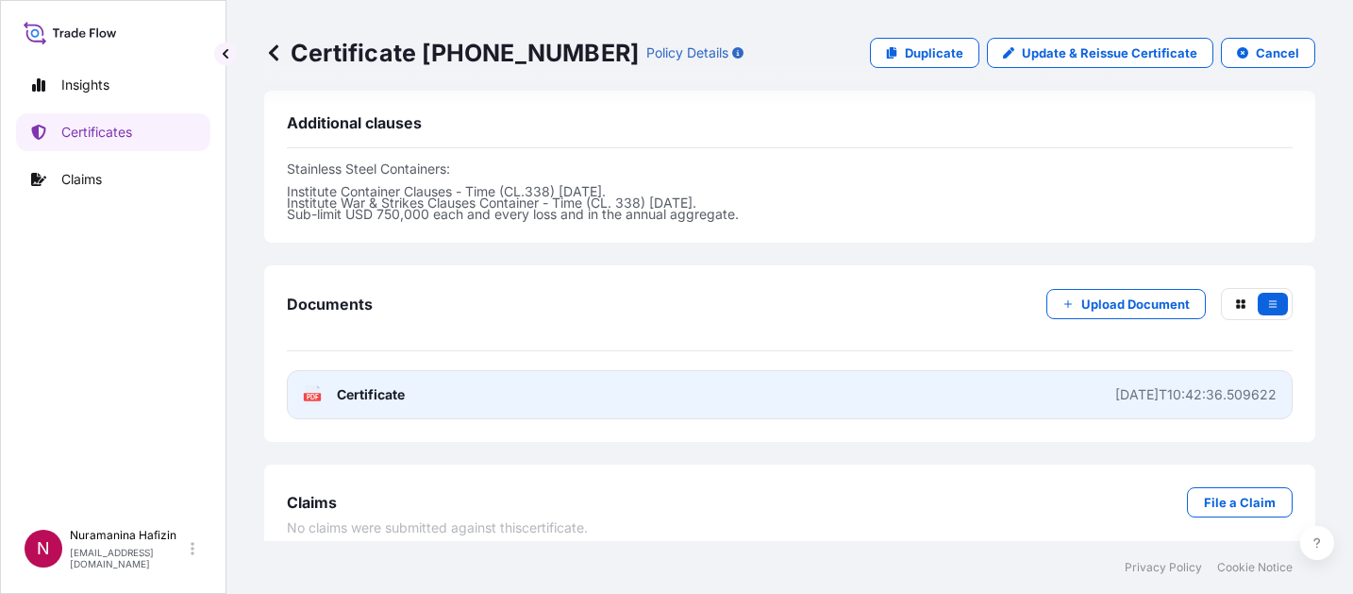
click at [297, 370] on link "PDF Certificate [DATE]T10:42:36.509622" at bounding box center [790, 394] width 1006 height 49
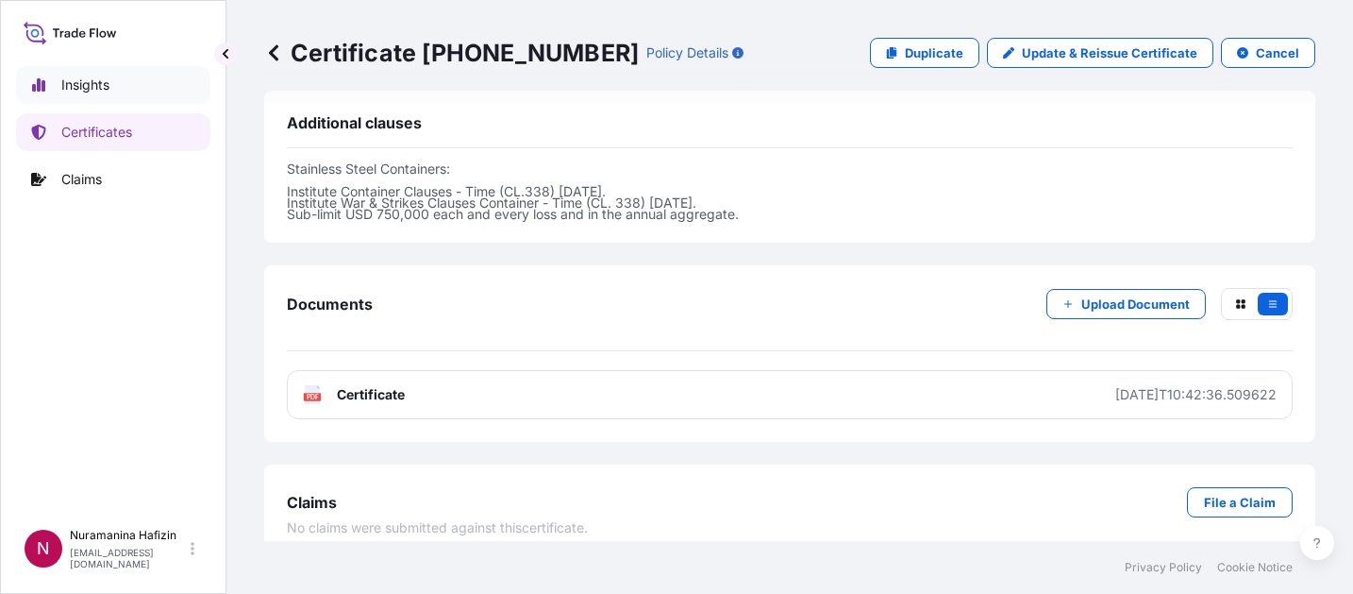
click at [112, 87] on link "Insights" at bounding box center [113, 85] width 194 height 38
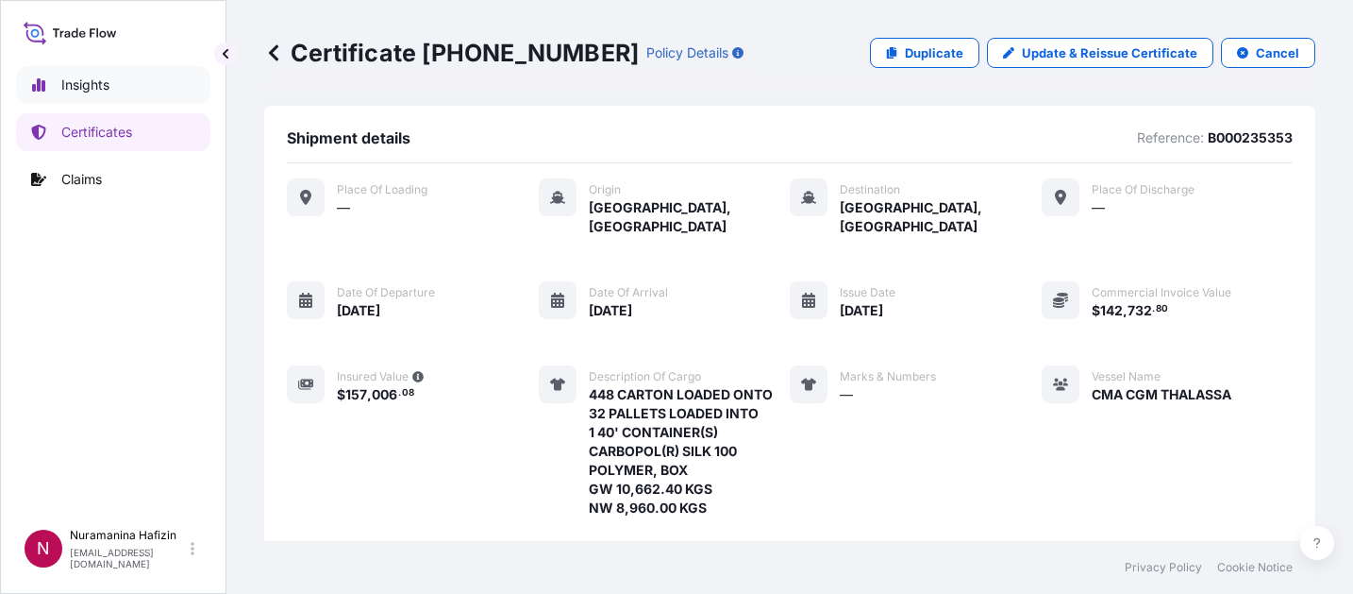
select select "2025"
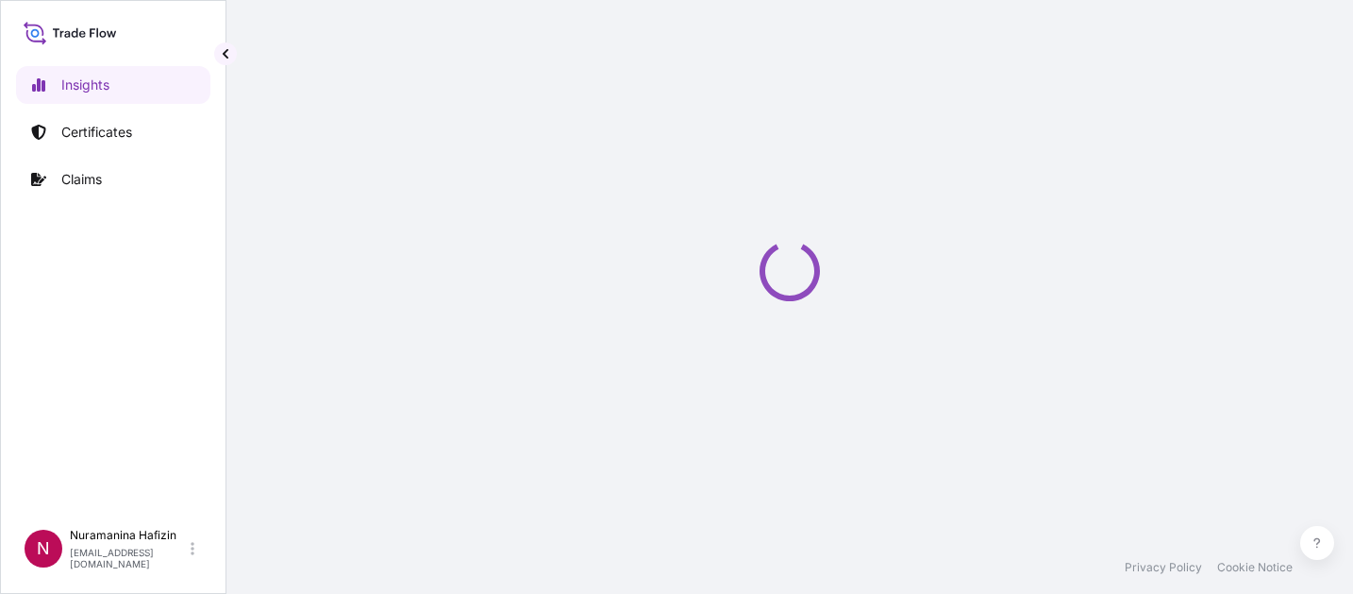
select select "2025"
